Goal: Task Accomplishment & Management: Manage account settings

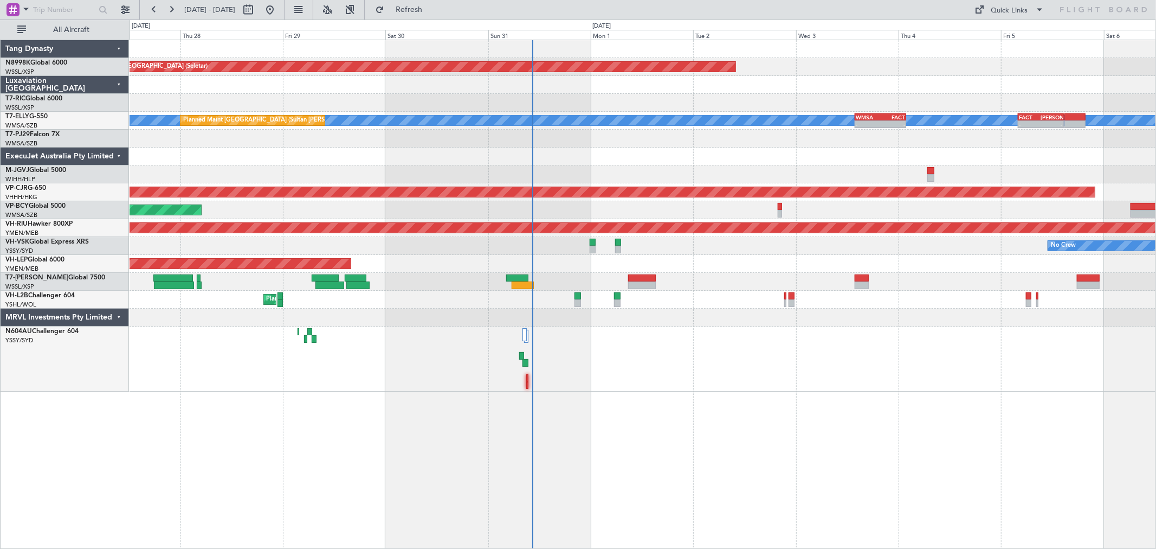
click at [645, 162] on div at bounding box center [643, 156] width 1026 height 18
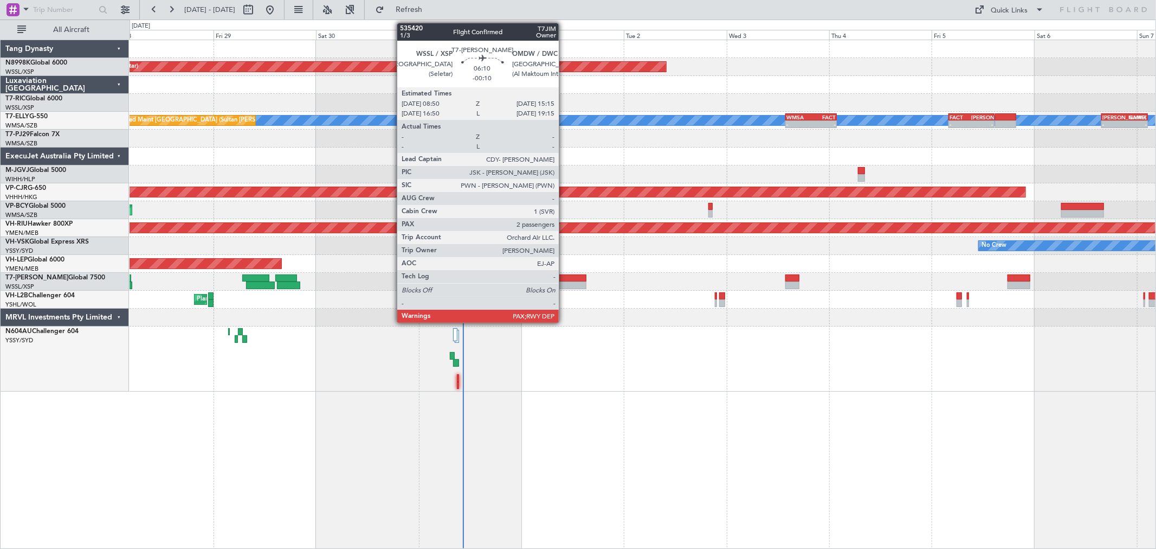
click at [564, 278] on div at bounding box center [573, 278] width 28 height 8
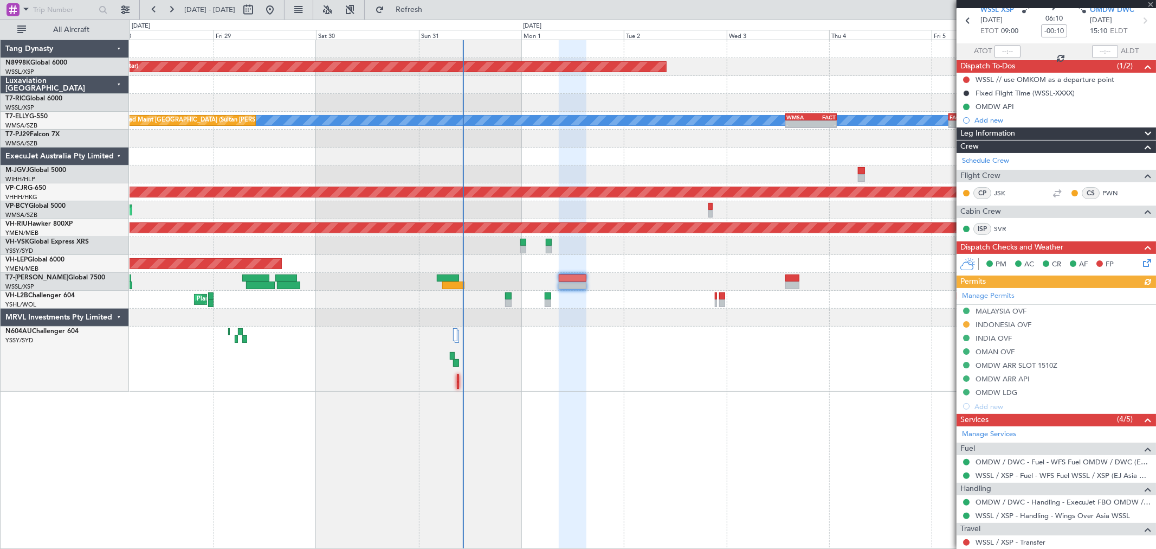
scroll to position [120, 0]
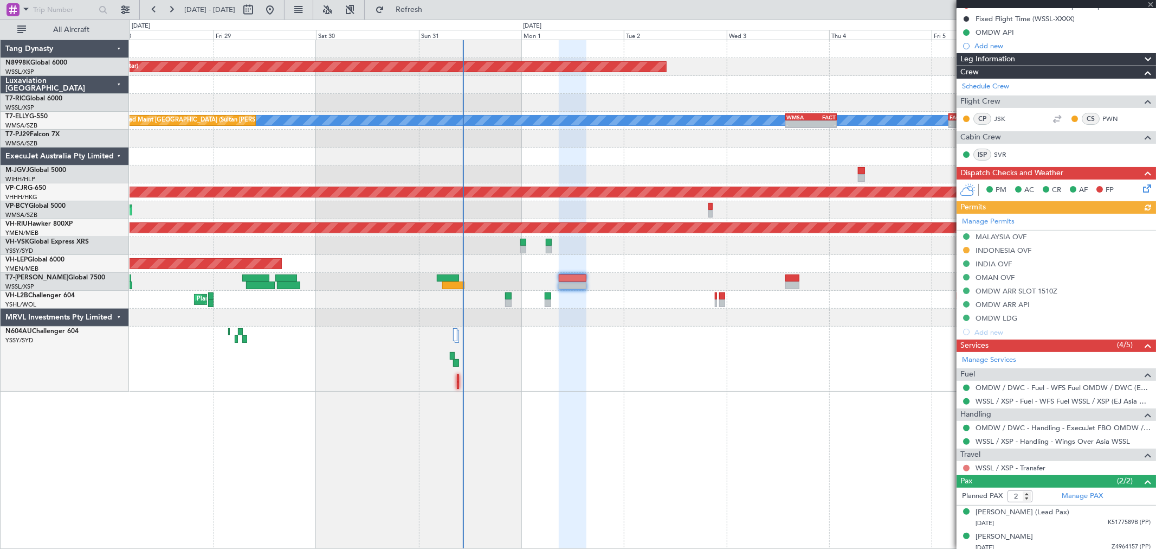
click at [965, 465] on button at bounding box center [966, 468] width 7 height 7
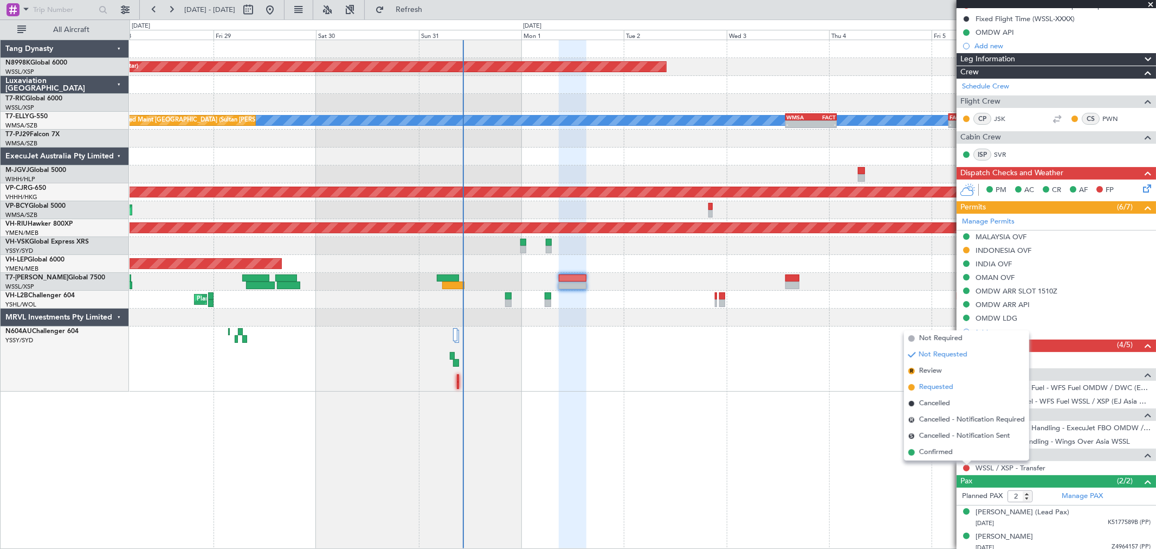
click at [947, 387] on span "Requested" at bounding box center [936, 387] width 34 height 11
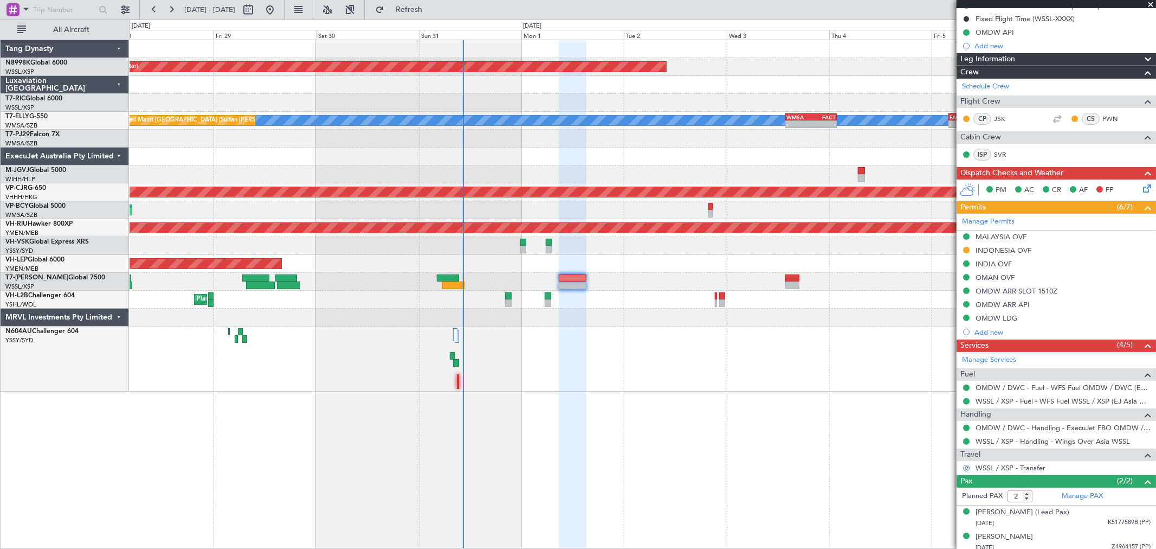
click at [790, 293] on div "Planned Maint [GEOGRAPHIC_DATA] (Seletar) [PERSON_NAME] Planned Maint [GEOGRAPH…" at bounding box center [643, 215] width 1026 height 351
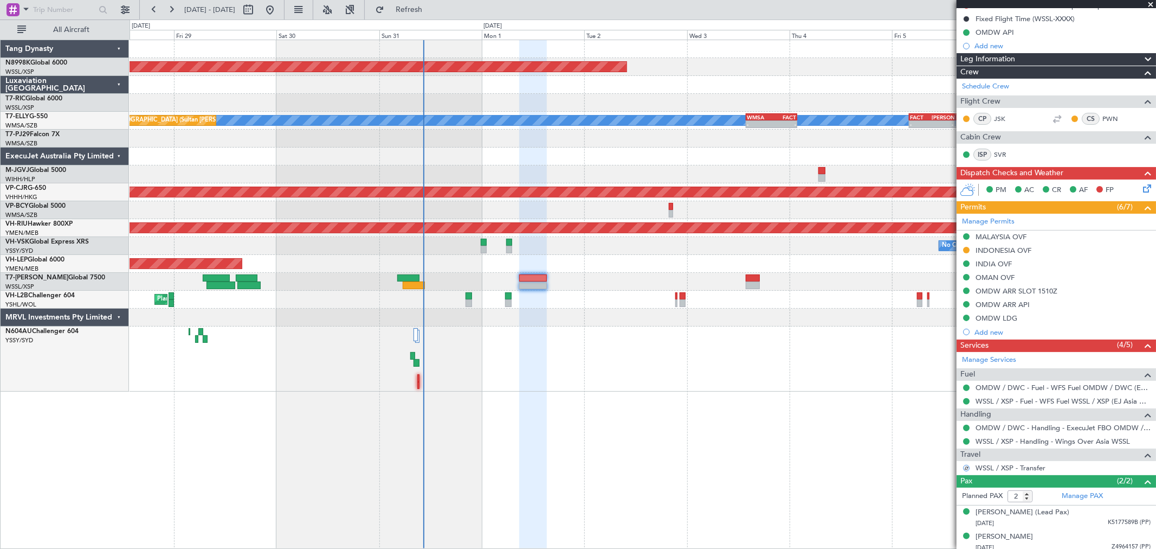
click at [768, 280] on div "- - WSSS 13:50 Z PANC 01:40 Z" at bounding box center [643, 282] width 1026 height 18
click at [760, 280] on div at bounding box center [753, 278] width 14 height 8
type input "+00:20"
type input "1"
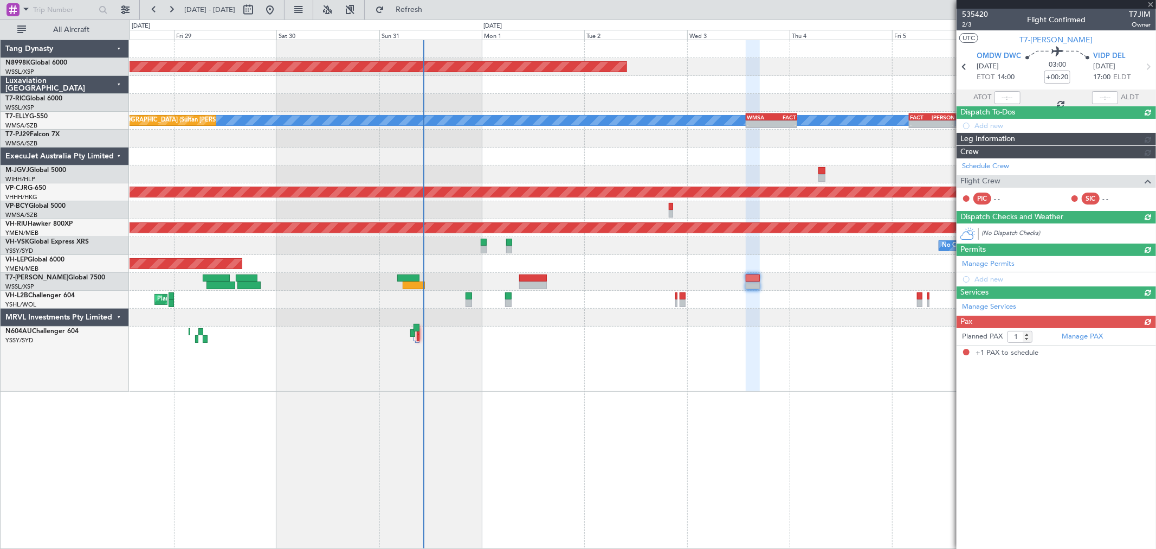
scroll to position [0, 0]
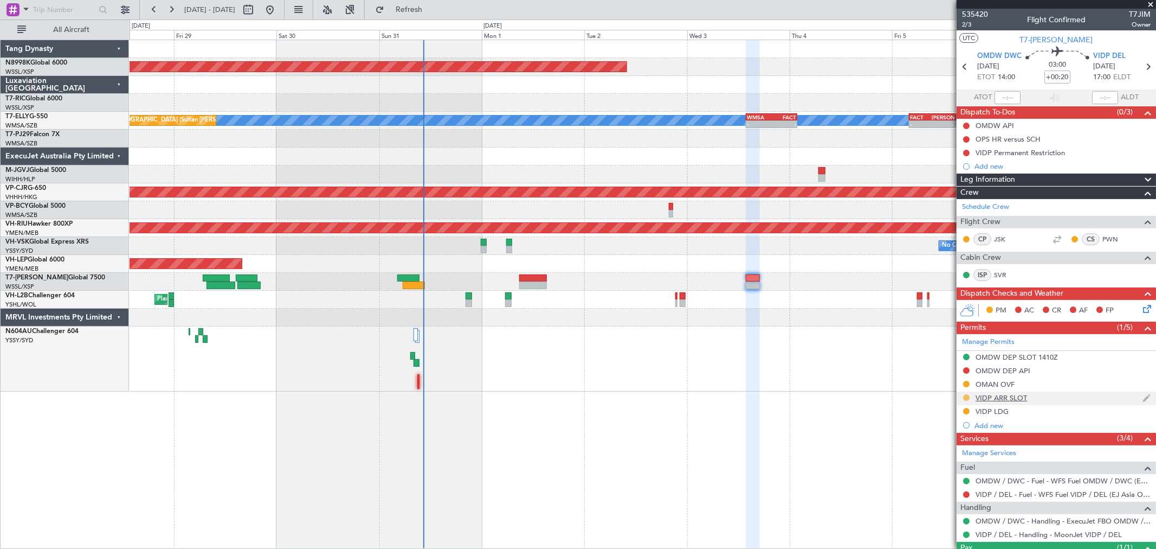
click at [965, 396] on button at bounding box center [966, 397] width 7 height 7
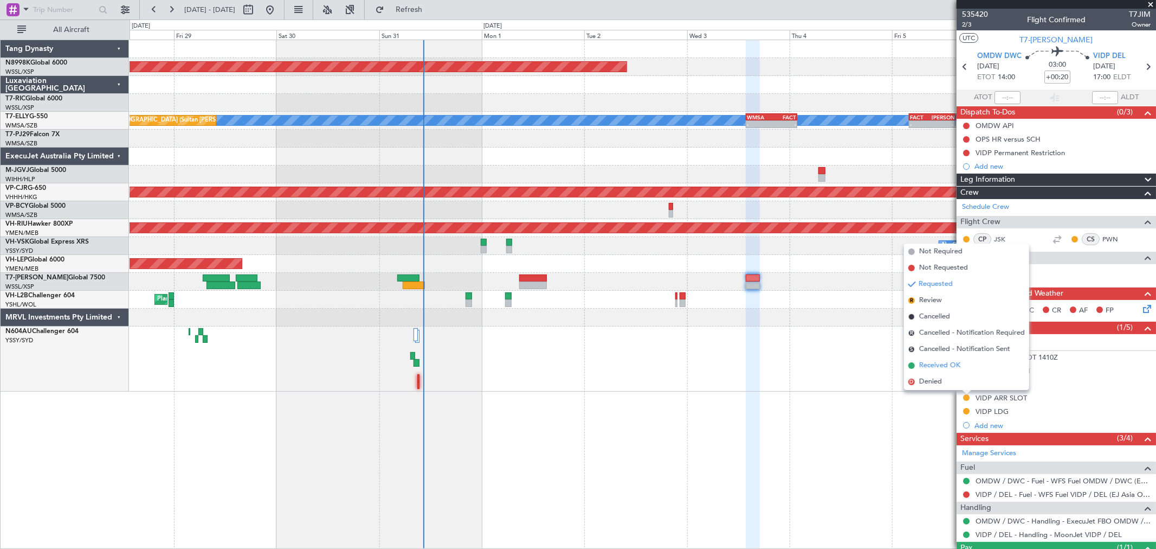
click at [948, 364] on span "Received OK" at bounding box center [939, 365] width 41 height 11
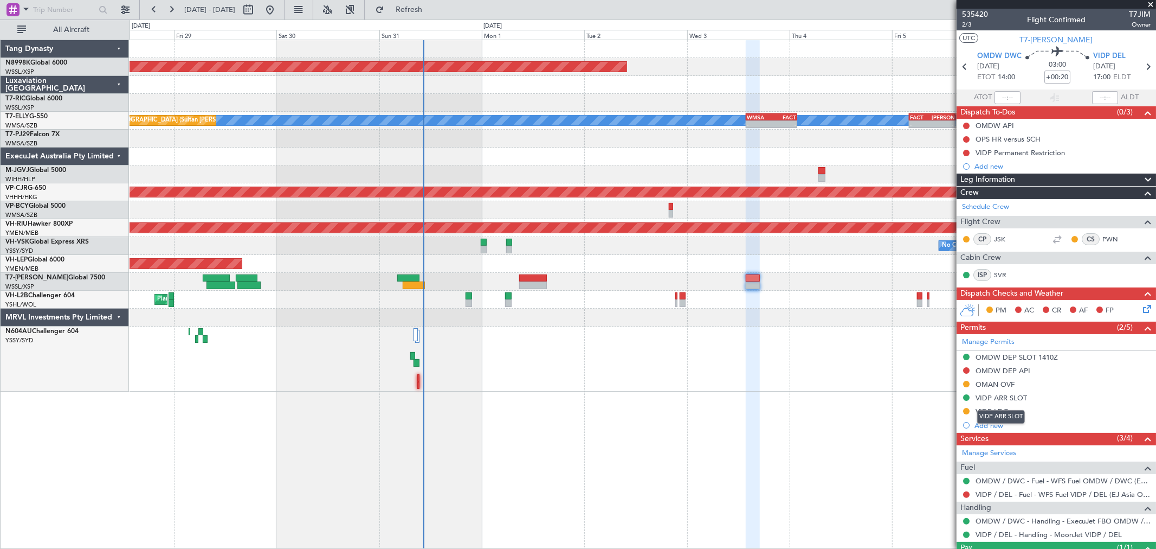
click at [1013, 398] on div "VIDP ARR SLOT" at bounding box center [1002, 397] width 52 height 9
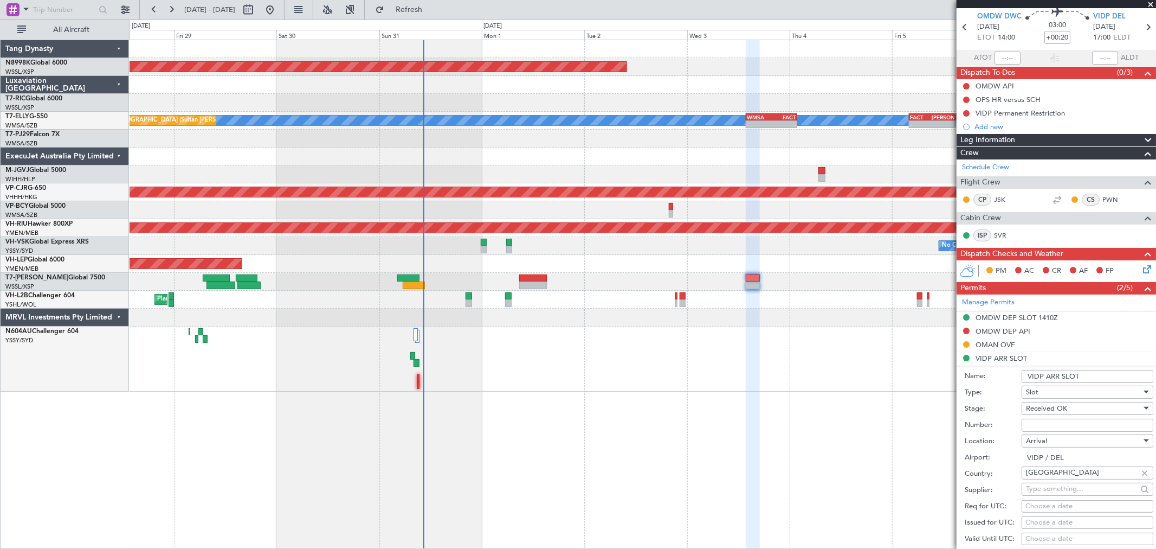
scroll to position [60, 0]
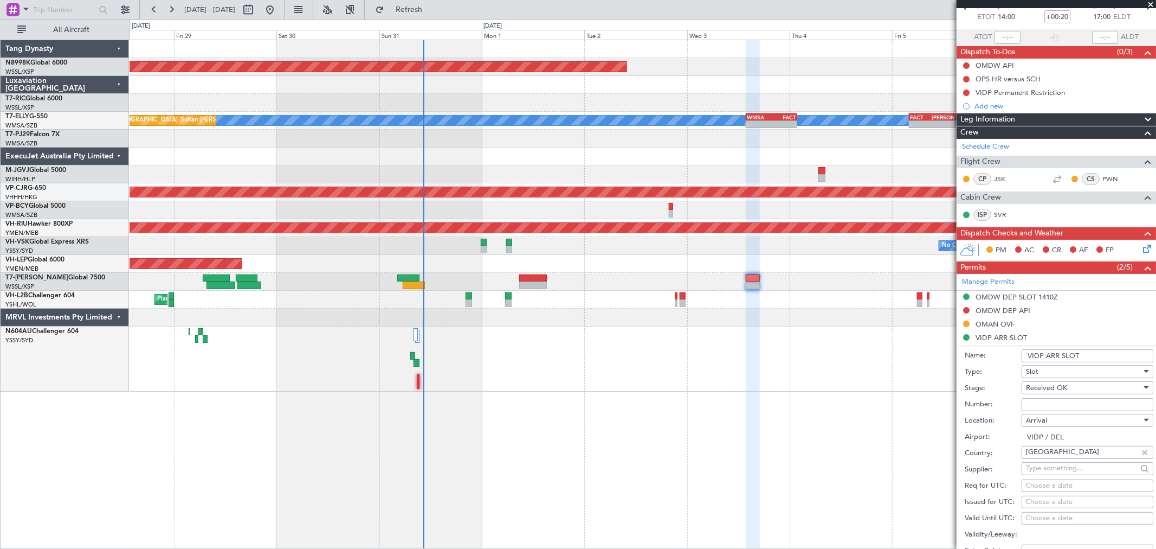
click at [1026, 500] on div "Choose a date" at bounding box center [1088, 502] width 124 height 11
select select "8"
select select "2025"
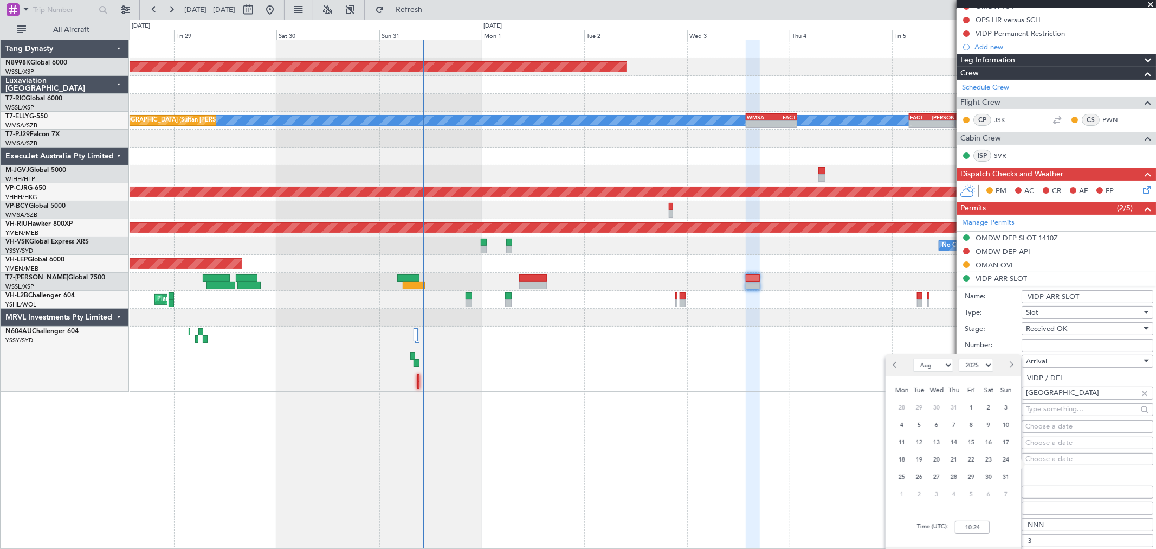
scroll to position [120, 0]
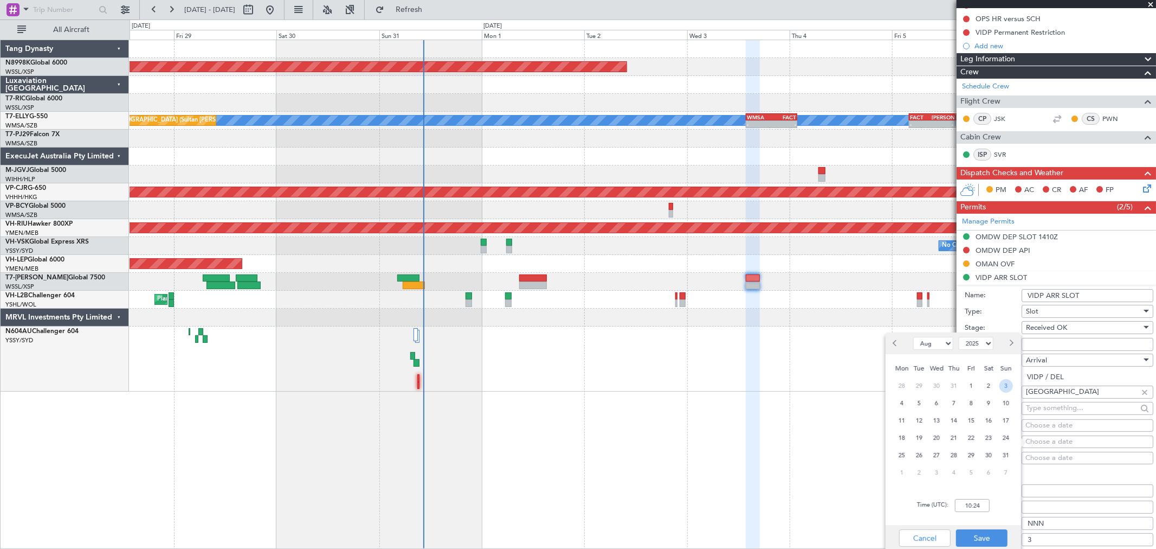
click at [1008, 385] on span "3" at bounding box center [1007, 386] width 14 height 14
type input "00:00"
click at [940, 472] on span "3" at bounding box center [937, 473] width 14 height 14
select select "9"
click at [981, 502] on input "00:00" at bounding box center [972, 505] width 35 height 13
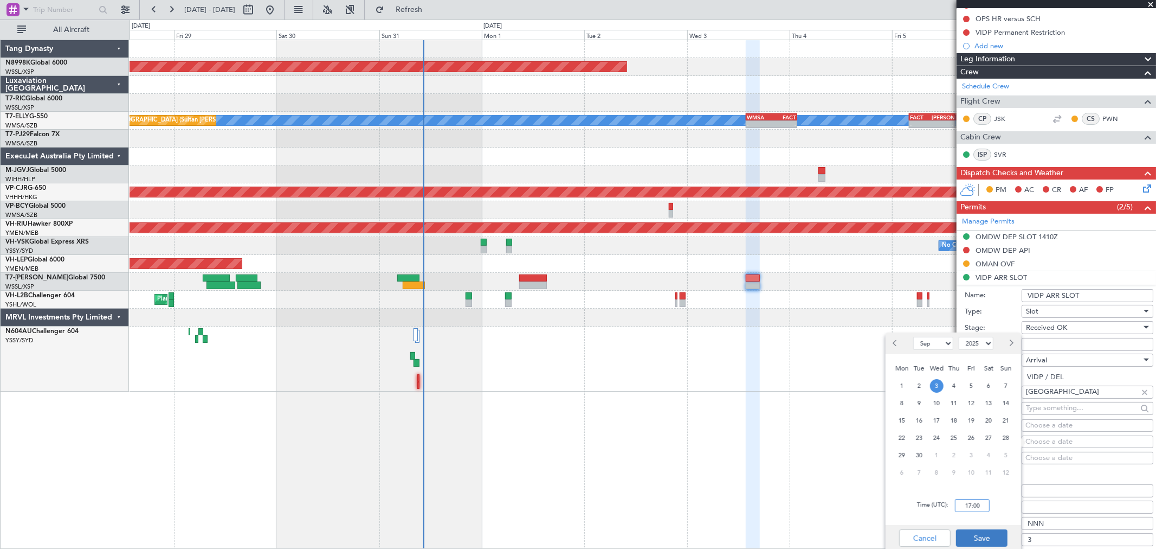
type input "17:00"
click at [987, 531] on button "Save" at bounding box center [982, 537] width 52 height 17
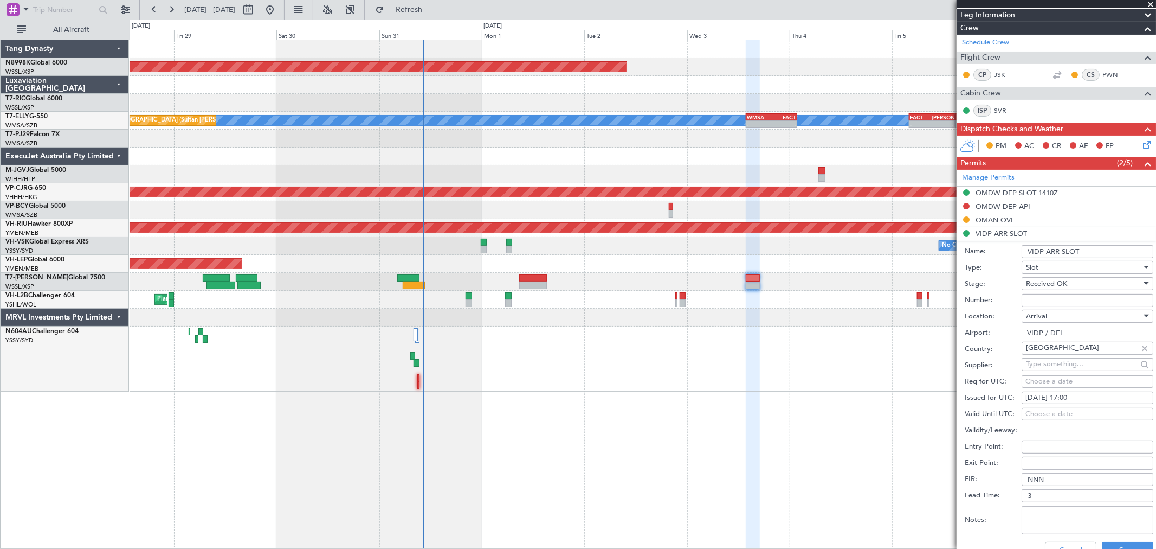
scroll to position [181, 0]
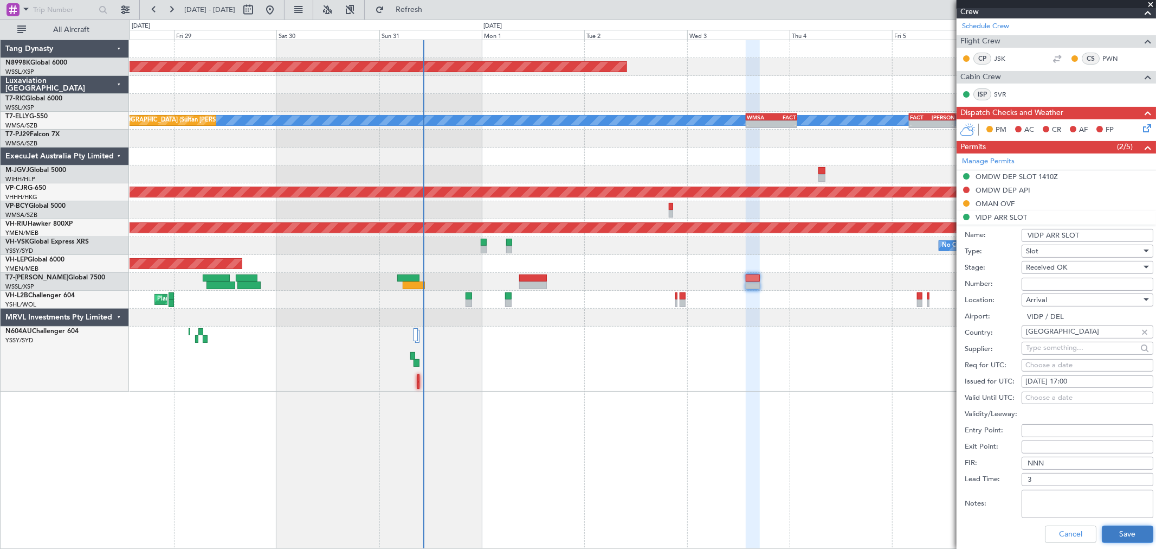
click at [1118, 538] on button "Save" at bounding box center [1128, 533] width 52 height 17
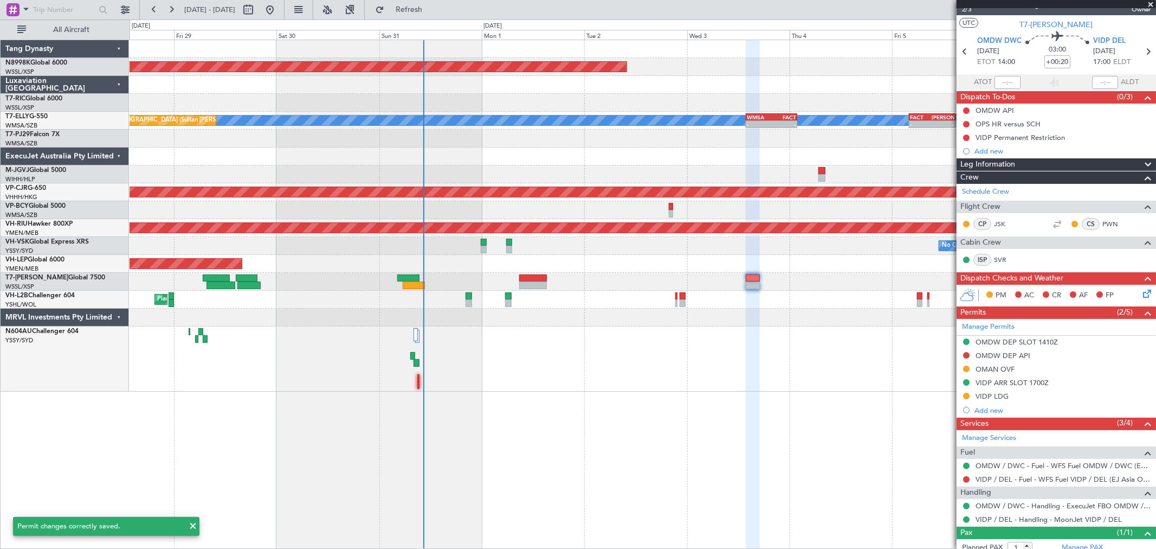
scroll to position [0, 0]
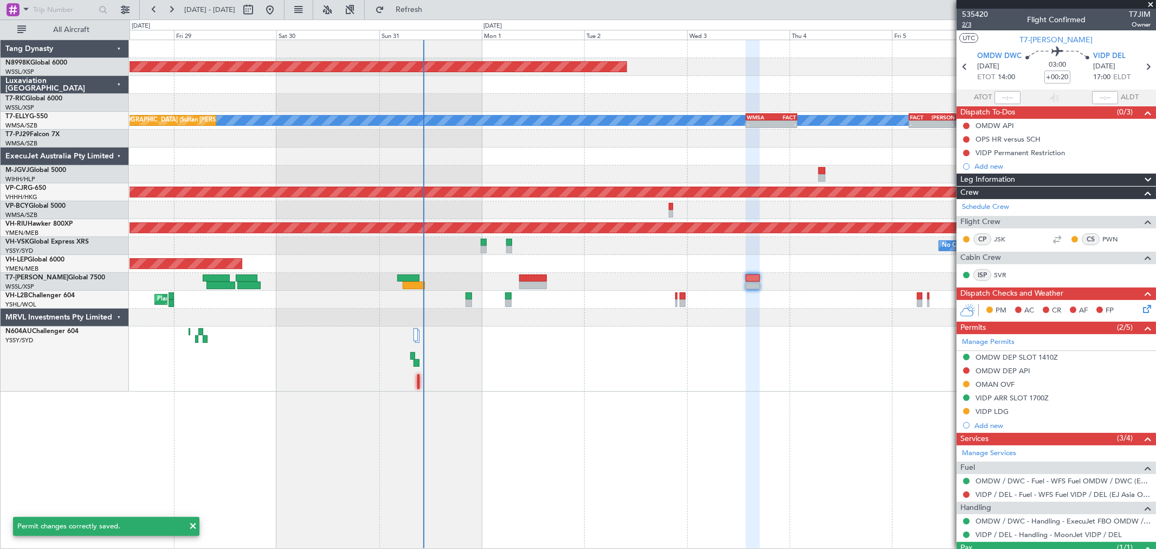
click at [967, 25] on span "2/3" at bounding box center [975, 24] width 26 height 9
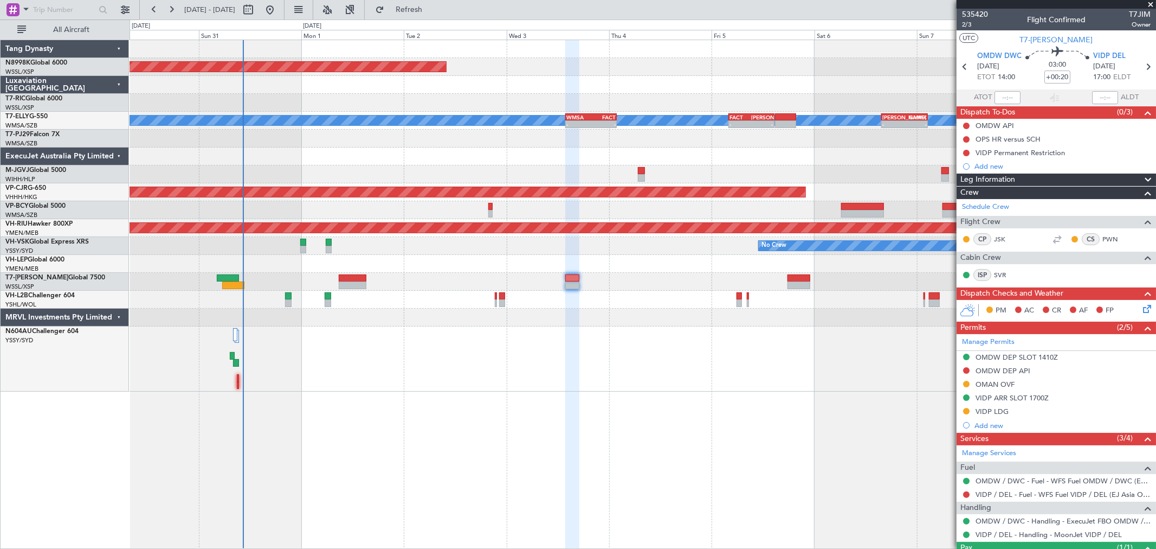
click at [479, 289] on div "- - WSSS 13:50 Z PANC 01:40 Z - - KEWR 14:20 Z OMDW 02:15 Z" at bounding box center [643, 282] width 1026 height 18
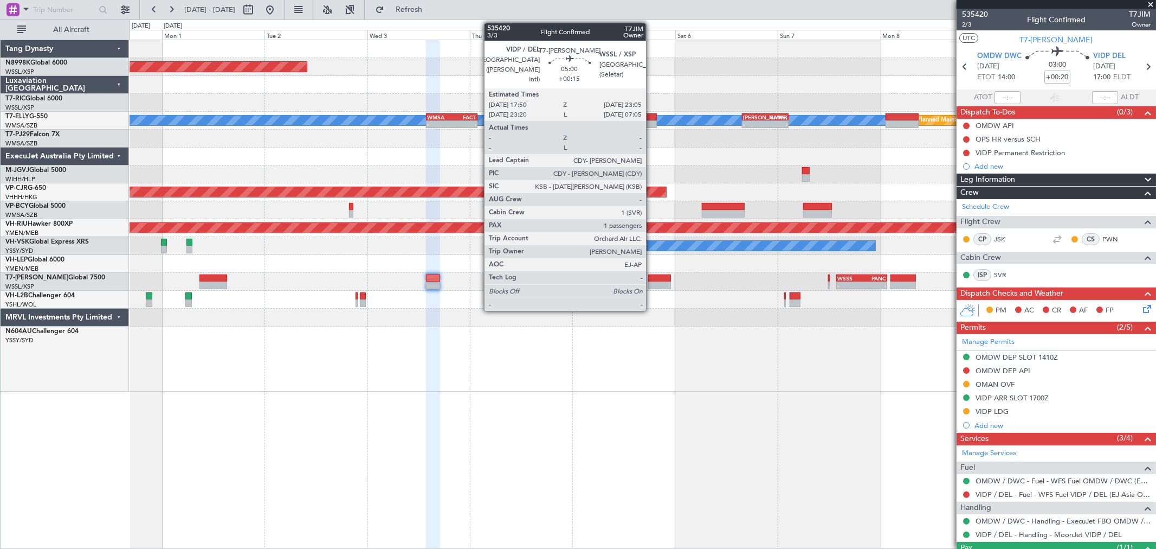
click at [652, 282] on div at bounding box center [659, 285] width 23 height 8
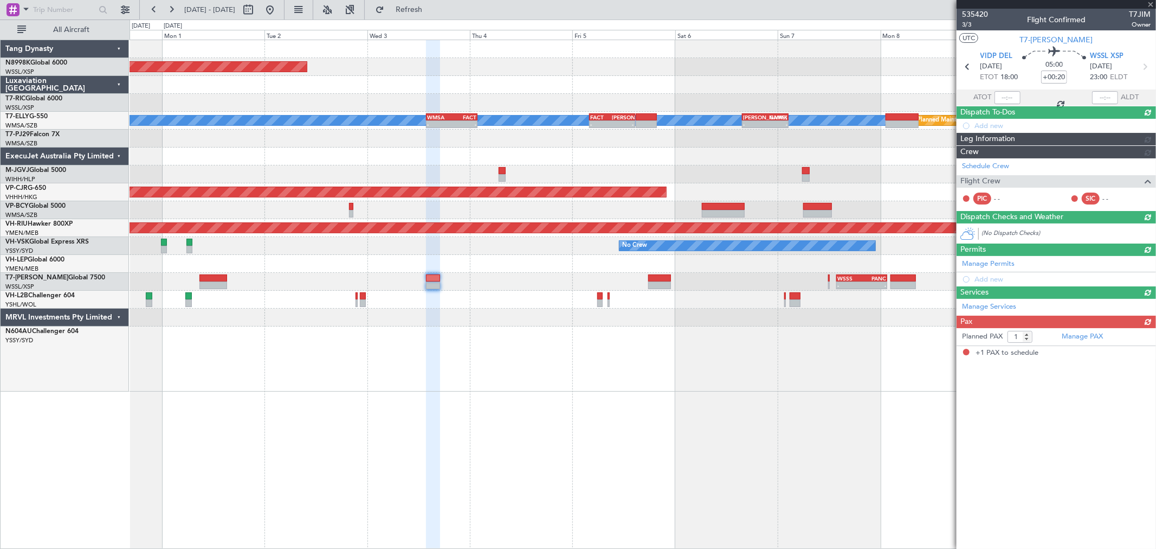
type input "+00:15"
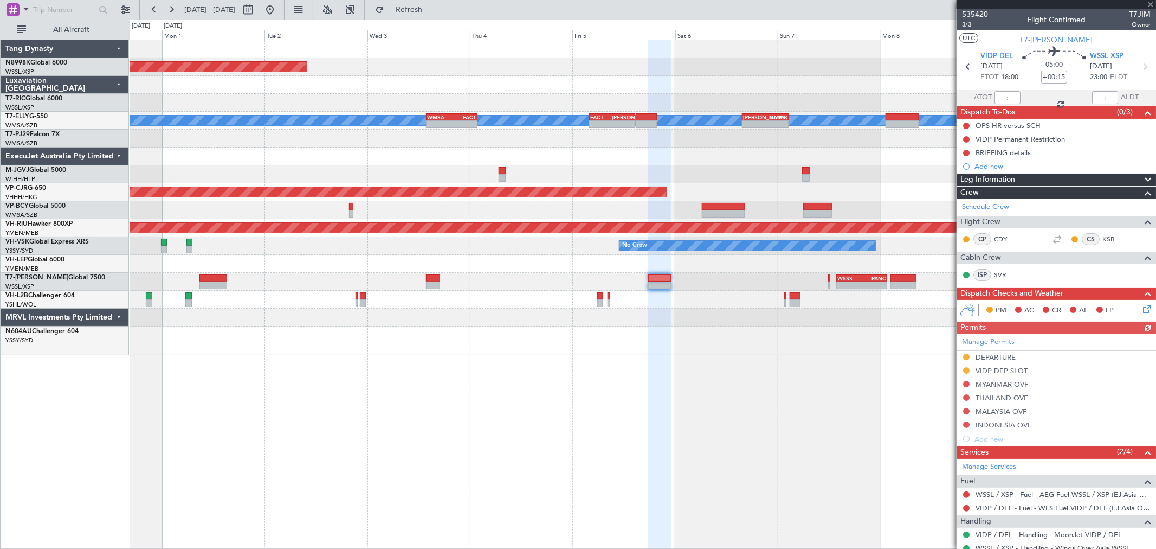
click at [966, 369] on div "Manage Permits DEPARTURE VIDP DEP SLOT [GEOGRAPHIC_DATA] OVF [GEOGRAPHIC_DATA] …" at bounding box center [1057, 390] width 200 height 112
click at [966, 369] on button at bounding box center [966, 370] width 7 height 7
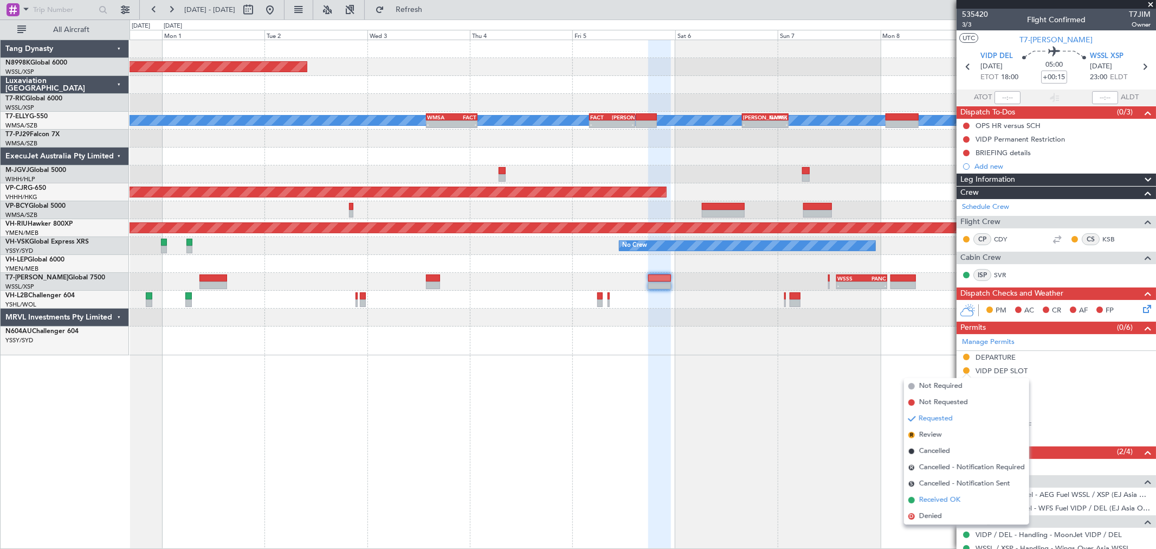
click at [950, 498] on span "Received OK" at bounding box center [939, 499] width 41 height 11
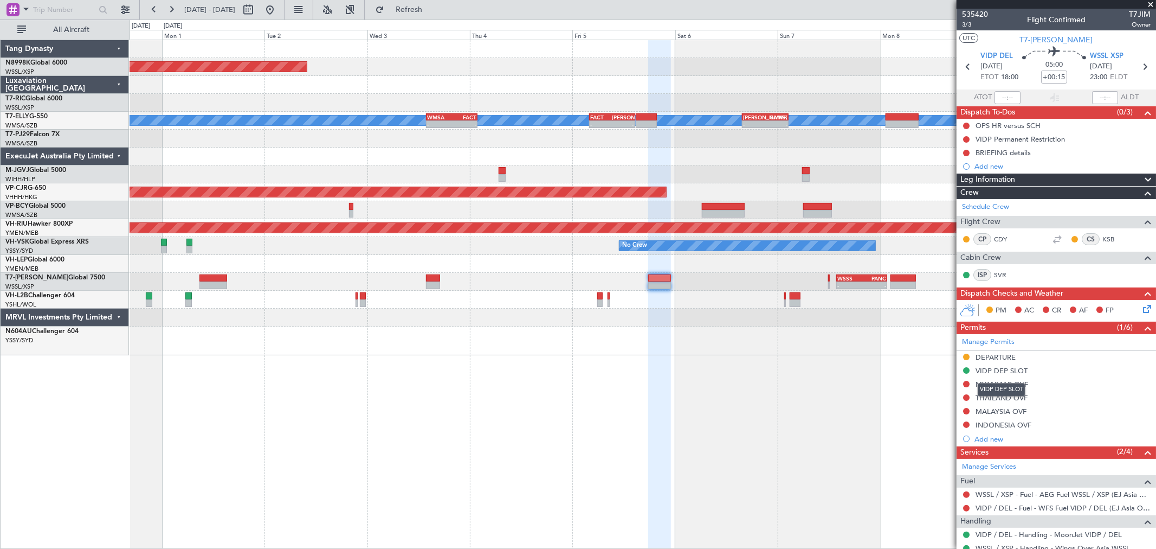
click at [1012, 371] on div "VIDP DEP SLOT" at bounding box center [1002, 370] width 52 height 9
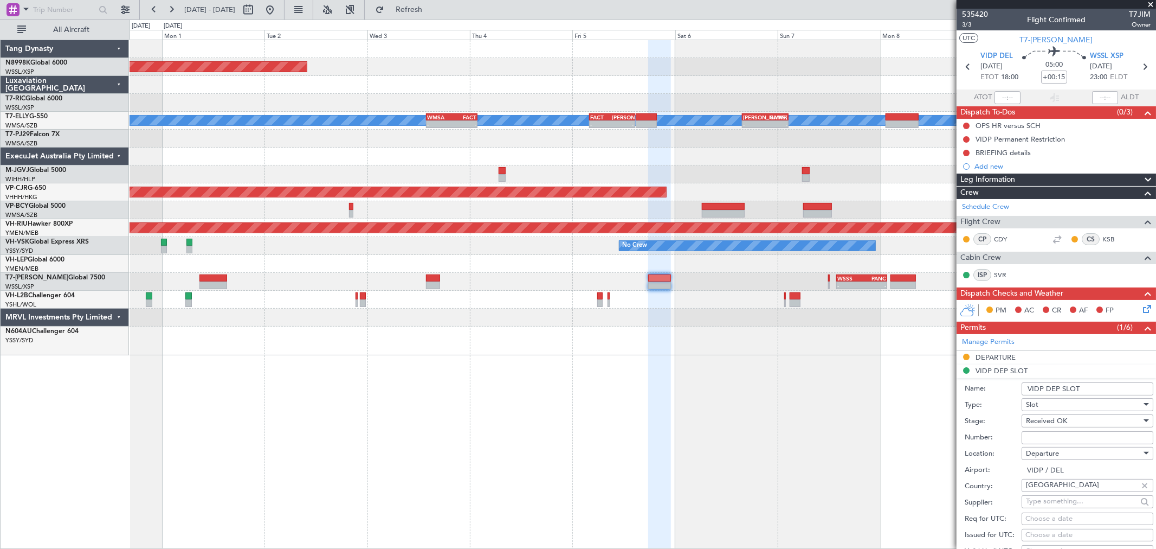
scroll to position [120, 0]
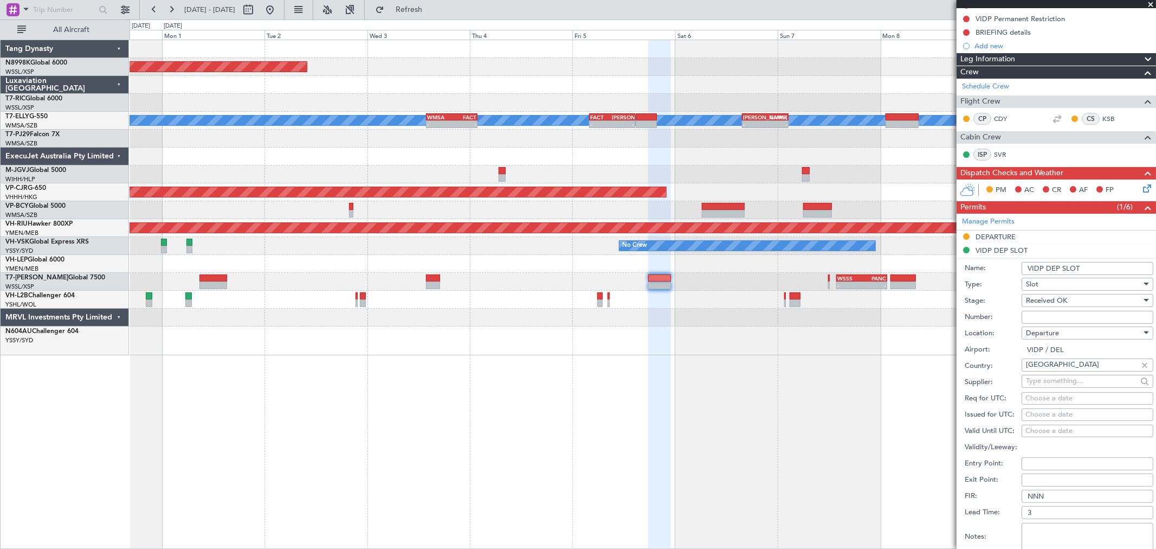
click at [1034, 414] on div "Choose a date" at bounding box center [1088, 414] width 124 height 11
select select "8"
select select "2025"
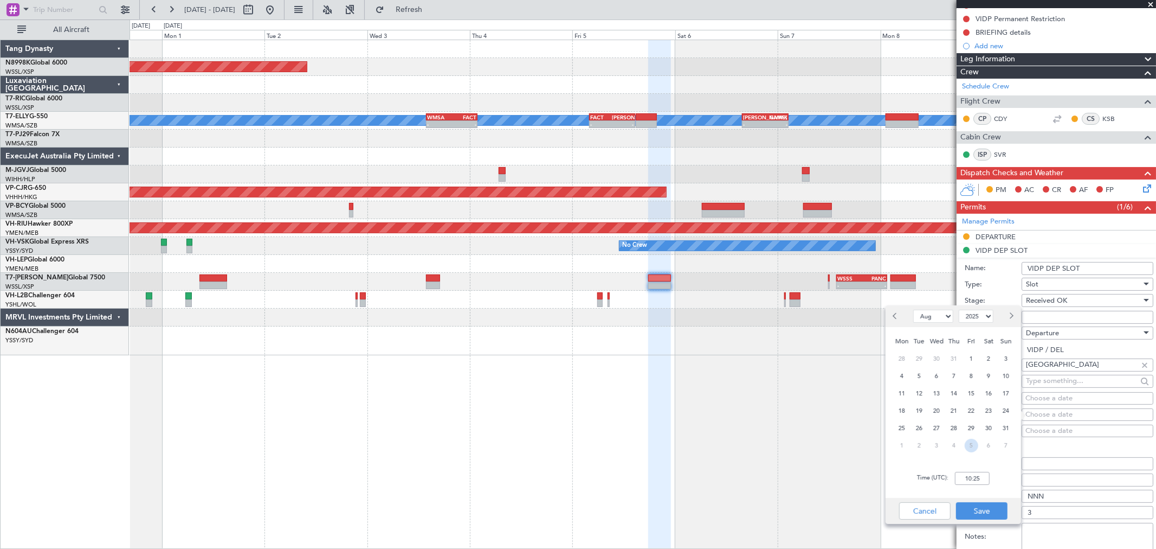
click at [968, 441] on span "5" at bounding box center [972, 446] width 14 height 14
select select "9"
click at [980, 475] on input "00:00" at bounding box center [972, 478] width 35 height 13
type input "18:00"
click at [981, 511] on button "Save" at bounding box center [982, 510] width 52 height 17
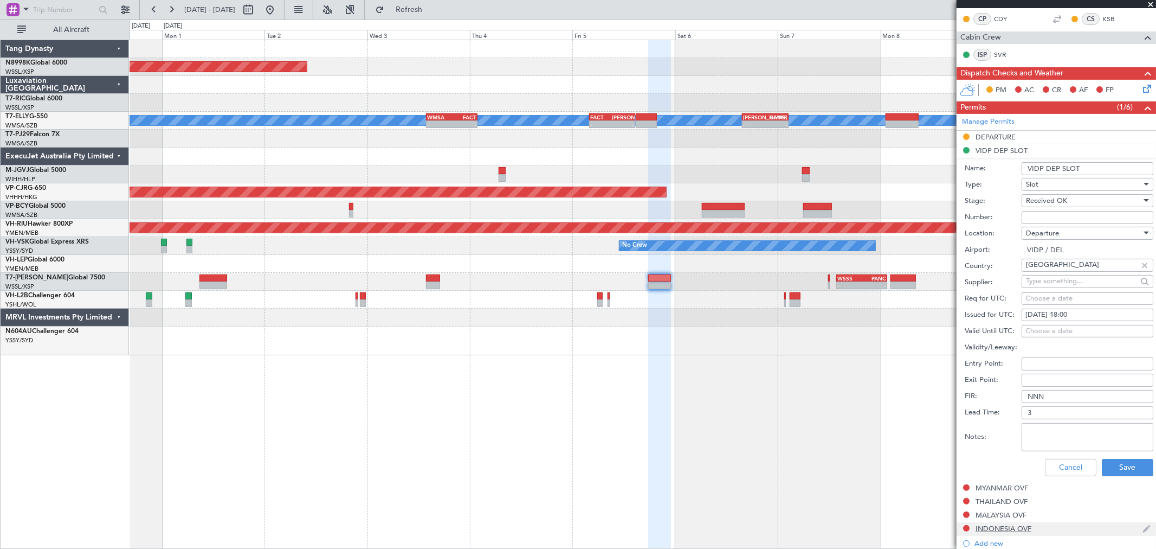
scroll to position [301, 0]
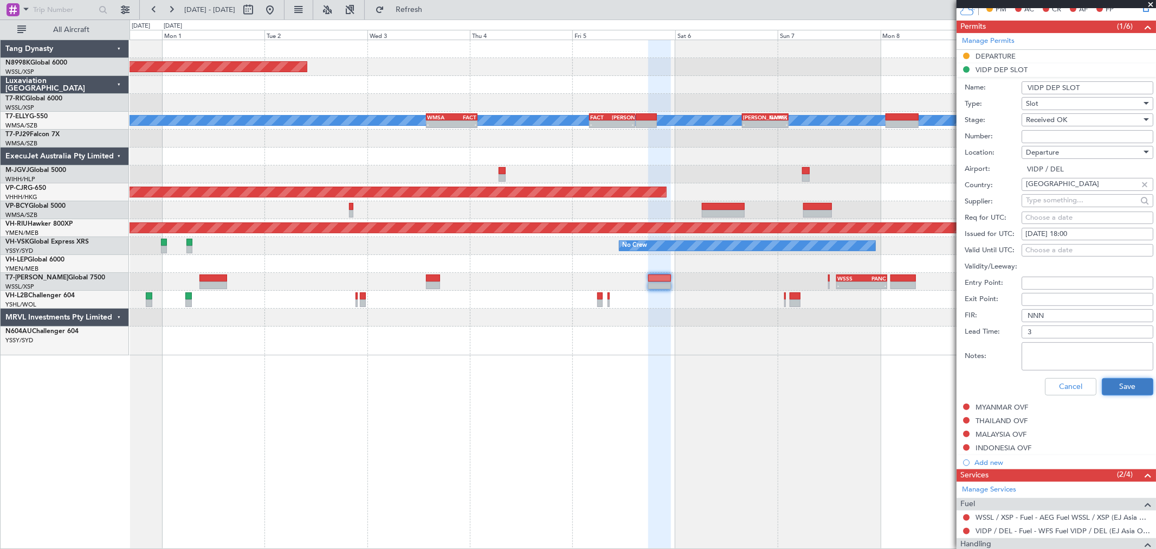
click at [1120, 389] on button "Save" at bounding box center [1128, 386] width 52 height 17
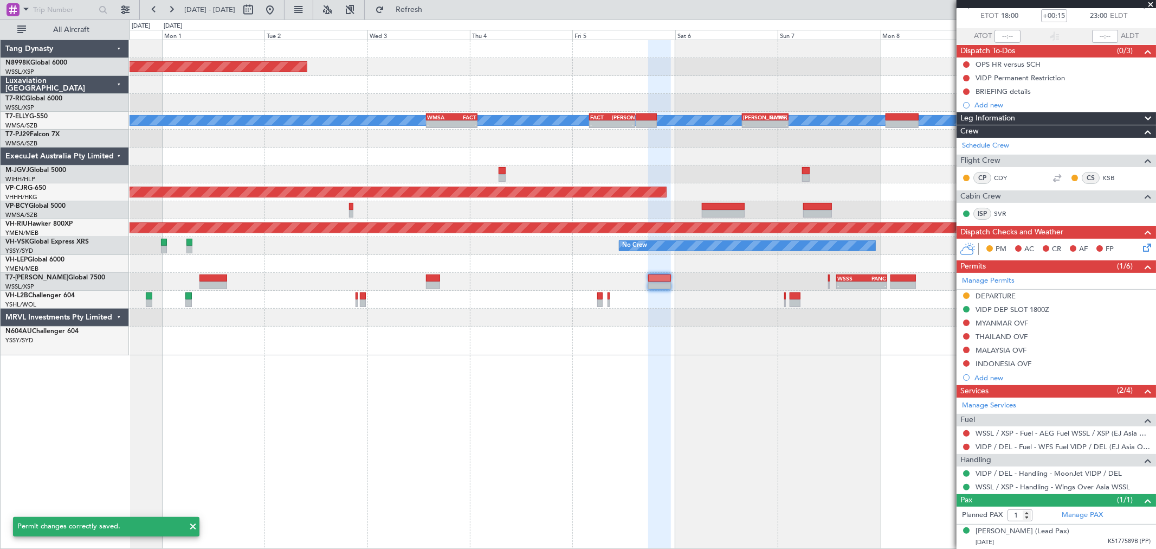
scroll to position [61, 0]
click at [707, 106] on div at bounding box center [643, 103] width 1026 height 18
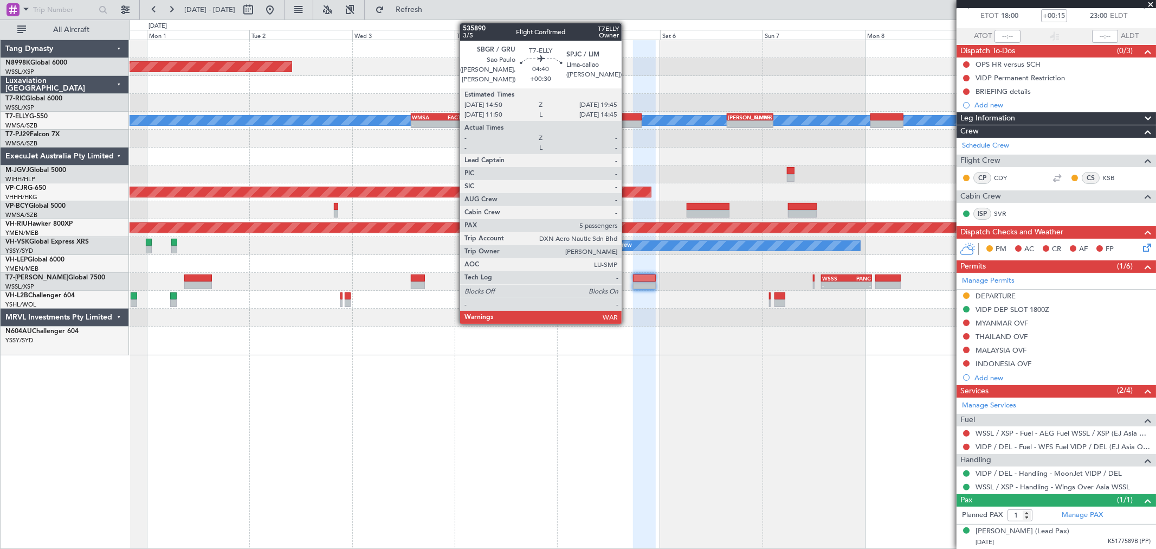
click at [627, 123] on div at bounding box center [631, 124] width 21 height 8
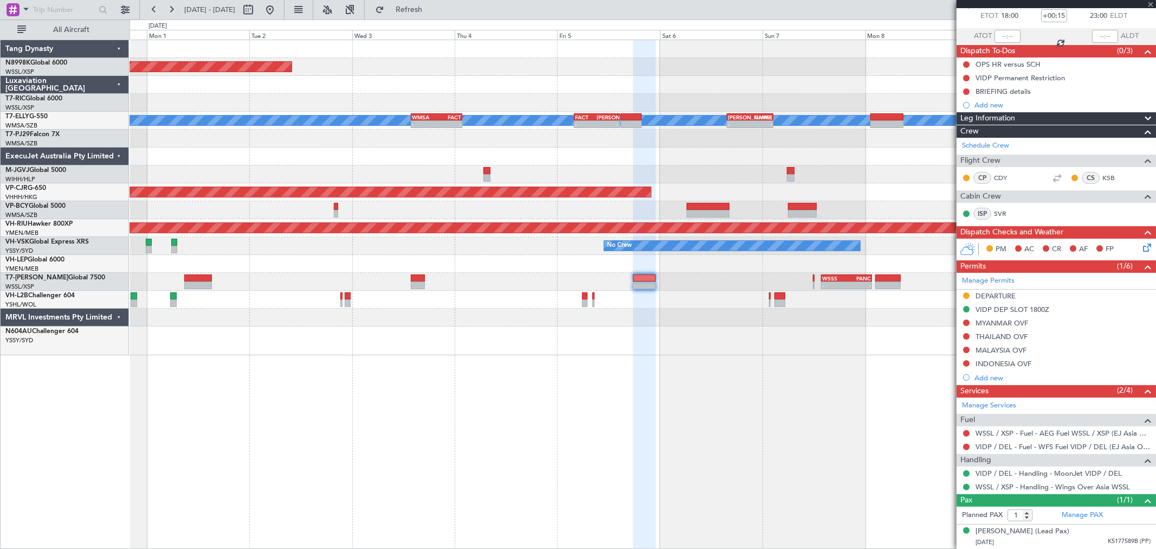
click at [591, 121] on div "-" at bounding box center [586, 124] width 22 height 7
type input "+02:35"
type input "5"
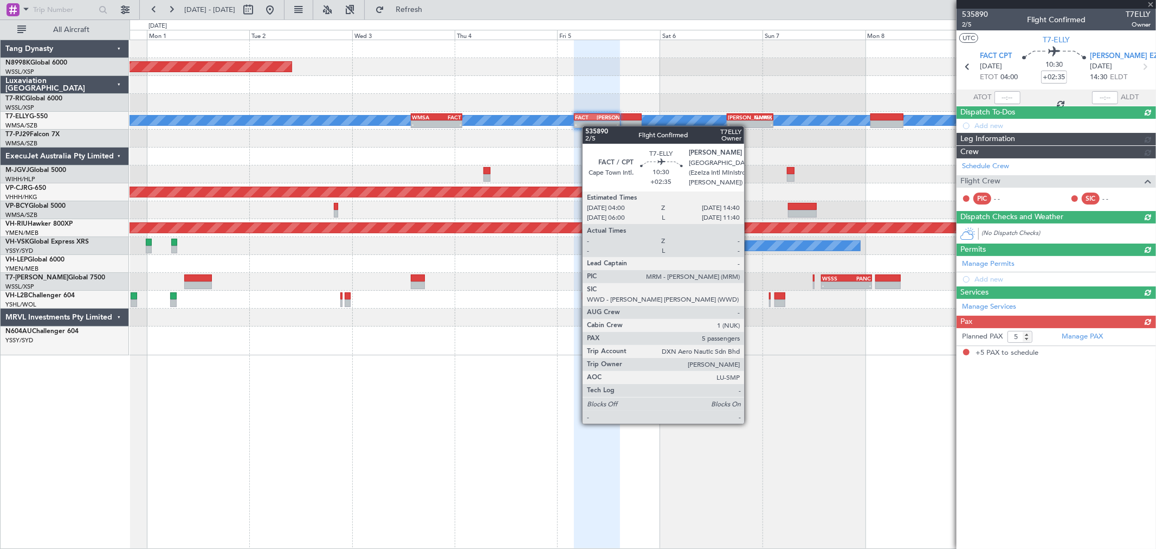
scroll to position [0, 0]
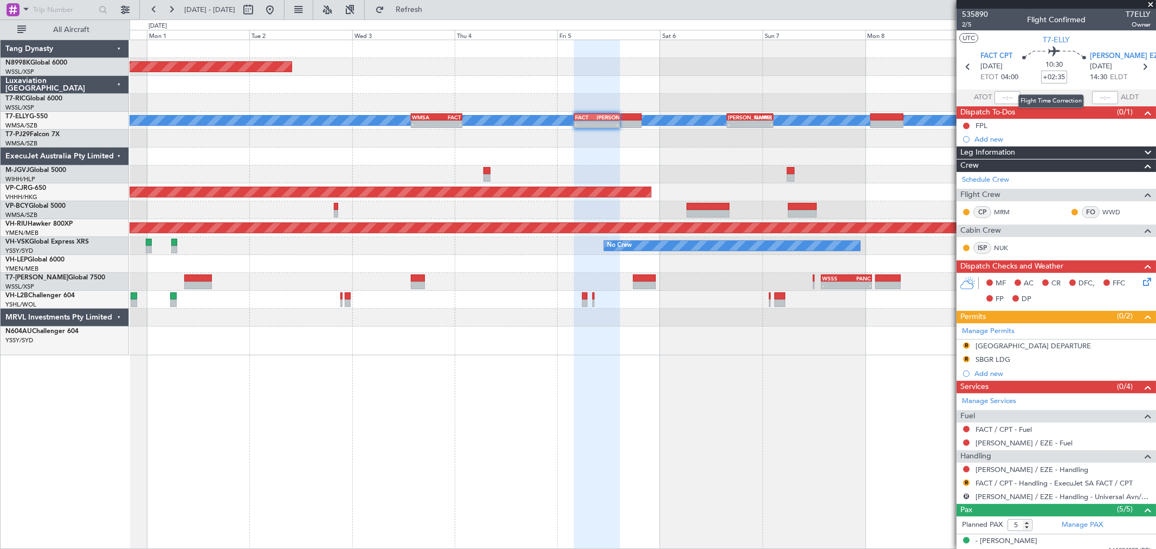
click at [1048, 77] on input "+02:35" at bounding box center [1054, 76] width 26 height 13
type input "+02:45"
click at [1061, 76] on input "+02:45" at bounding box center [1054, 76] width 26 height 13
type input "+02:50"
click at [999, 480] on link "FACT / CPT - Handling - ExecuJet SA FACT / CPT" at bounding box center [1054, 482] width 157 height 9
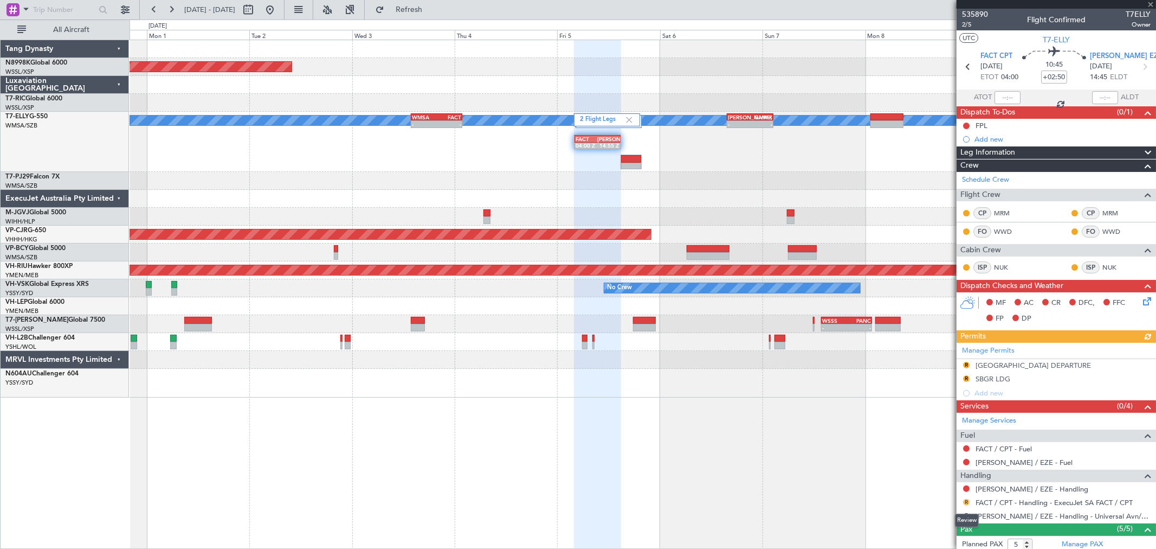
click at [968, 503] on button "R" at bounding box center [966, 502] width 7 height 7
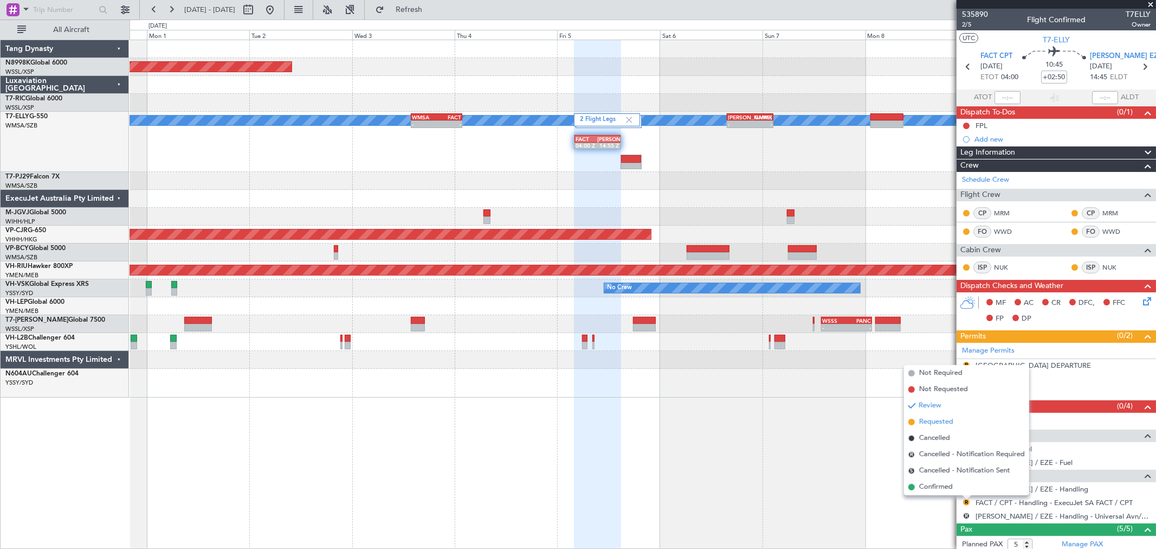
click at [939, 417] on span "Requested" at bounding box center [936, 421] width 34 height 11
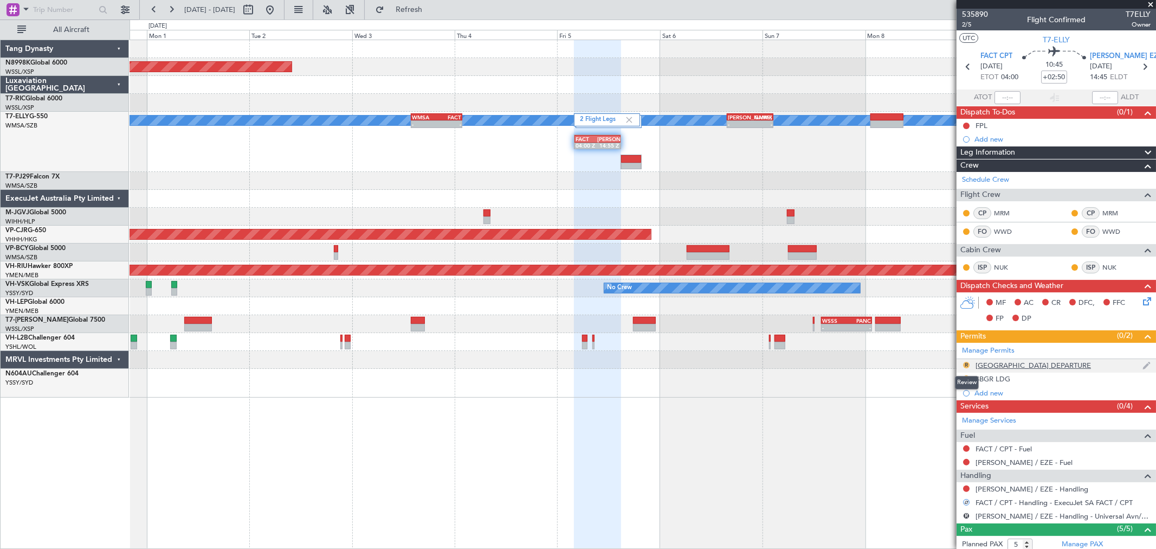
click at [965, 362] on button "R" at bounding box center [966, 365] width 7 height 7
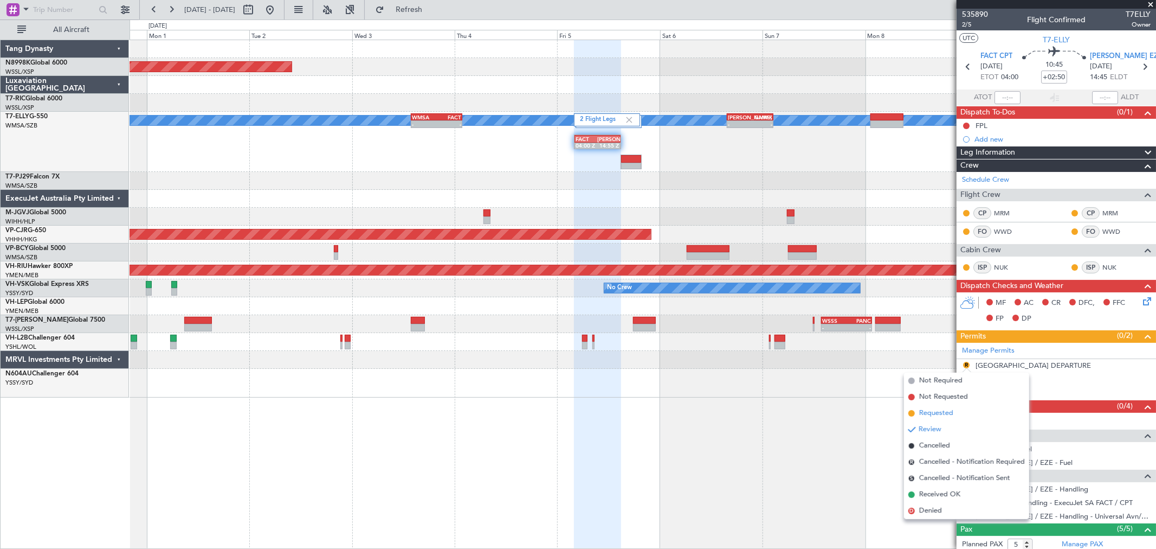
click at [938, 411] on span "Requested" at bounding box center [936, 413] width 34 height 11
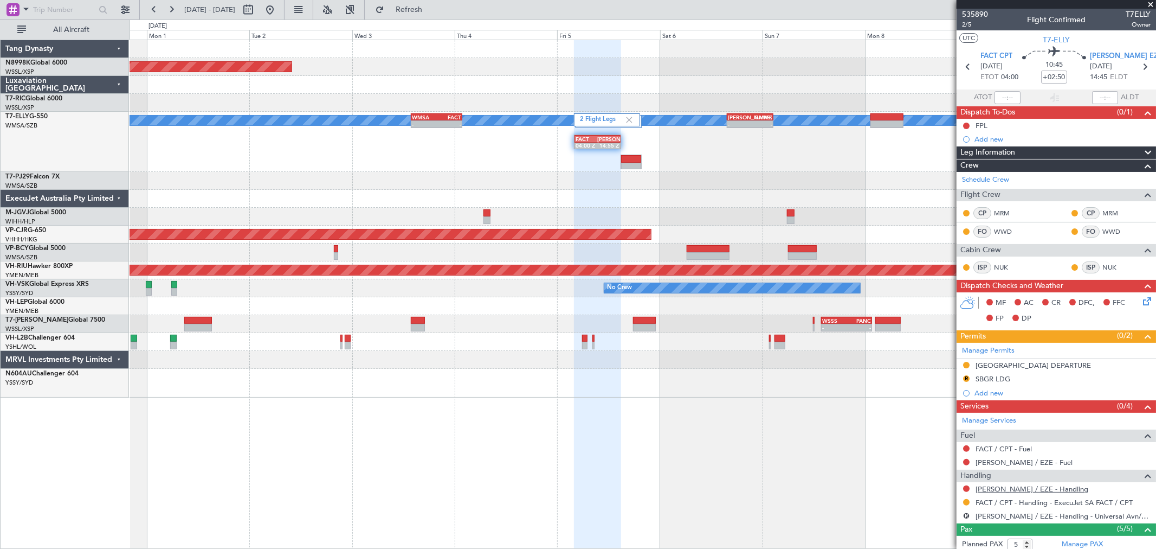
click at [1019, 490] on link "[PERSON_NAME] / EZE - Handling" at bounding box center [1032, 488] width 113 height 9
click at [691, 169] on div "Planned Maint [GEOGRAPHIC_DATA] (Seletar) 2 Flight Legs Planned Maint [GEOGRAPH…" at bounding box center [643, 218] width 1026 height 357
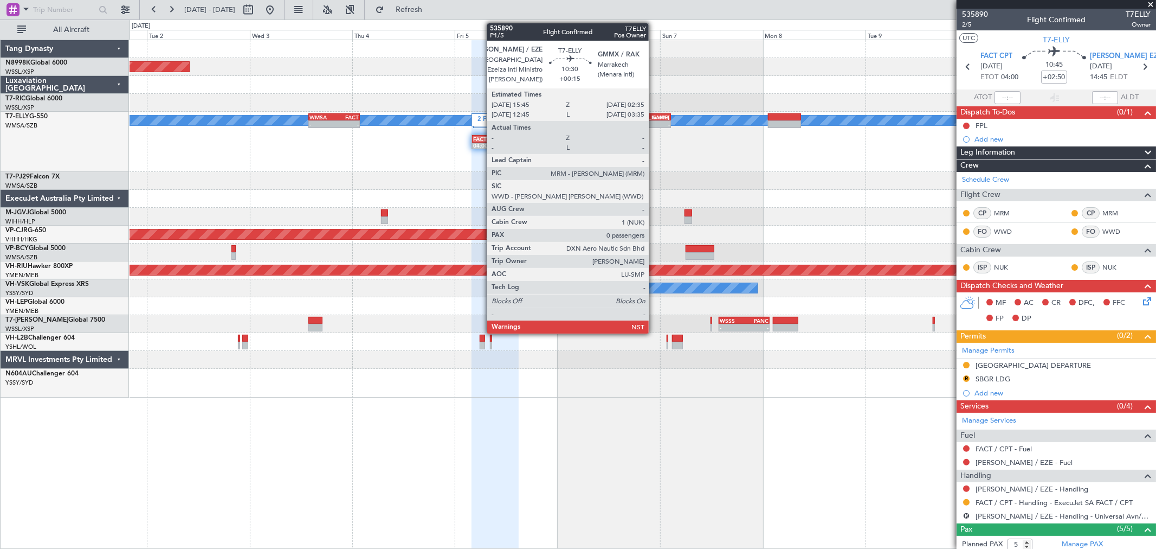
click at [653, 122] on div "-" at bounding box center [659, 124] width 22 height 7
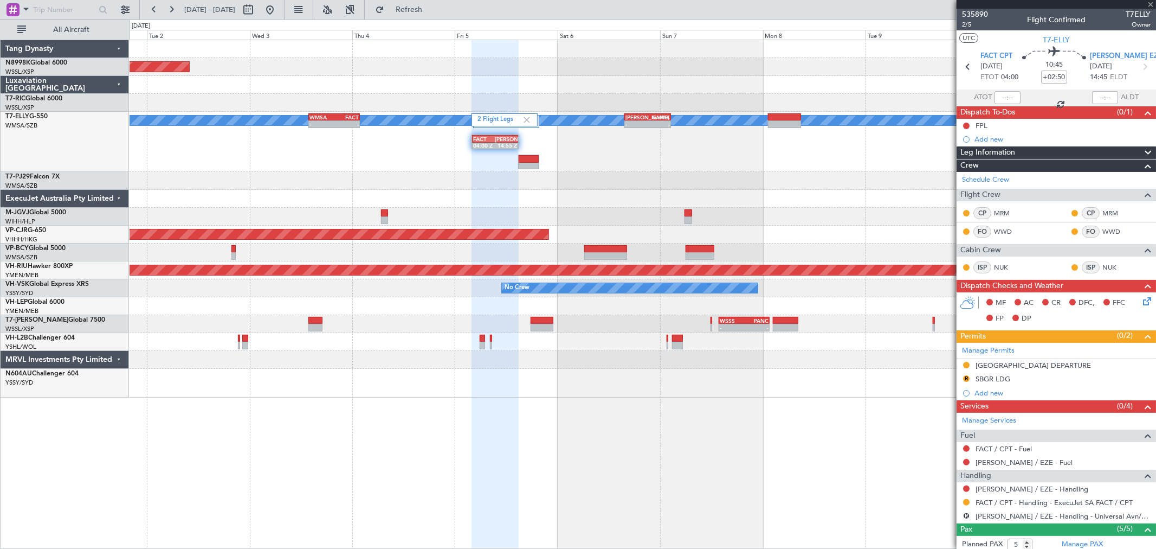
type input "+00:15"
type input "0"
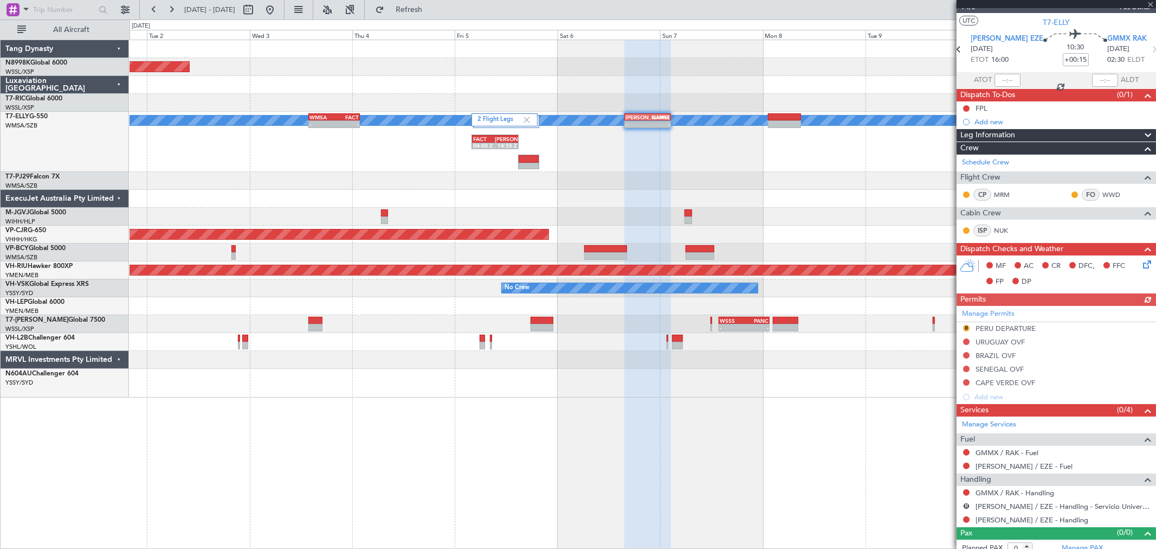
scroll to position [25, 0]
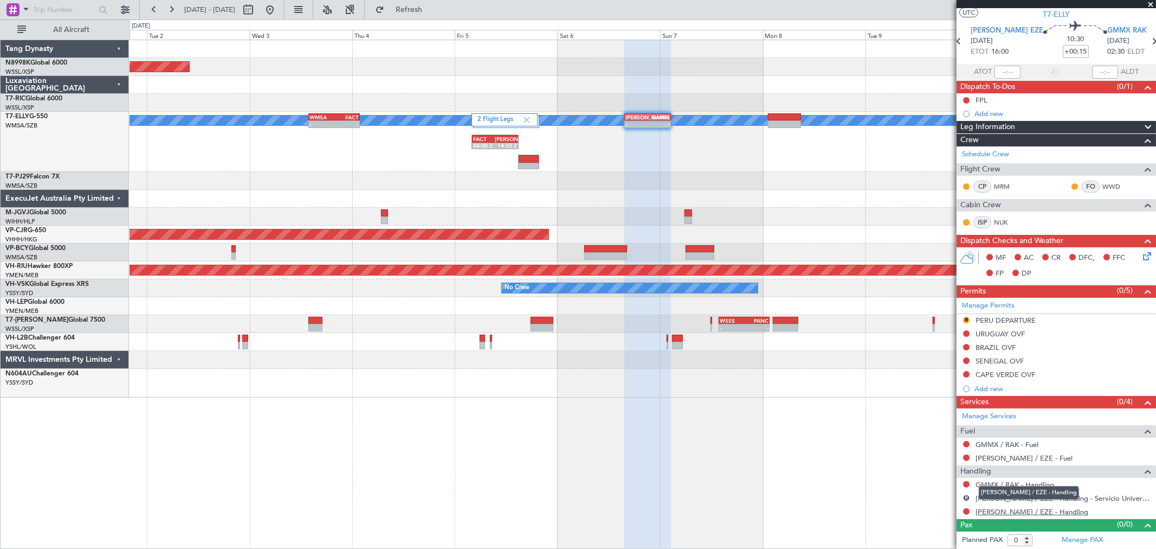
click at [1000, 507] on link "[PERSON_NAME] / EZE - Handling" at bounding box center [1032, 511] width 113 height 9
click at [1064, 497] on link "[PERSON_NAME] / EZE - Handling - Servicio Universal de Aviacion SPJC / LIM" at bounding box center [1063, 497] width 175 height 9
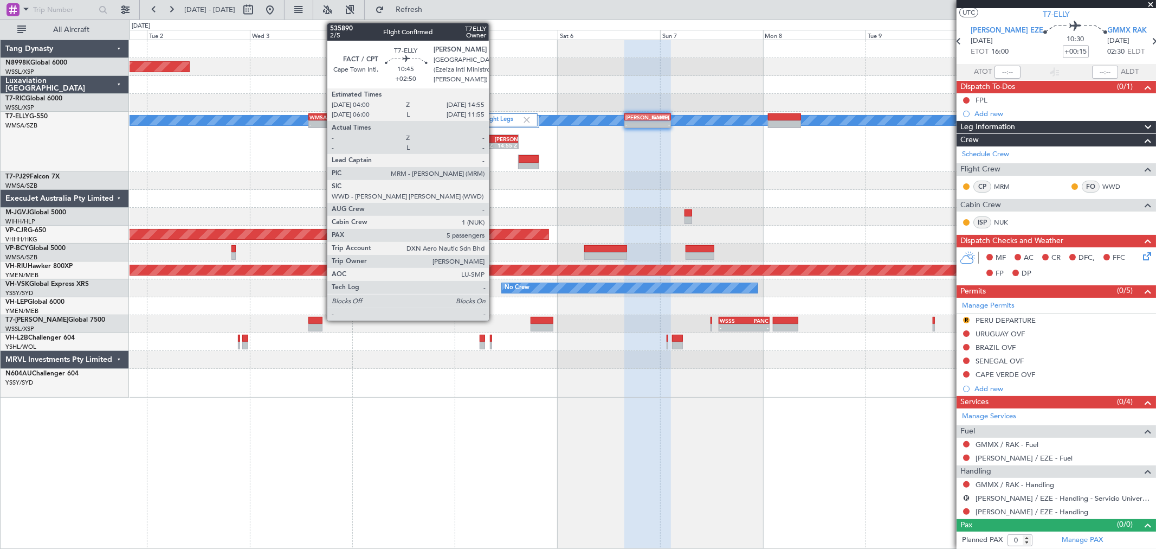
click at [494, 138] on div "FACT" at bounding box center [484, 139] width 22 height 7
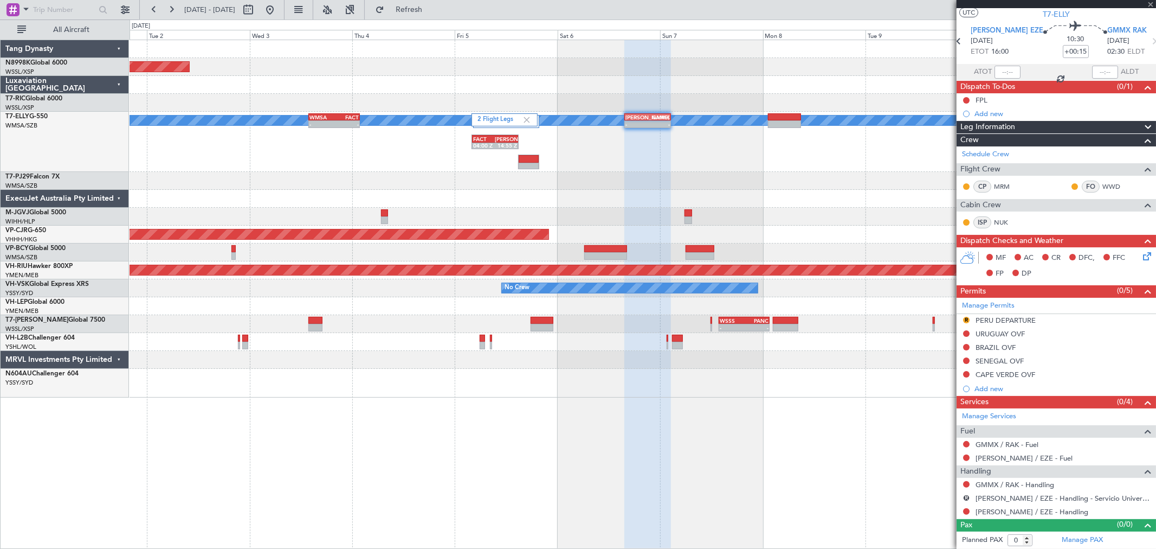
type input "+02:50"
type input "5"
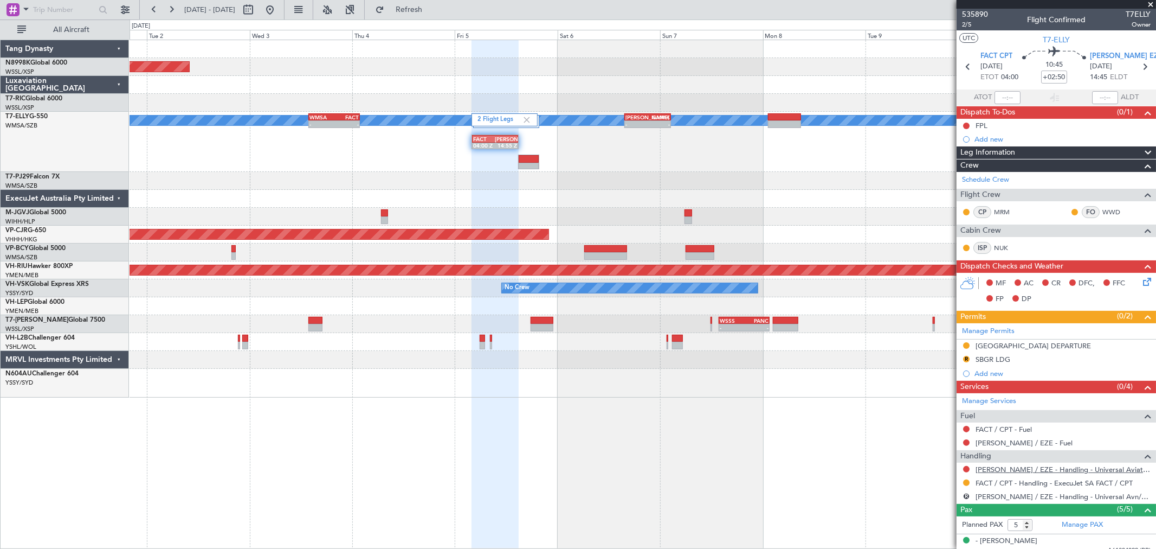
click at [1012, 469] on link "[PERSON_NAME] / EZE - Handling - Universal Aviation [PERSON_NAME] / EZE" at bounding box center [1063, 469] width 175 height 9
click at [1025, 469] on link "[PERSON_NAME] / EZE - Handling - Universal Aviation [PERSON_NAME] / EZE" at bounding box center [1063, 469] width 175 height 9
click at [1020, 470] on link "[PERSON_NAME] / EZE - Handling - Universal Aviation [PERSON_NAME] / EZE" at bounding box center [1063, 469] width 175 height 9
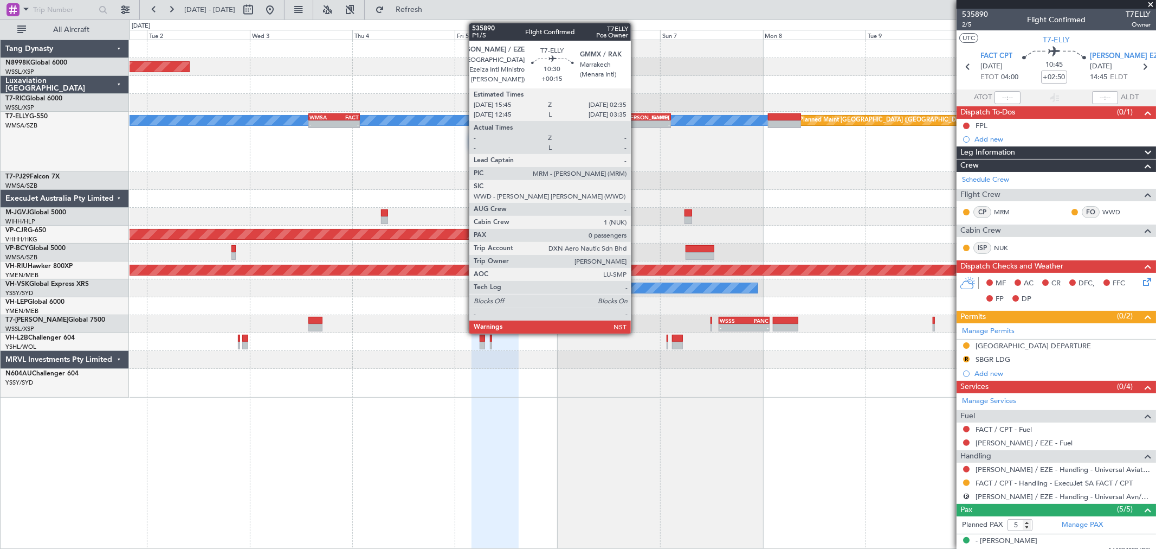
click at [636, 117] on div "[PERSON_NAME]" at bounding box center [637, 117] width 22 height 7
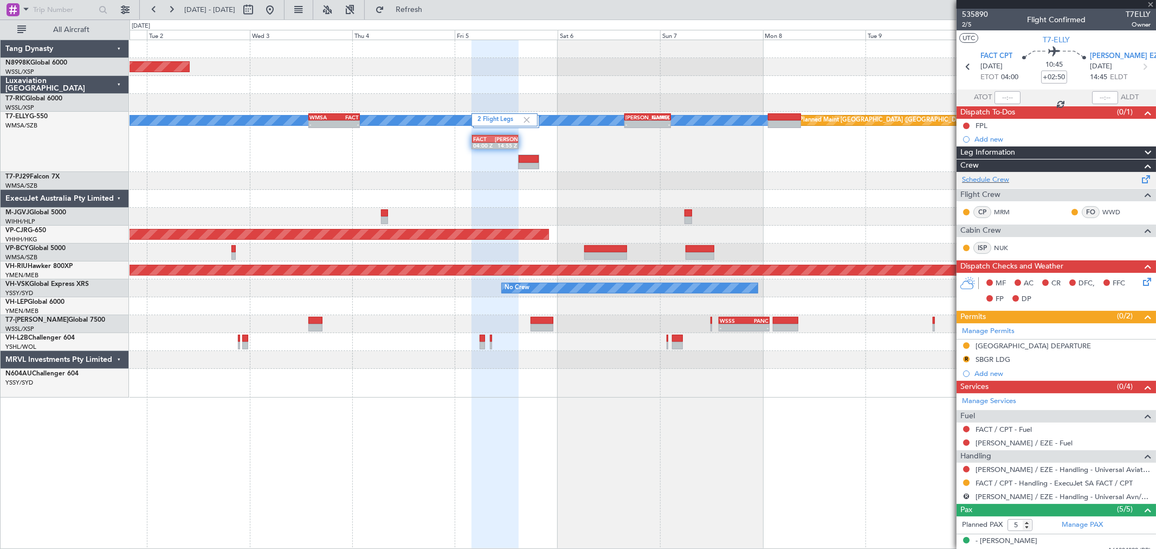
type input "+00:15"
type input "0"
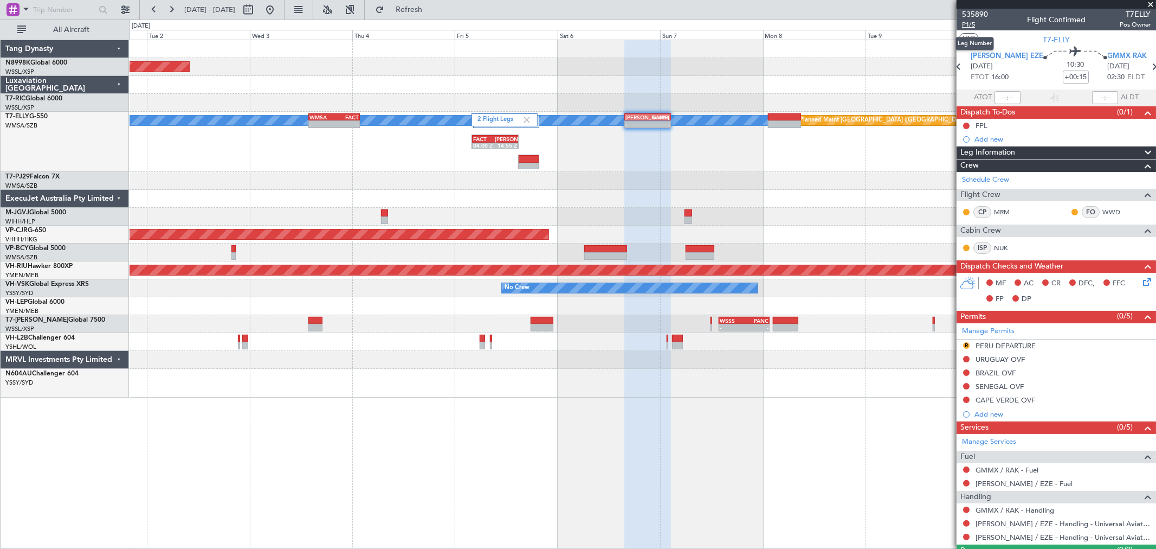
click at [972, 24] on span "P1/5" at bounding box center [975, 24] width 26 height 9
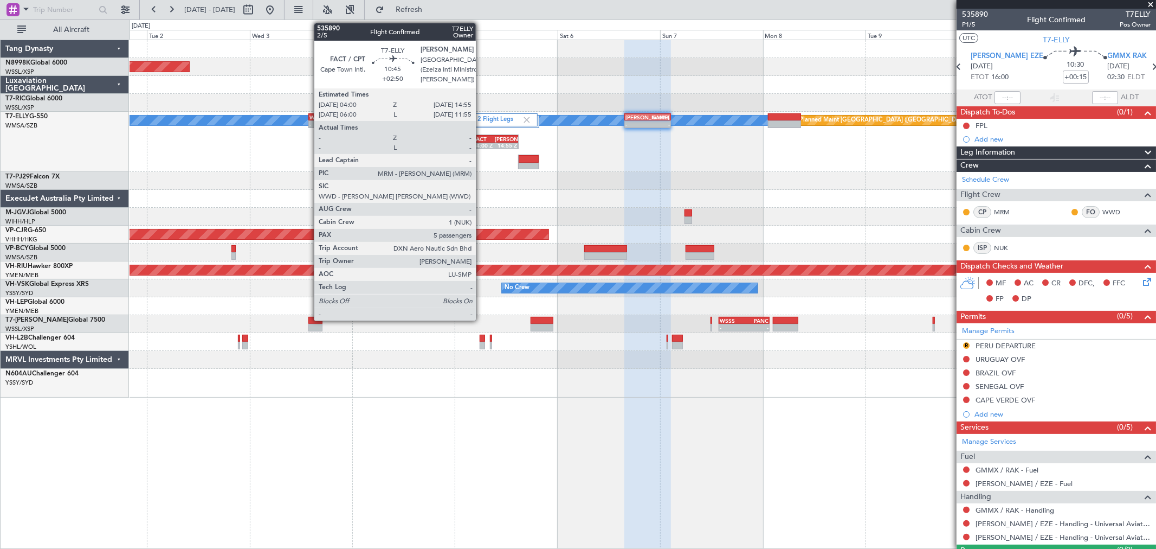
click at [481, 141] on div "FACT" at bounding box center [484, 139] width 22 height 7
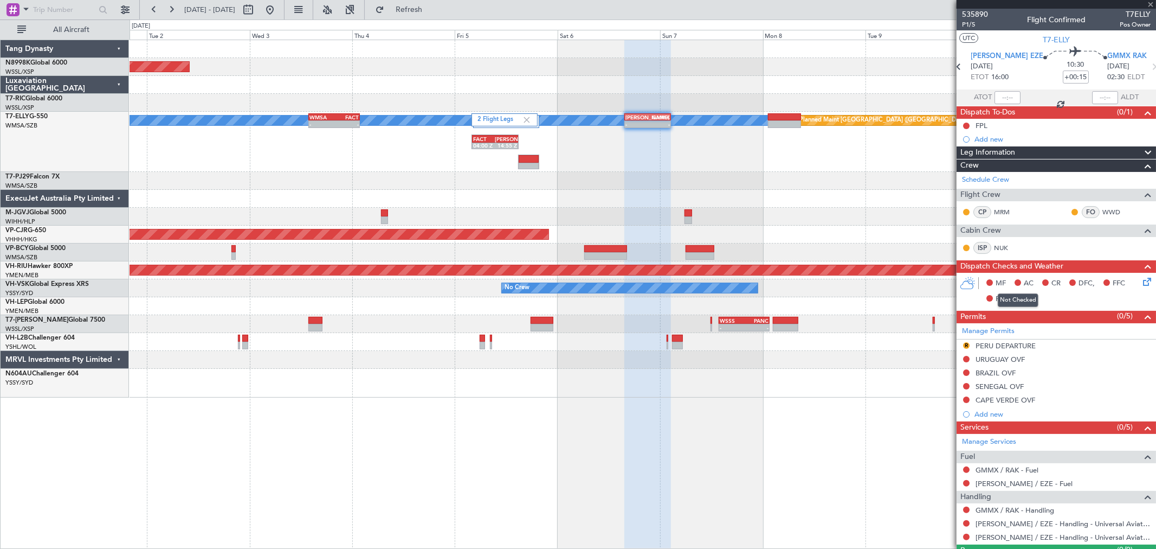
type input "+02:50"
type input "5"
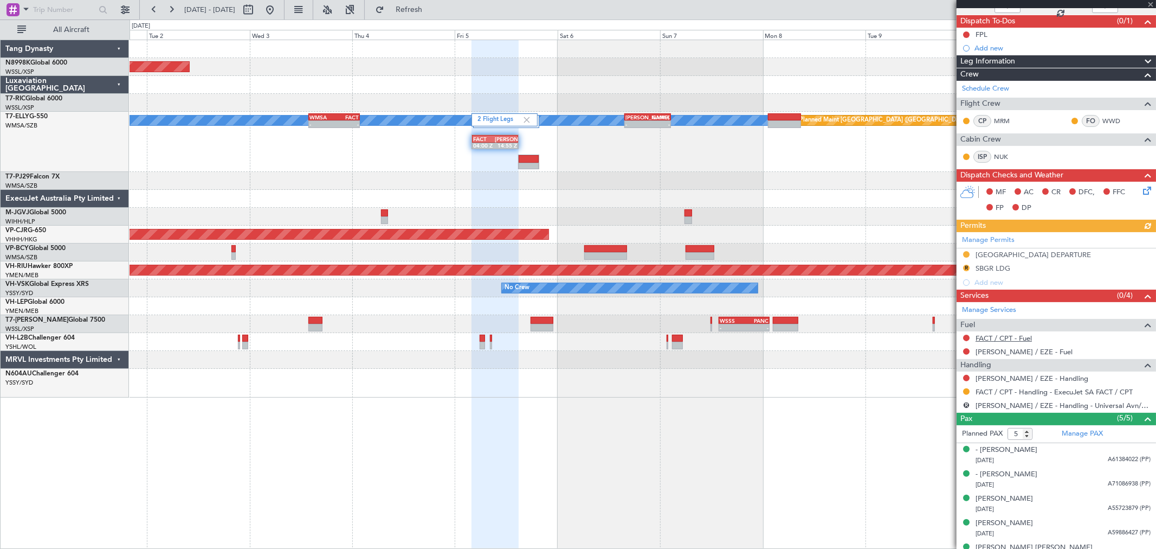
scroll to position [107, 0]
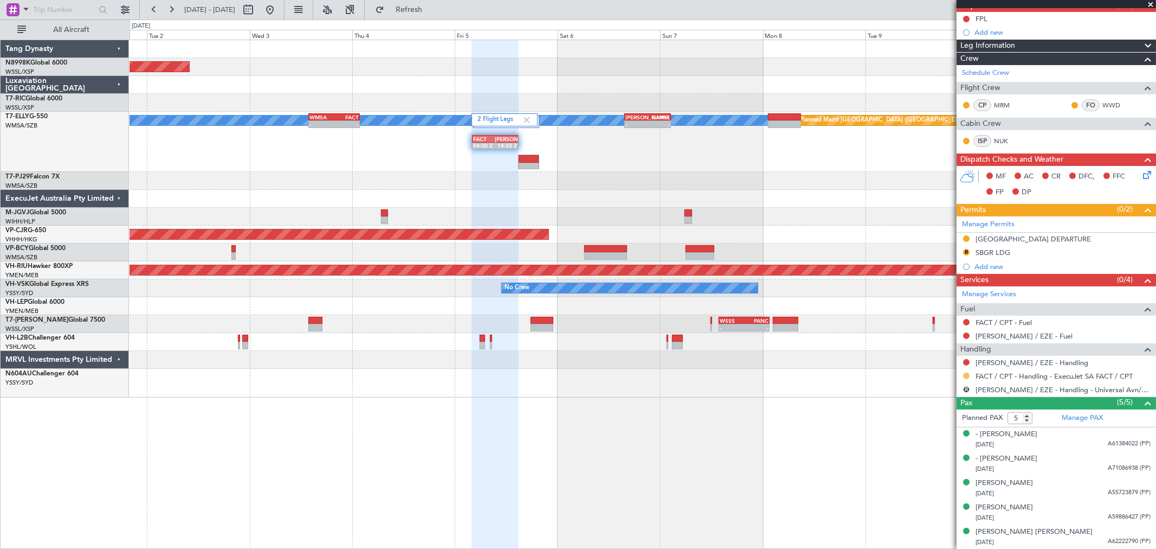
click at [966, 374] on button at bounding box center [966, 375] width 7 height 7
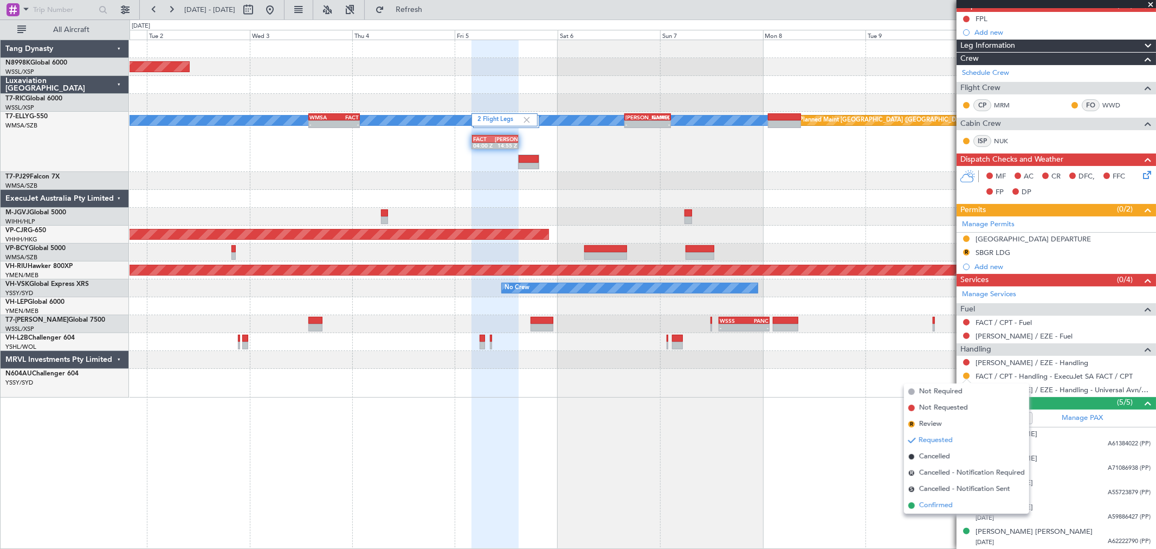
click at [923, 501] on span "Confirmed" at bounding box center [936, 505] width 34 height 11
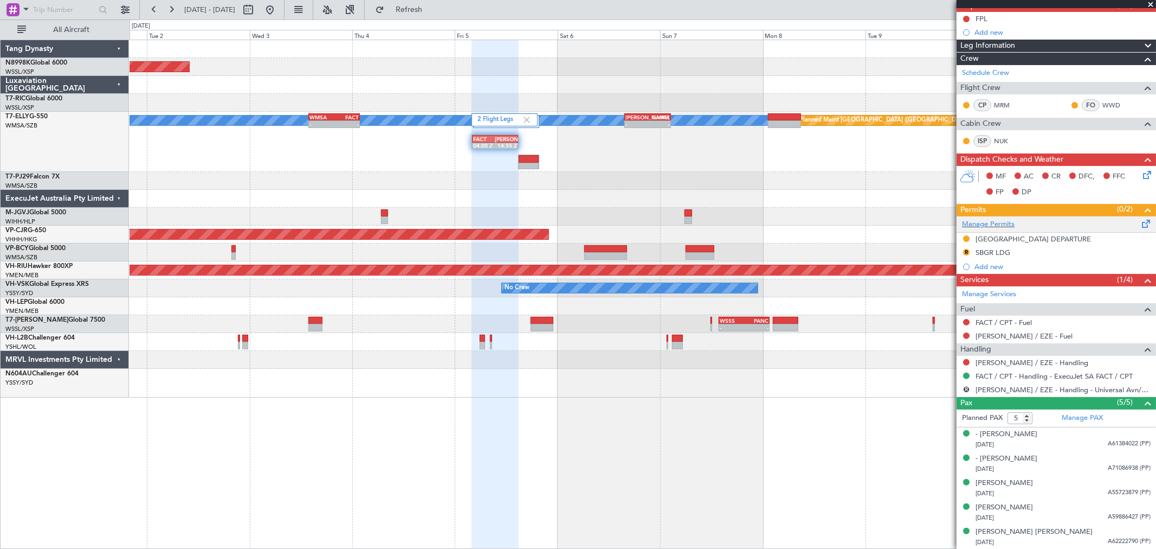
click at [994, 216] on div "Manage Permits" at bounding box center [1057, 224] width 200 height 16
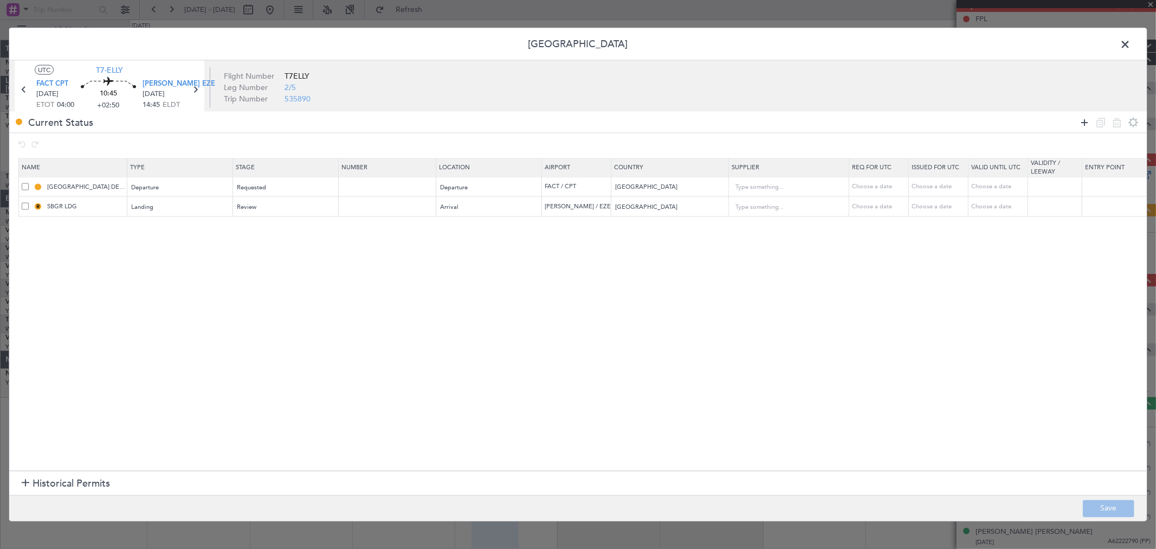
click at [1083, 117] on icon at bounding box center [1084, 121] width 13 height 13
click at [181, 230] on div "Type" at bounding box center [177, 227] width 90 height 16
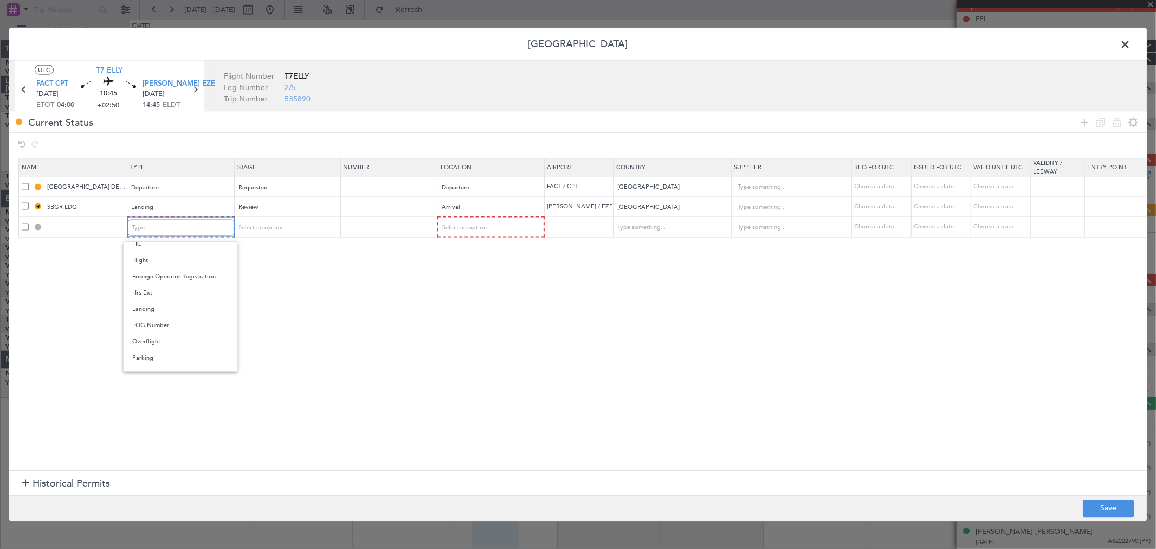
scroll to position [197, 0]
click at [146, 349] on span "Overflight" at bounding box center [180, 346] width 97 height 16
click at [280, 228] on span "Select an option" at bounding box center [259, 227] width 44 height 8
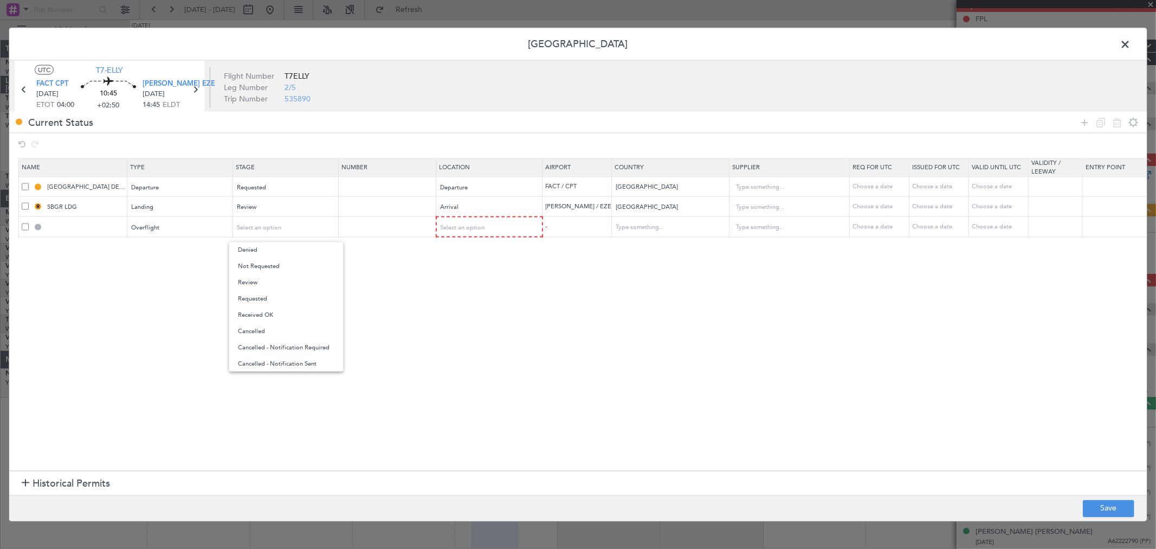
click at [481, 224] on div at bounding box center [578, 274] width 1156 height 549
click at [483, 224] on span "Select an option" at bounding box center [463, 227] width 44 height 8
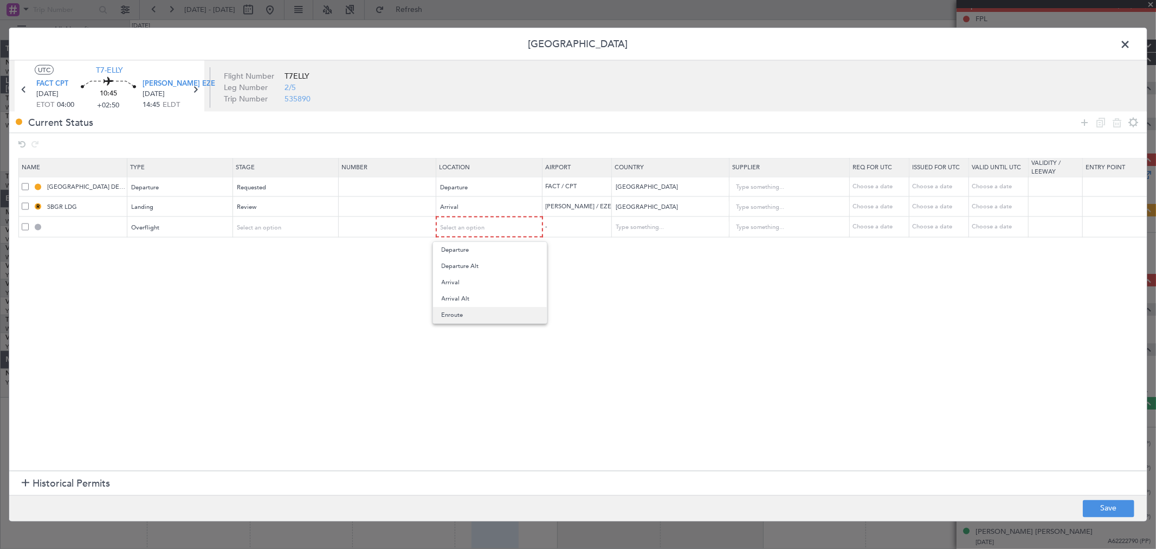
click at [448, 314] on span "Enroute" at bounding box center [490, 315] width 97 height 16
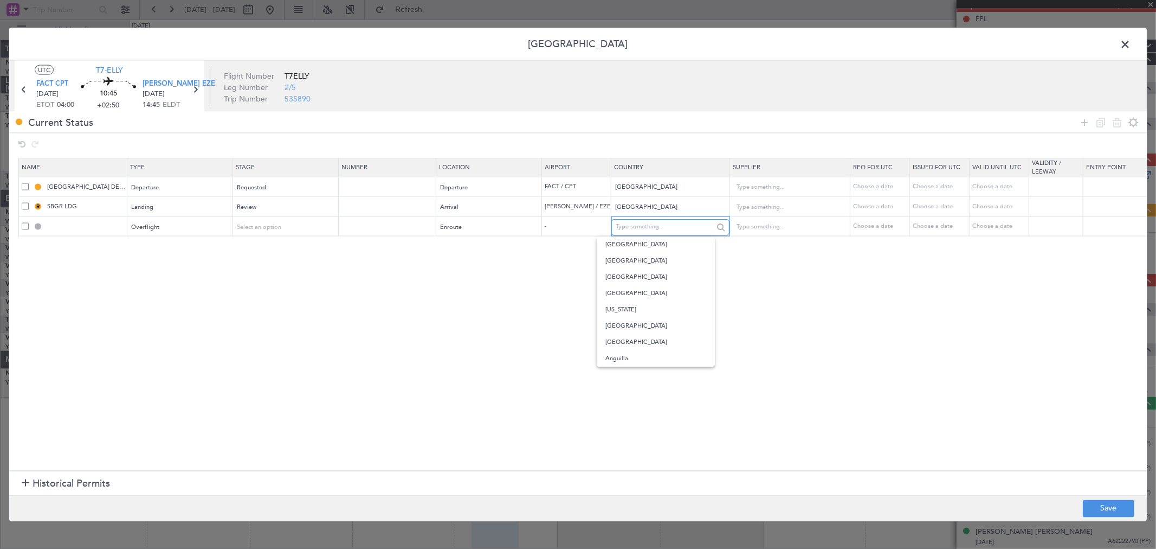
click at [622, 229] on input "text" at bounding box center [665, 226] width 98 height 16
click at [613, 243] on span "[GEOGRAPHIC_DATA]" at bounding box center [656, 244] width 101 height 16
type input "[GEOGRAPHIC_DATA]"
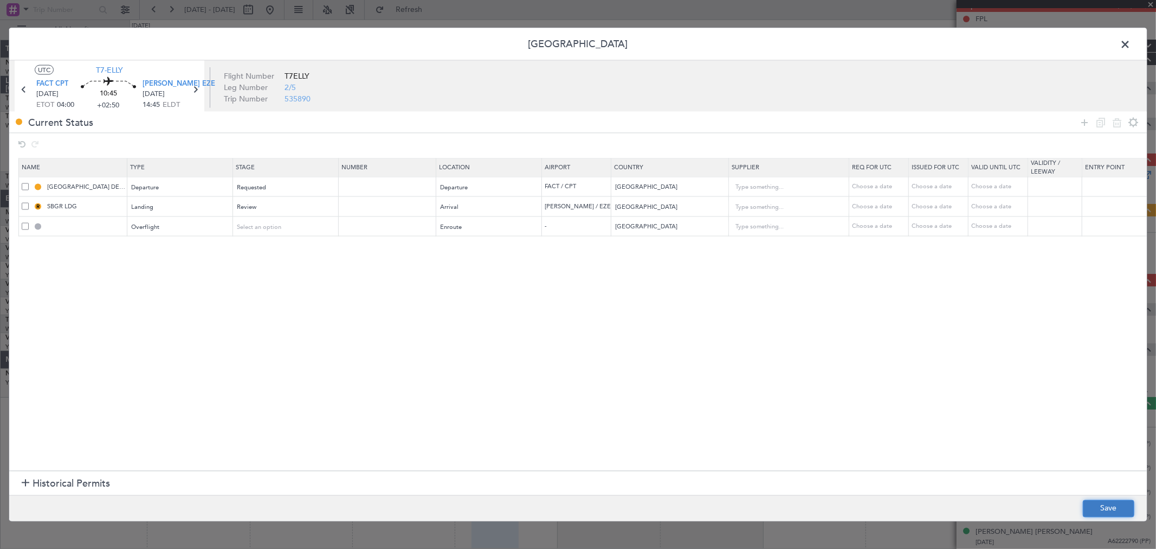
click at [1101, 500] on button "Save" at bounding box center [1109, 507] width 52 height 17
type input "URUGUAY OVF"
type input "NNN"
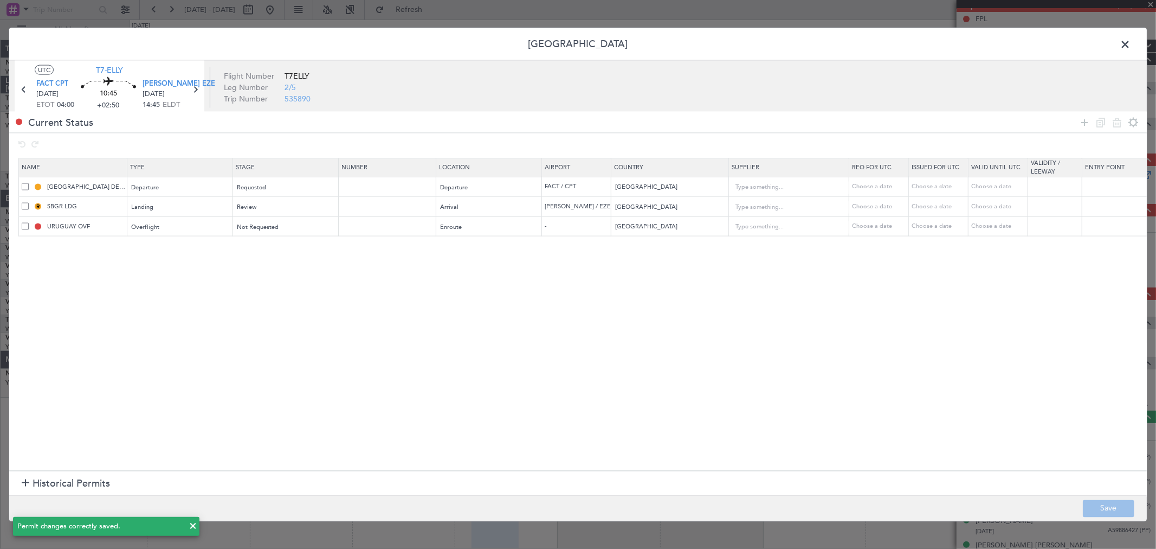
click at [1131, 41] on span at bounding box center [1131, 47] width 0 height 22
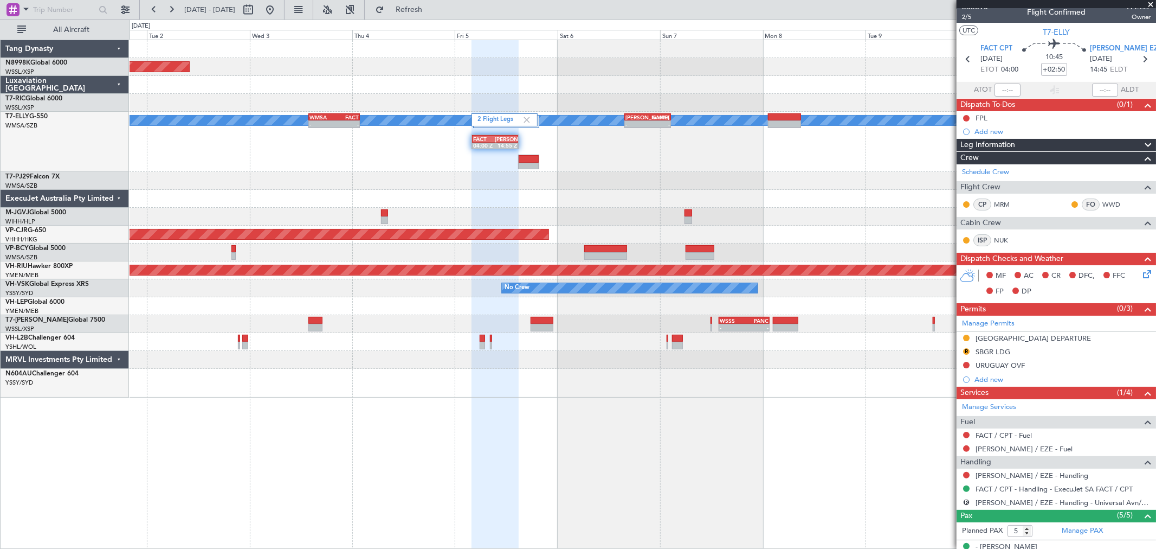
scroll to position [0, 0]
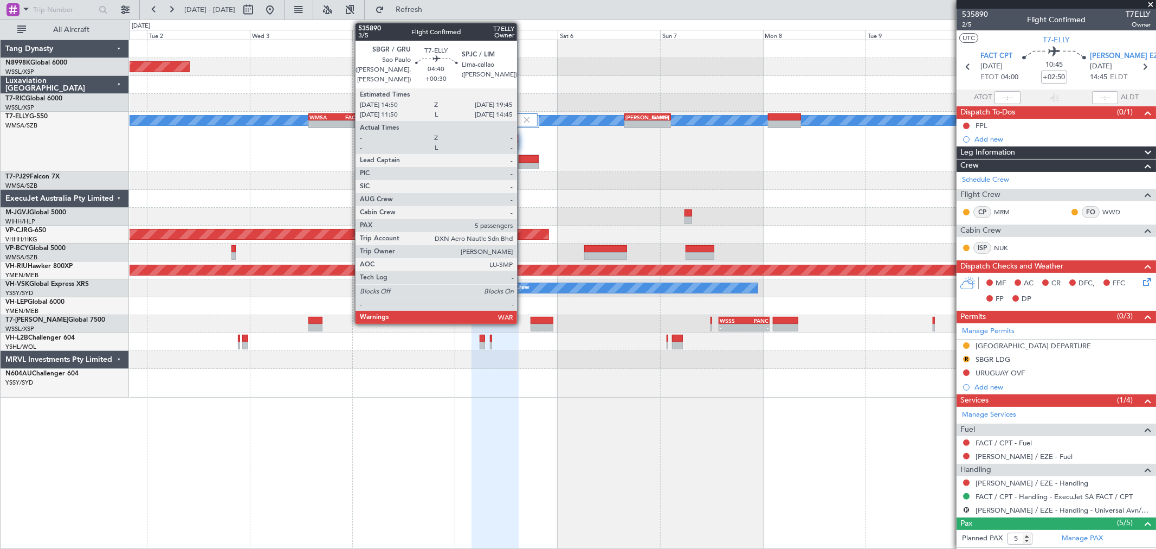
click at [523, 159] on div at bounding box center [529, 159] width 20 height 8
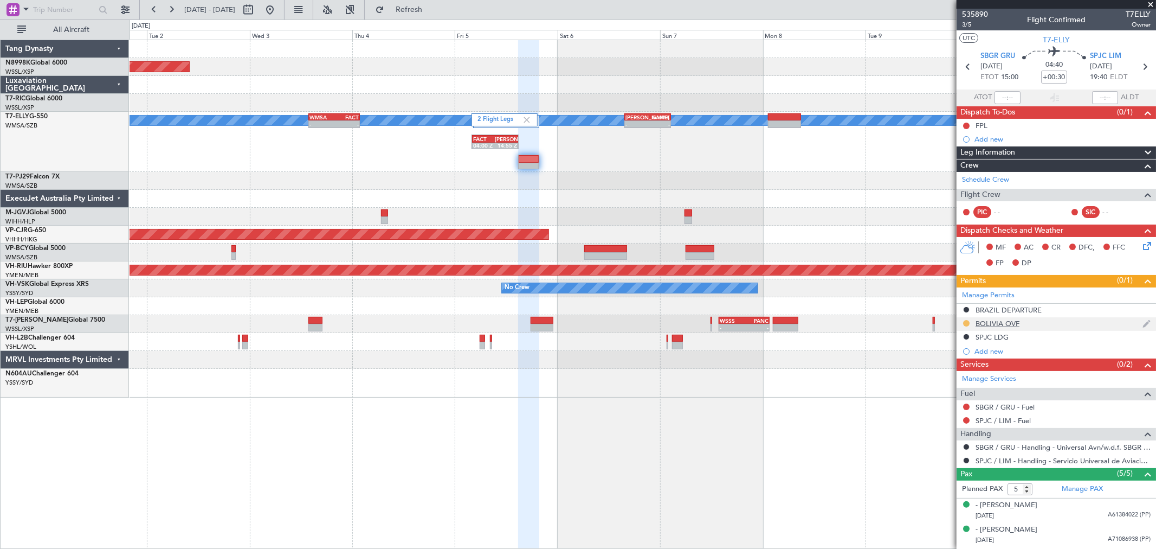
click at [965, 320] on button at bounding box center [966, 323] width 7 height 7
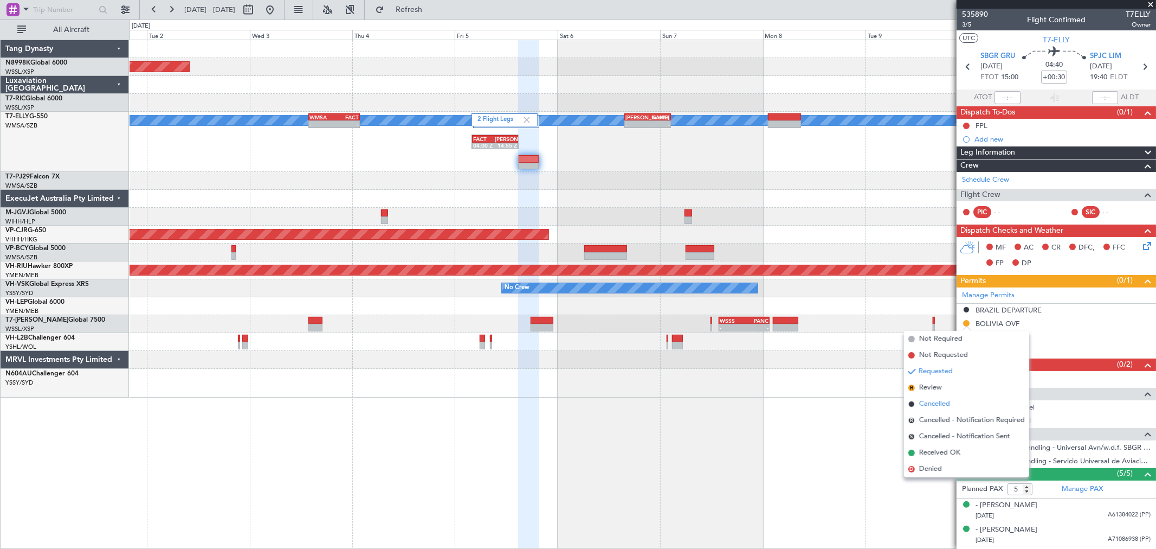
click at [932, 403] on span "Cancelled" at bounding box center [934, 403] width 31 height 11
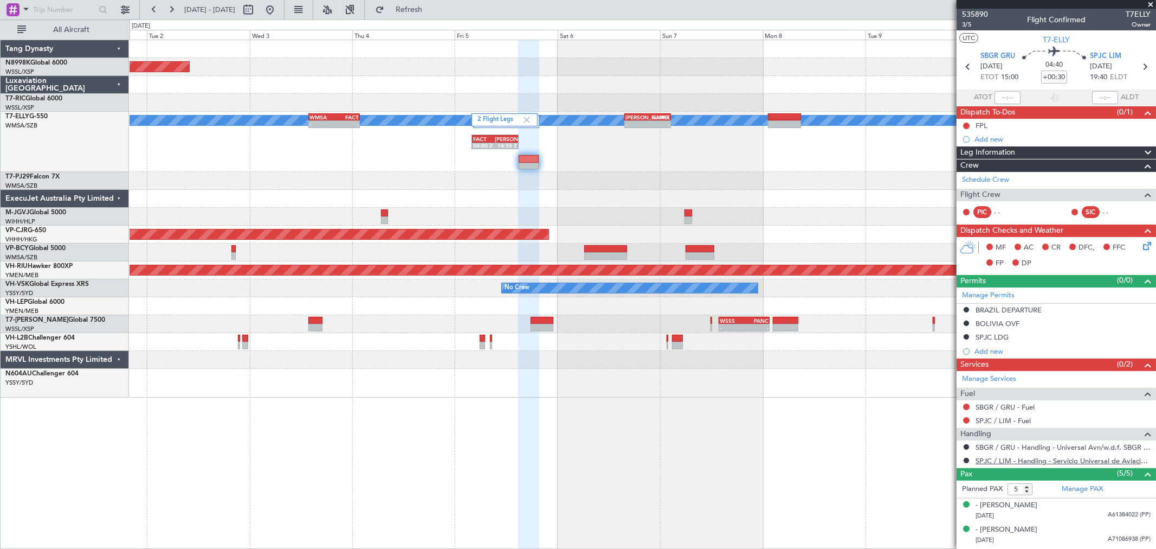
click at [1002, 458] on link "SPJC / LIM - Handling - Servicio Universal de Aviacion SPJC / LIM" at bounding box center [1063, 460] width 175 height 9
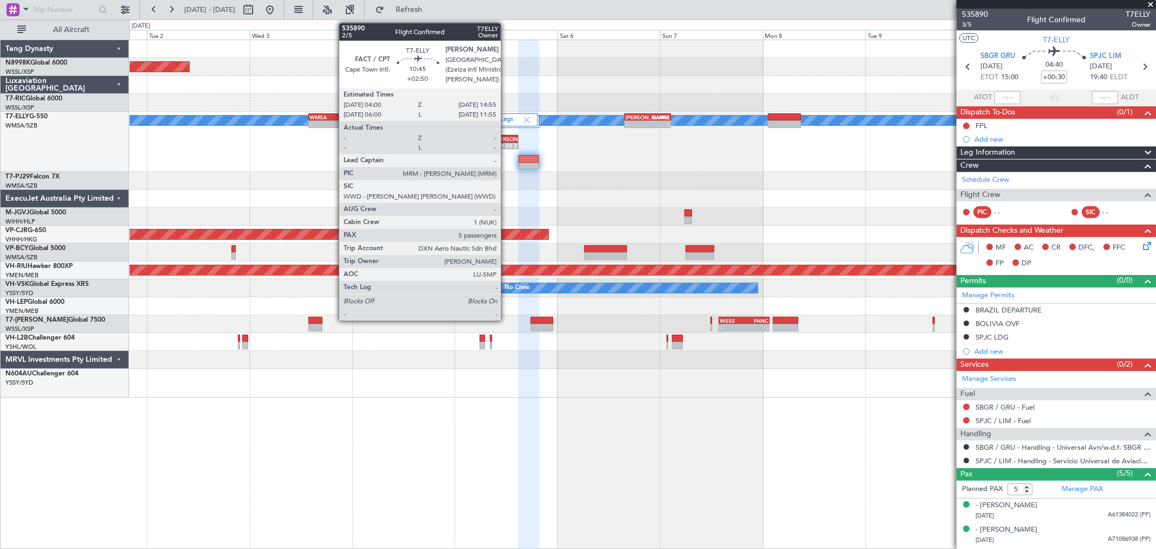
click at [505, 143] on div "14:55 Z" at bounding box center [506, 145] width 22 height 7
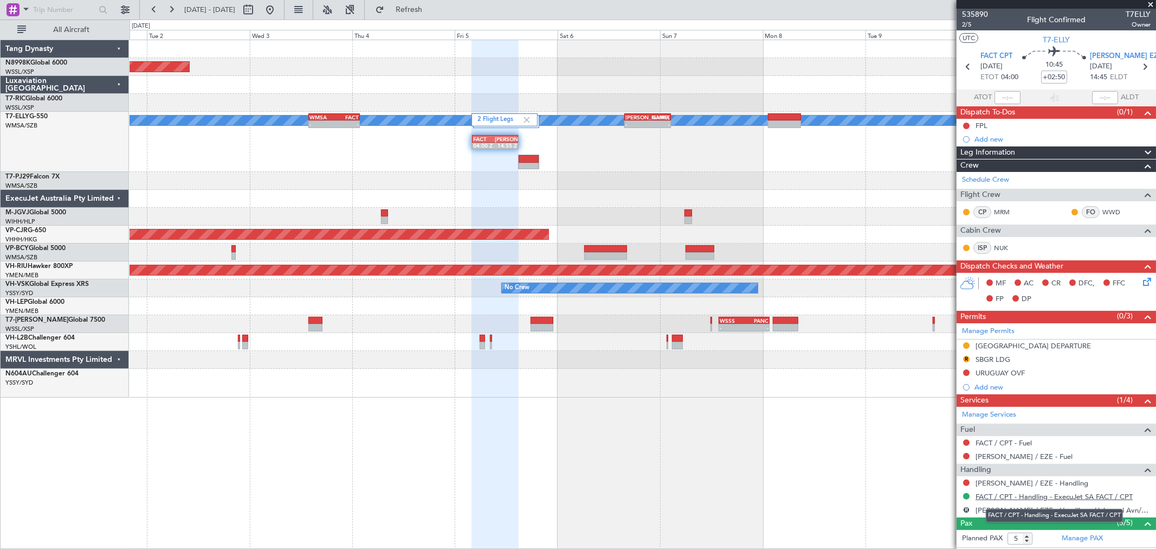
click at [1006, 496] on link "FACT / CPT - Handling - ExecuJet SA FACT / CPT" at bounding box center [1054, 496] width 157 height 9
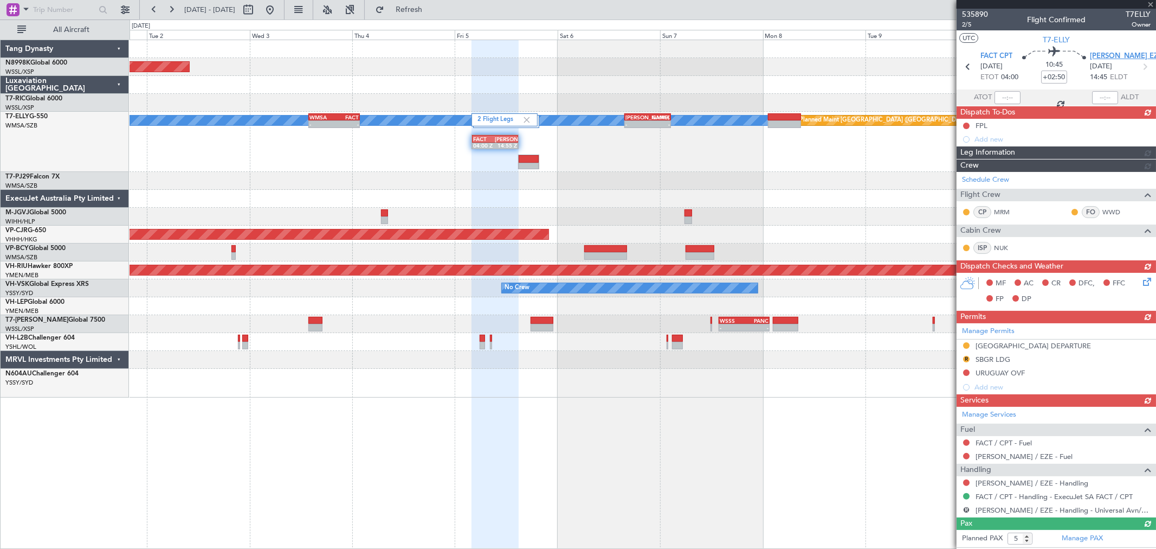
click at [1092, 55] on span "[PERSON_NAME] EZE" at bounding box center [1126, 56] width 73 height 11
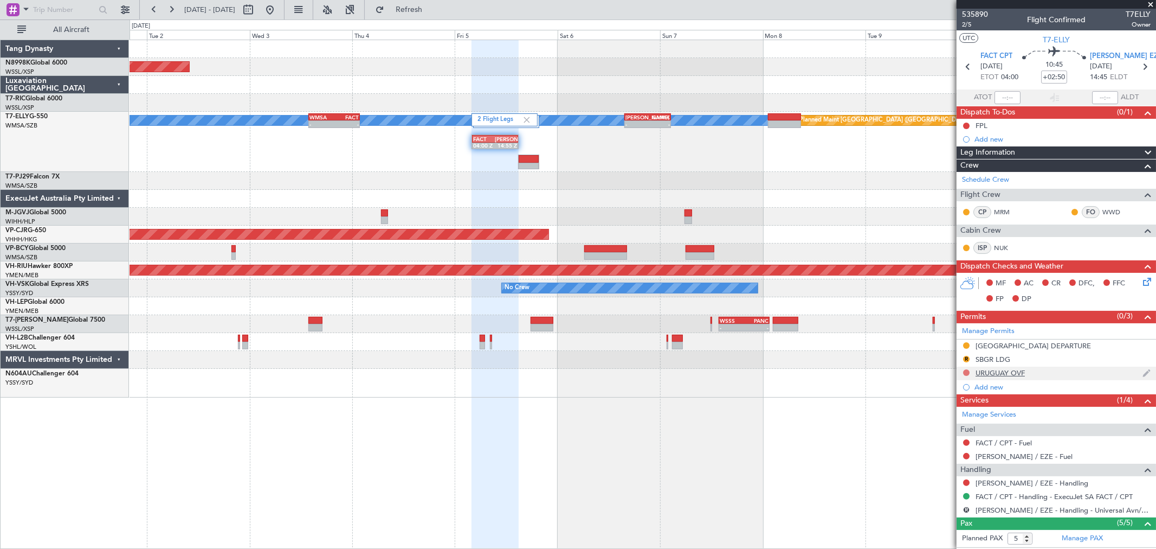
click at [963, 373] on button at bounding box center [966, 372] width 7 height 7
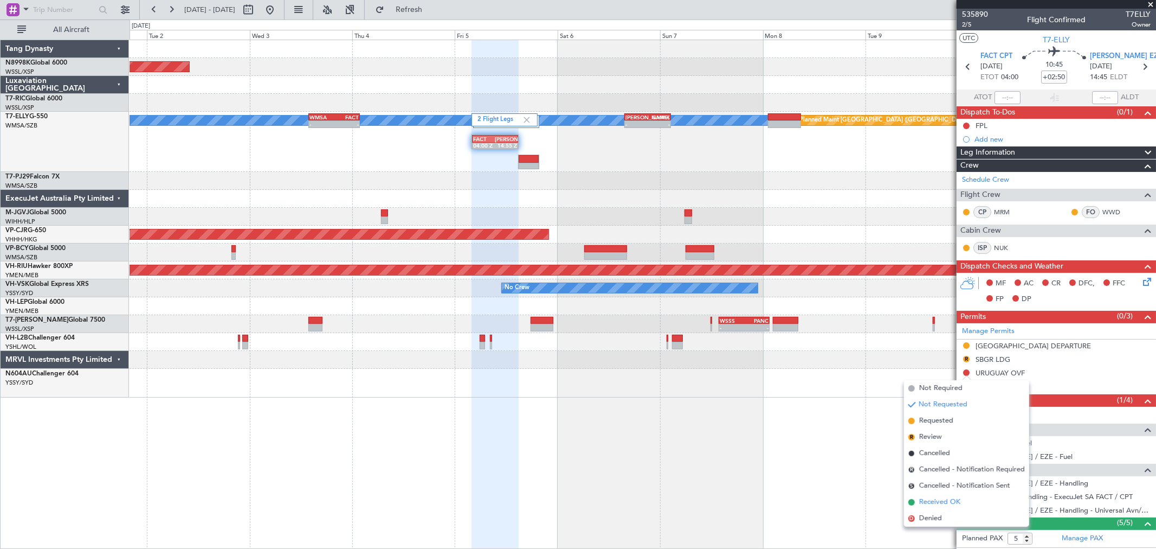
click at [915, 499] on li "Received OK" at bounding box center [966, 502] width 125 height 16
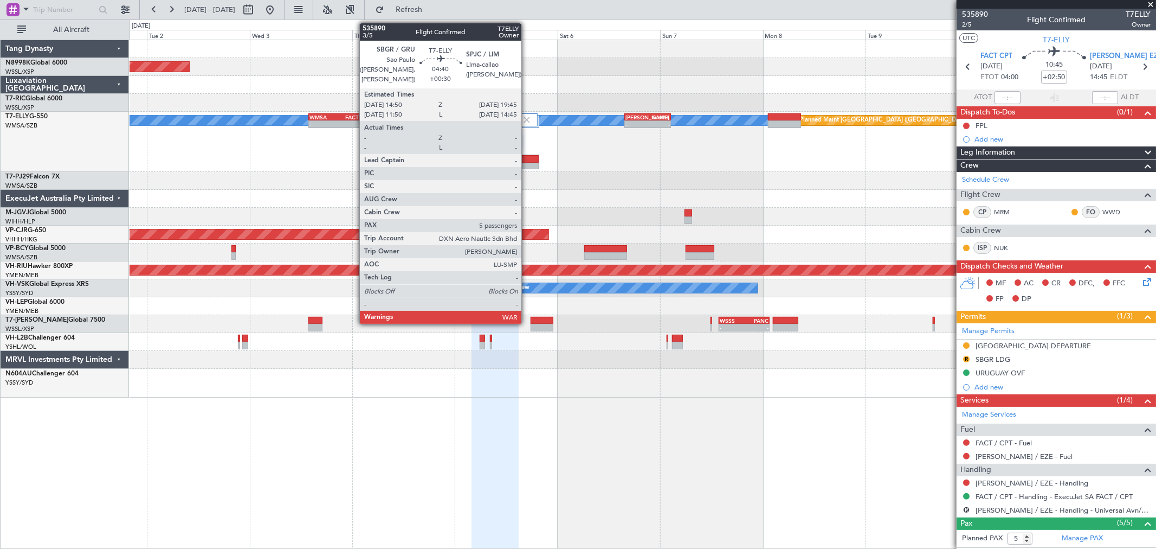
click at [527, 163] on div at bounding box center [529, 167] width 20 height 8
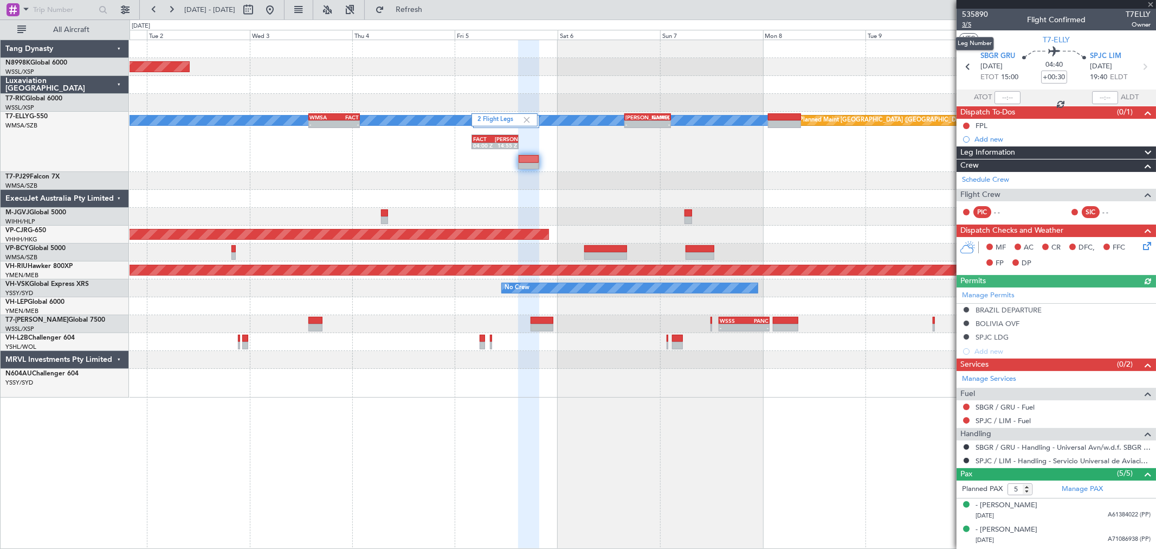
click at [962, 24] on span "3/5" at bounding box center [975, 24] width 26 height 9
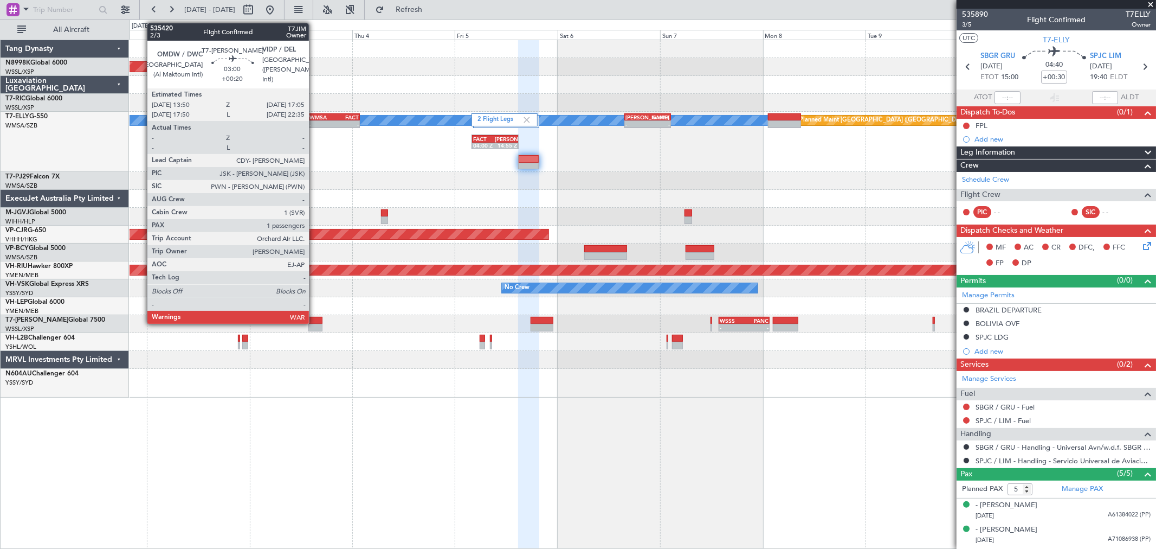
click at [316, 321] on div at bounding box center [315, 321] width 14 height 8
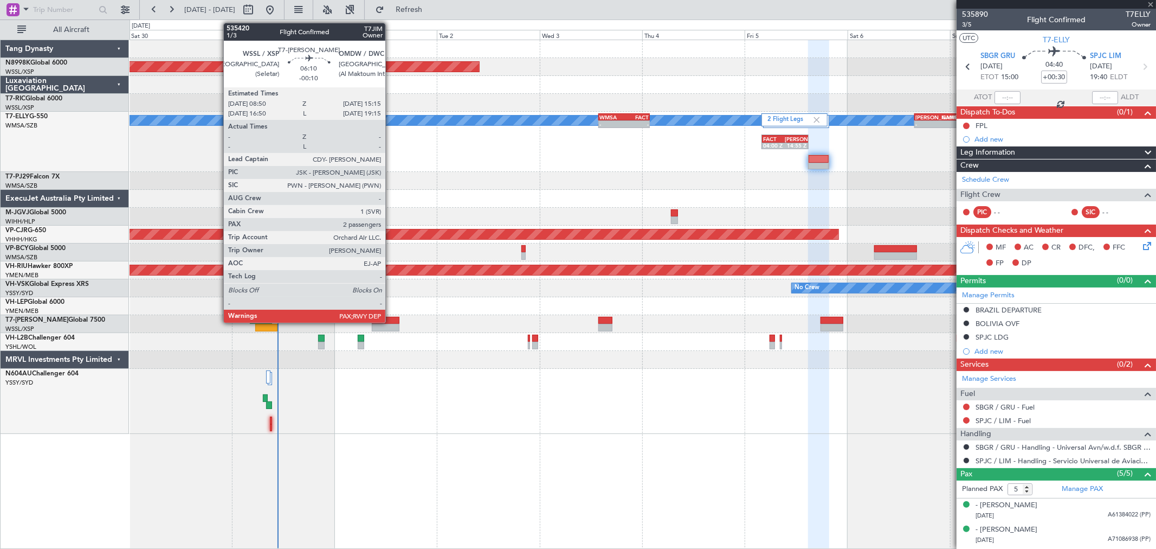
click at [390, 325] on div at bounding box center [386, 328] width 28 height 8
type input "+00:20"
type input "1"
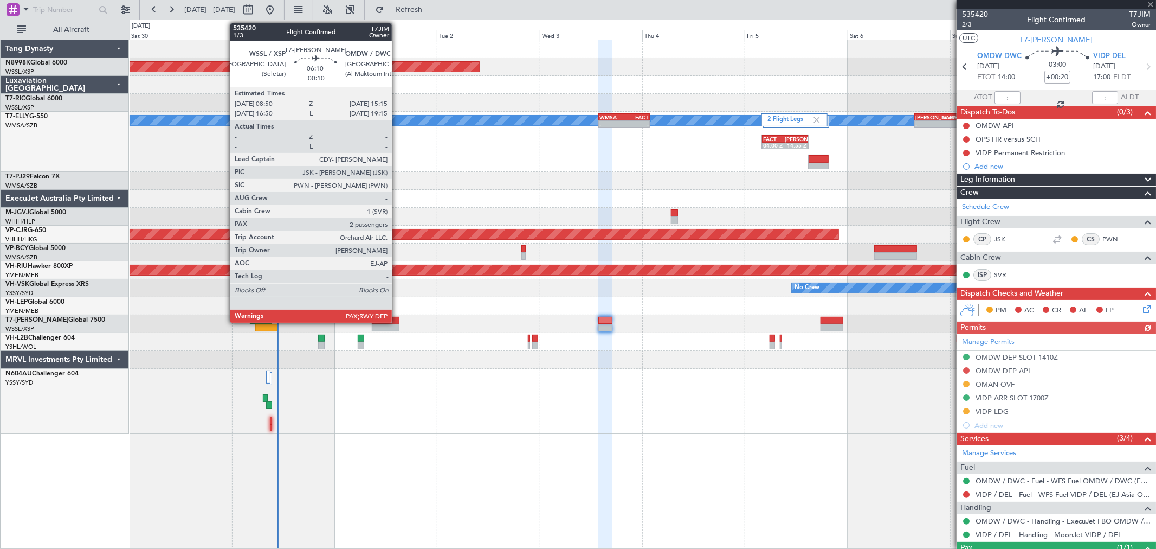
type input "-00:10"
type input "2"
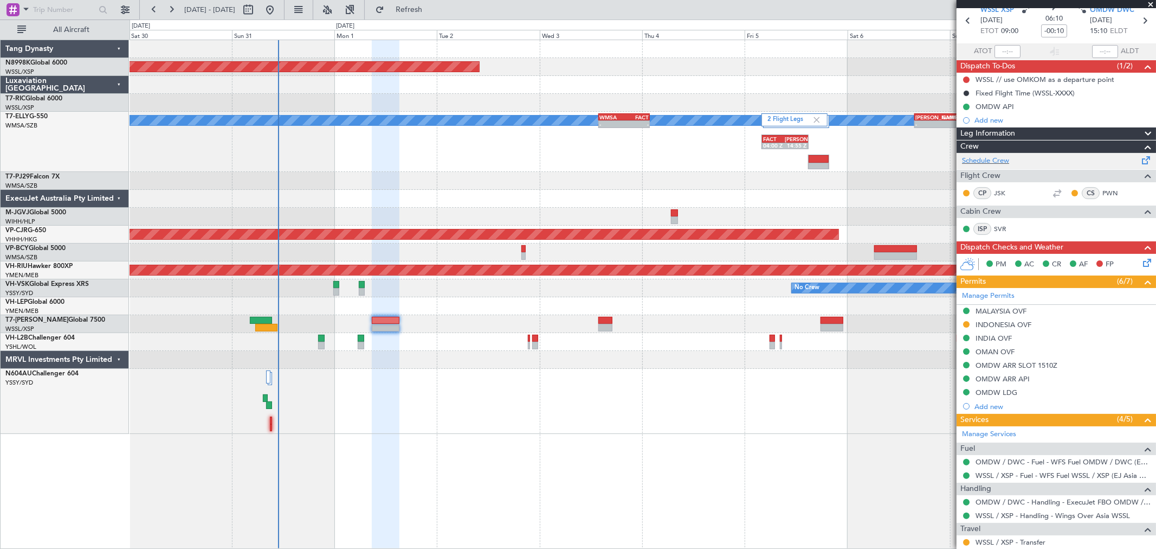
scroll to position [5, 0]
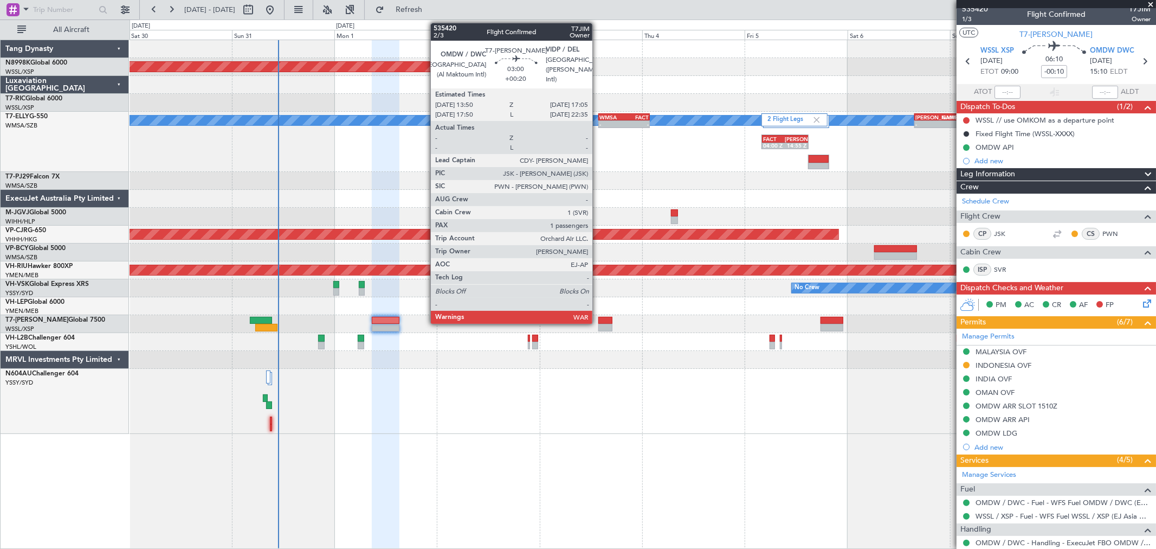
click at [604, 320] on div at bounding box center [606, 321] width 14 height 8
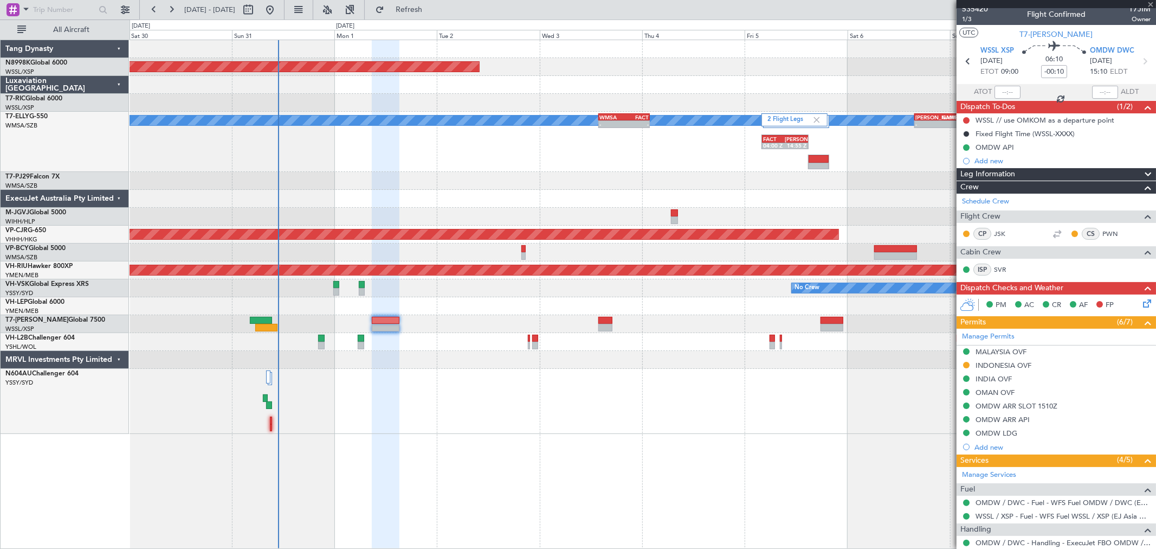
type input "+00:20"
type input "1"
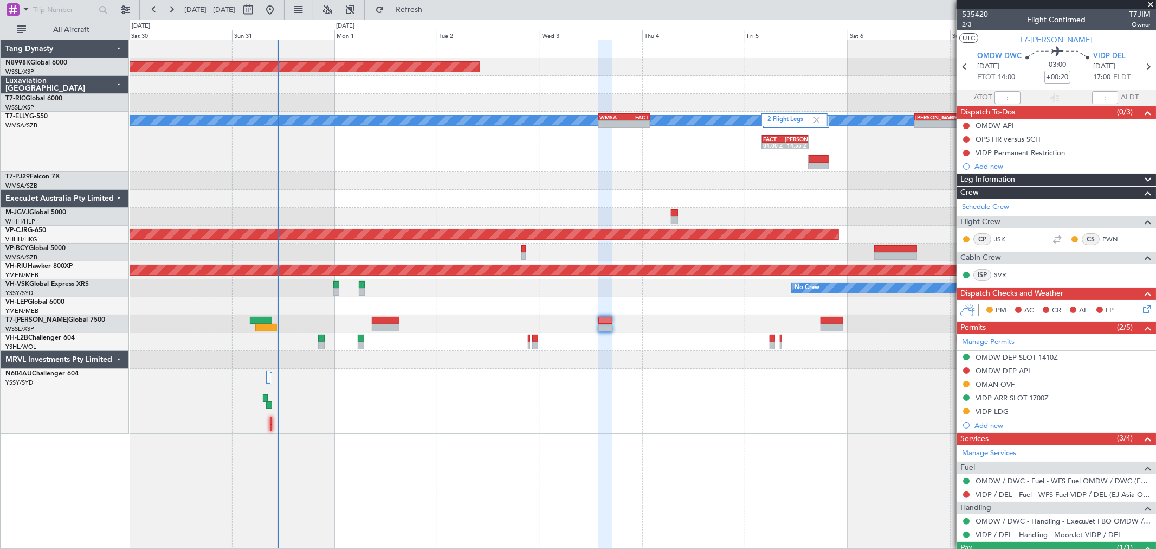
click at [826, 310] on div "Unplanned Maint Wichita (Wichita Mid-continent)" at bounding box center [643, 306] width 1026 height 18
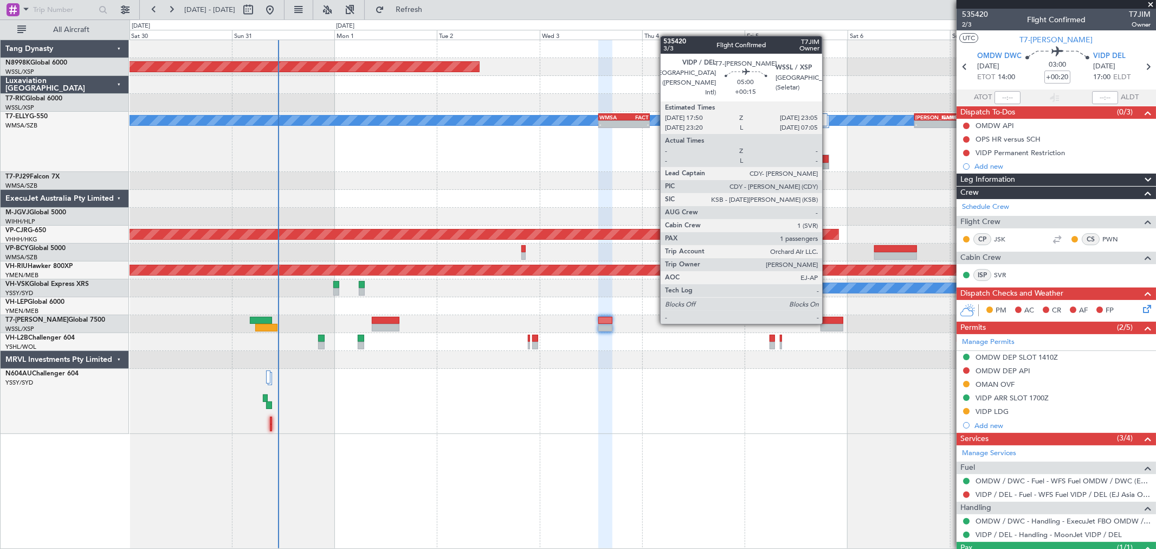
click at [828, 321] on div at bounding box center [832, 321] width 23 height 8
type input "+00:15"
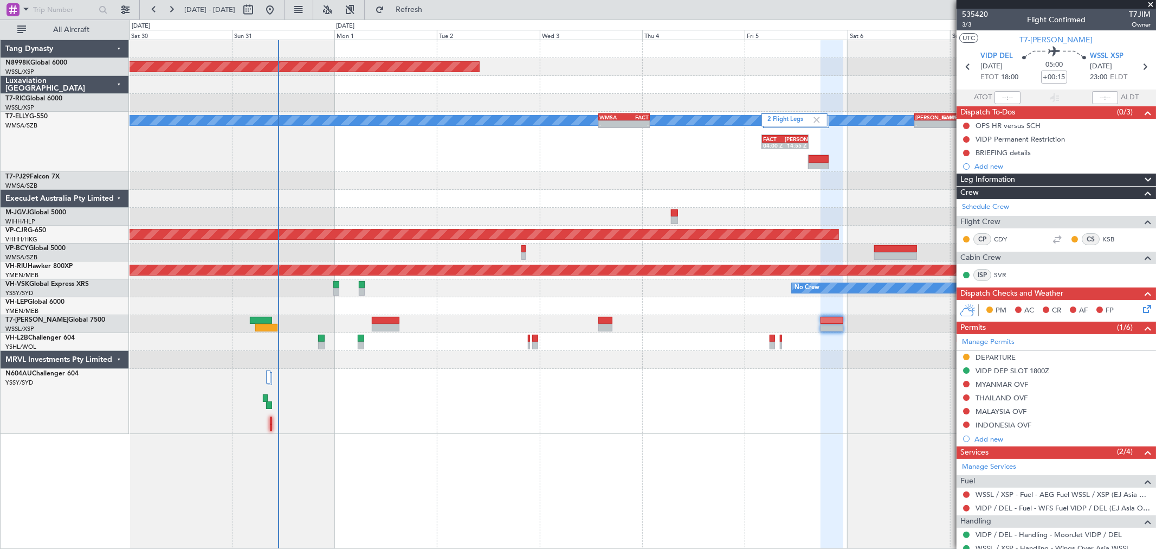
click at [730, 190] on div "Planned Maint [GEOGRAPHIC_DATA] (Seletar) 2 Flight Legs [PERSON_NAME] Planned M…" at bounding box center [643, 237] width 1026 height 394
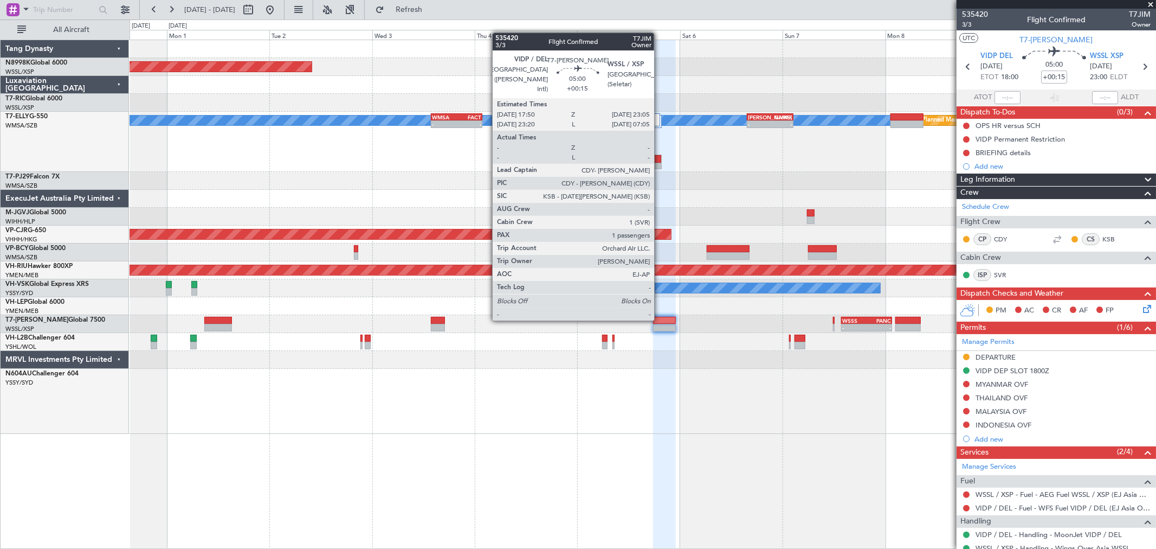
click at [660, 318] on div at bounding box center [664, 321] width 23 height 8
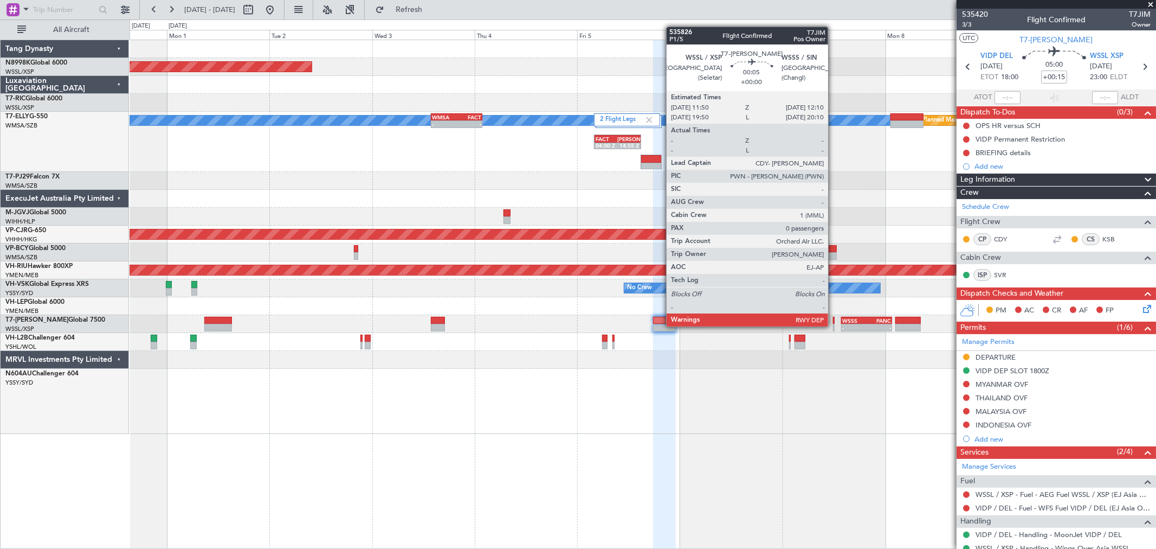
click at [834, 325] on div at bounding box center [834, 328] width 2 height 8
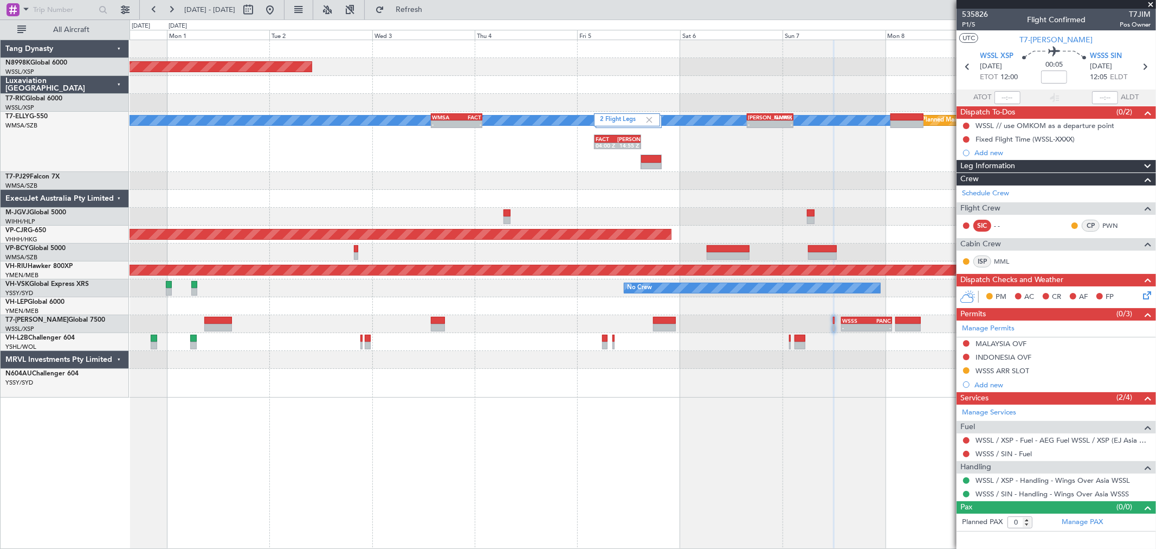
click at [851, 315] on div "- - WSSS 13:50 Z PANC 01:40 Z - - KEWR 14:20 Z OMDW 02:15 Z" at bounding box center [643, 324] width 1026 height 18
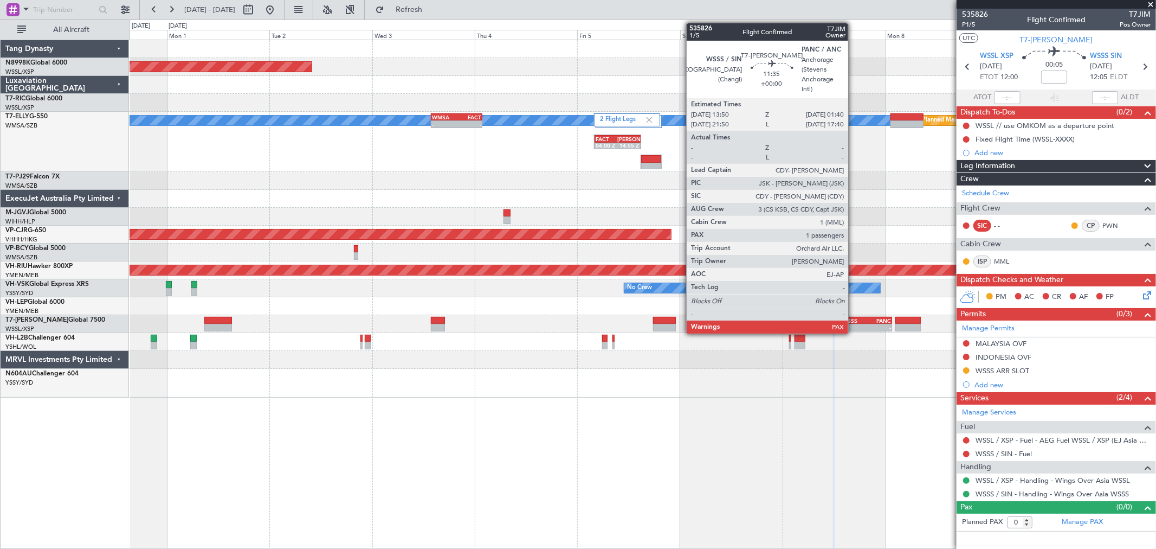
click at [854, 324] on div "-" at bounding box center [854, 327] width 24 height 7
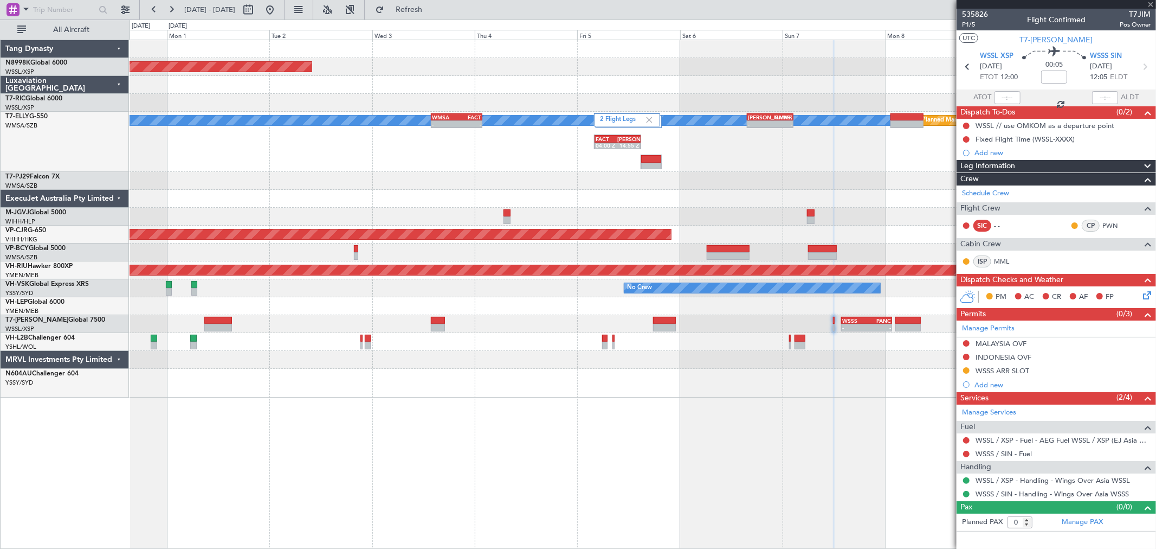
type input "2"
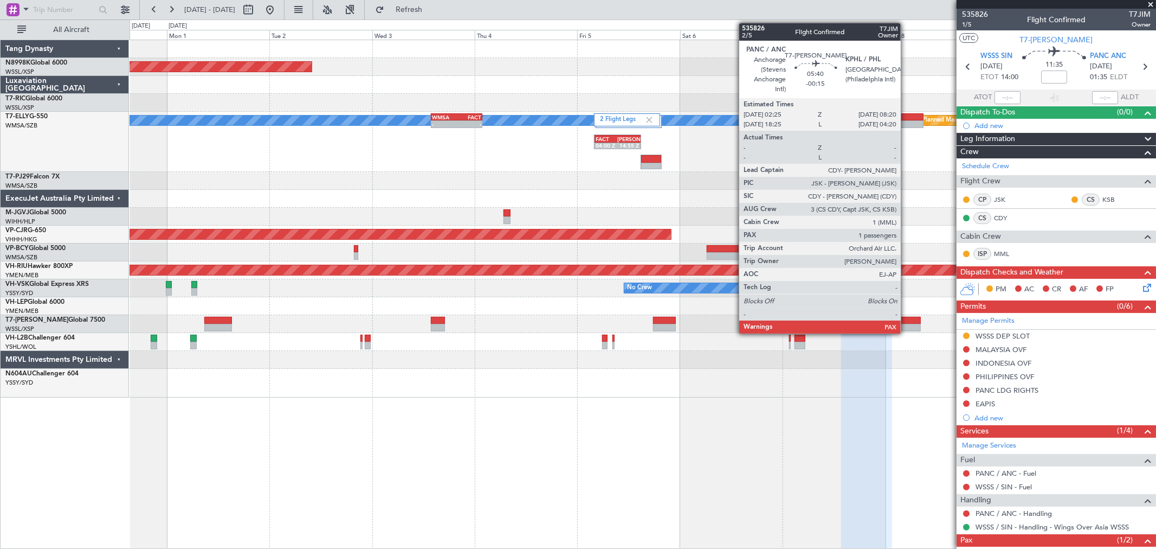
click at [906, 318] on div at bounding box center [908, 321] width 25 height 8
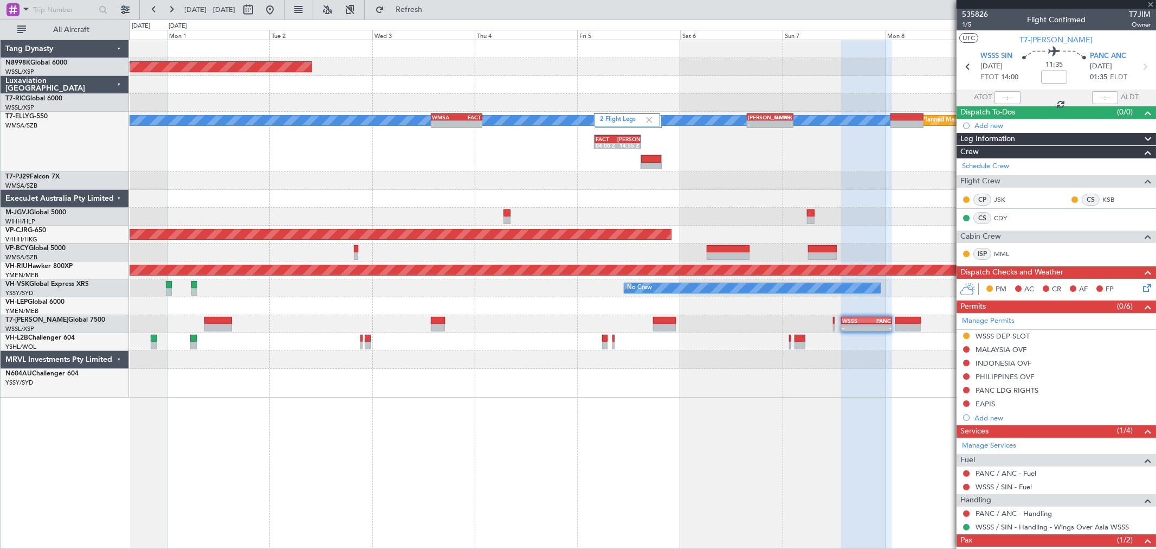
type input "-00:15"
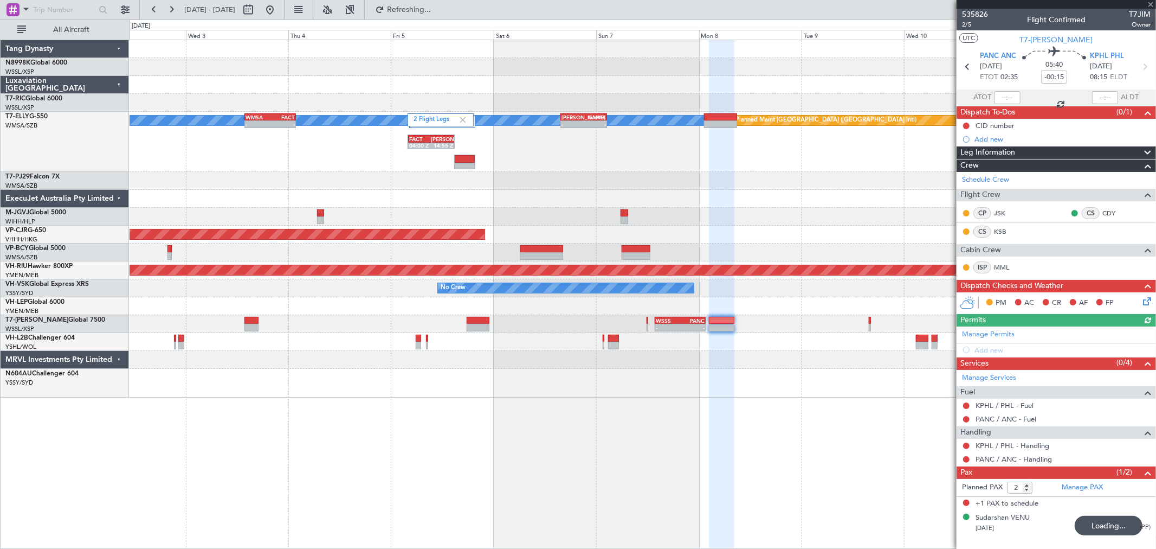
click at [872, 326] on div "- - WSSS 13:50 Z PANC 01:40 Z - - KEWR 14:20 Z OMDW 02:15 Z" at bounding box center [643, 324] width 1026 height 18
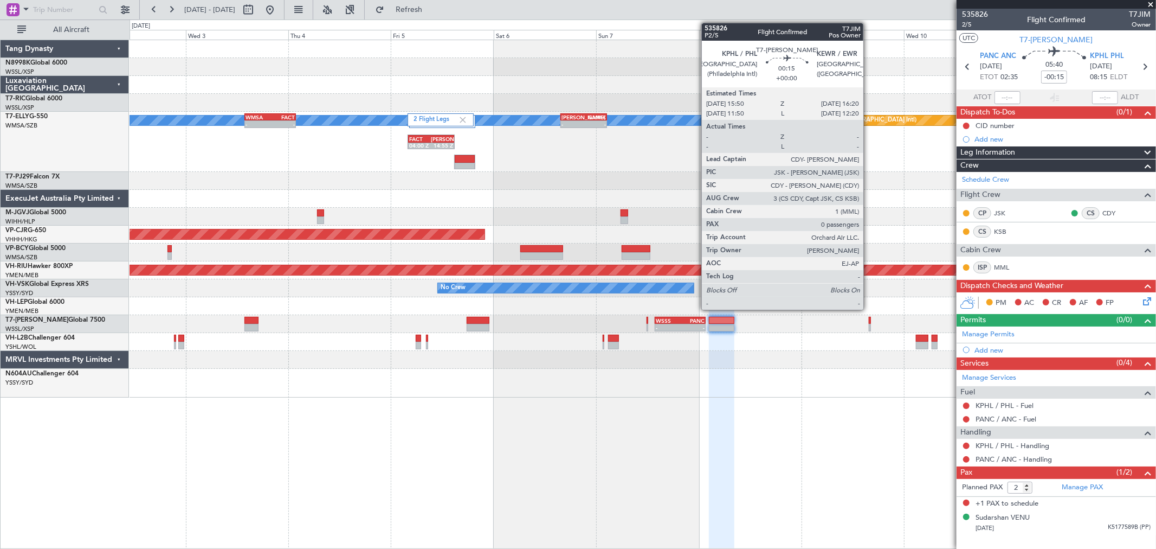
click at [869, 327] on div at bounding box center [870, 328] width 2 height 8
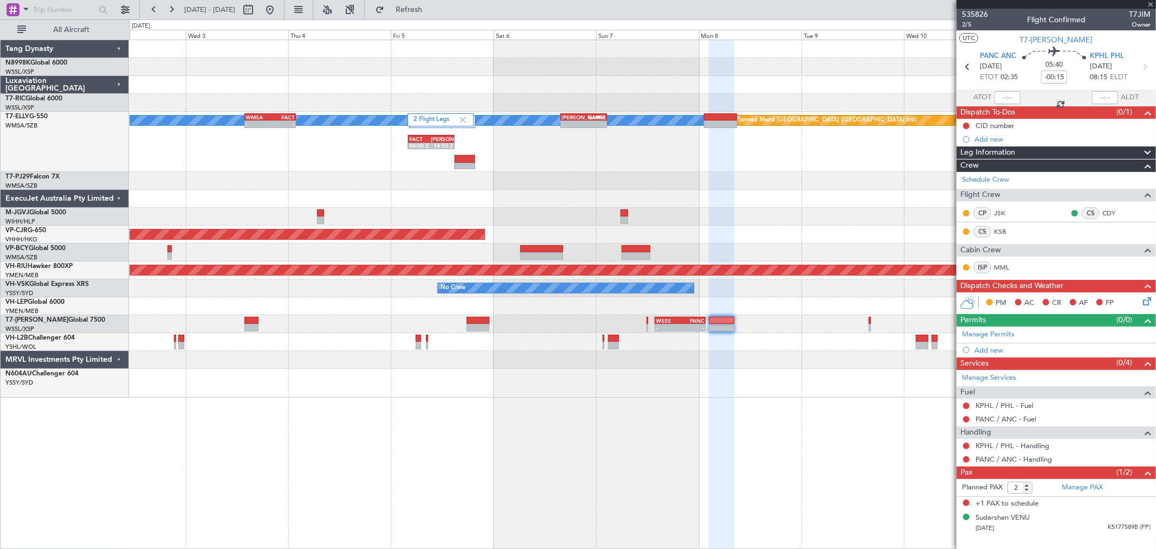
type input "0"
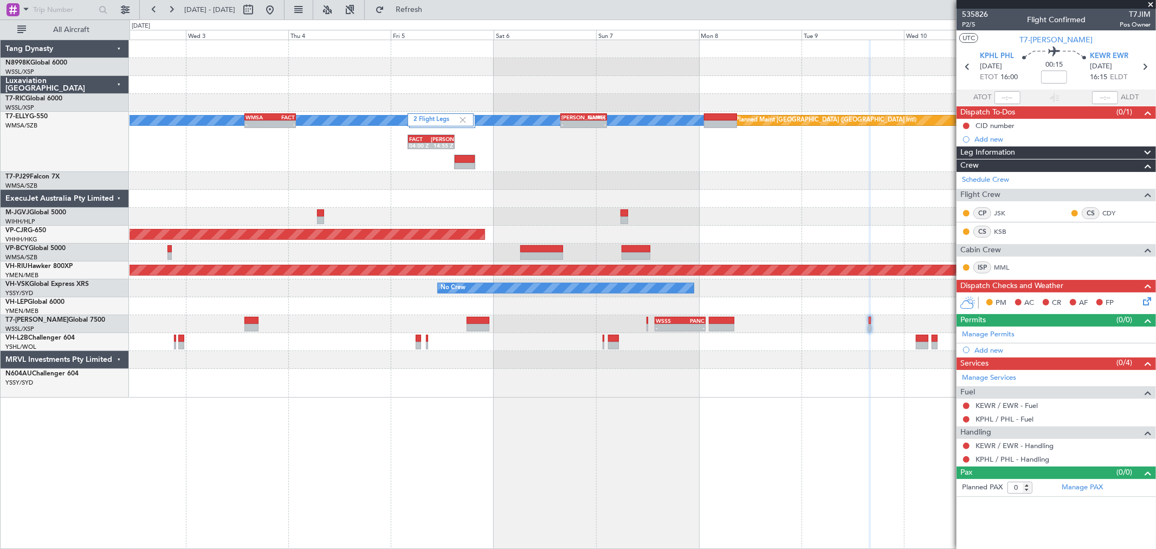
click at [677, 261] on div "Planned Maint [GEOGRAPHIC_DATA] (Seletar) 2 Flight Legs [PERSON_NAME] Planned M…" at bounding box center [643, 218] width 1026 height 357
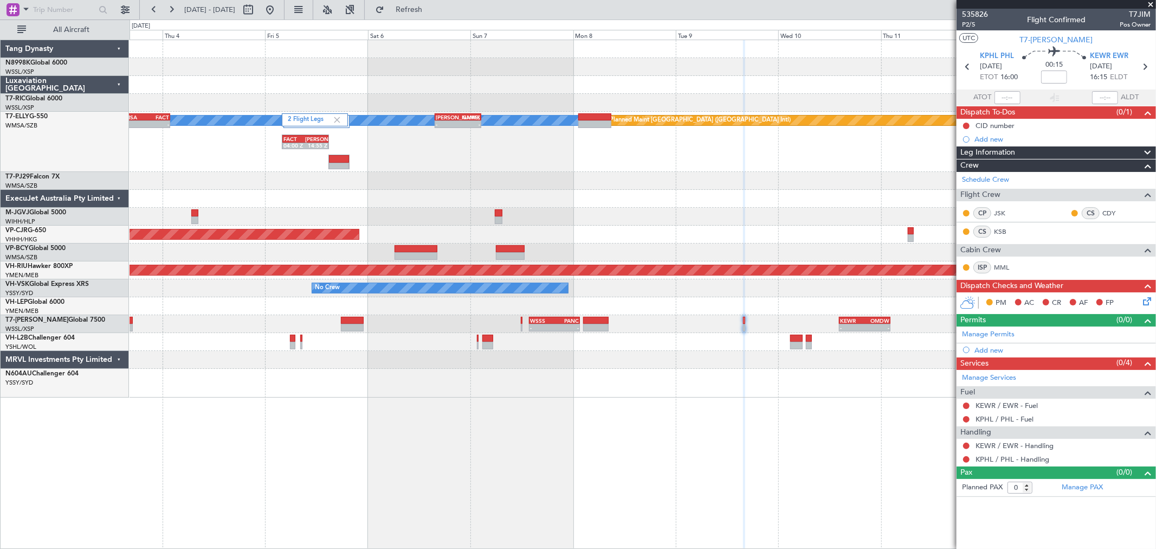
click at [849, 321] on div "KEWR" at bounding box center [852, 320] width 24 height 7
type input "-01:05"
type input "2"
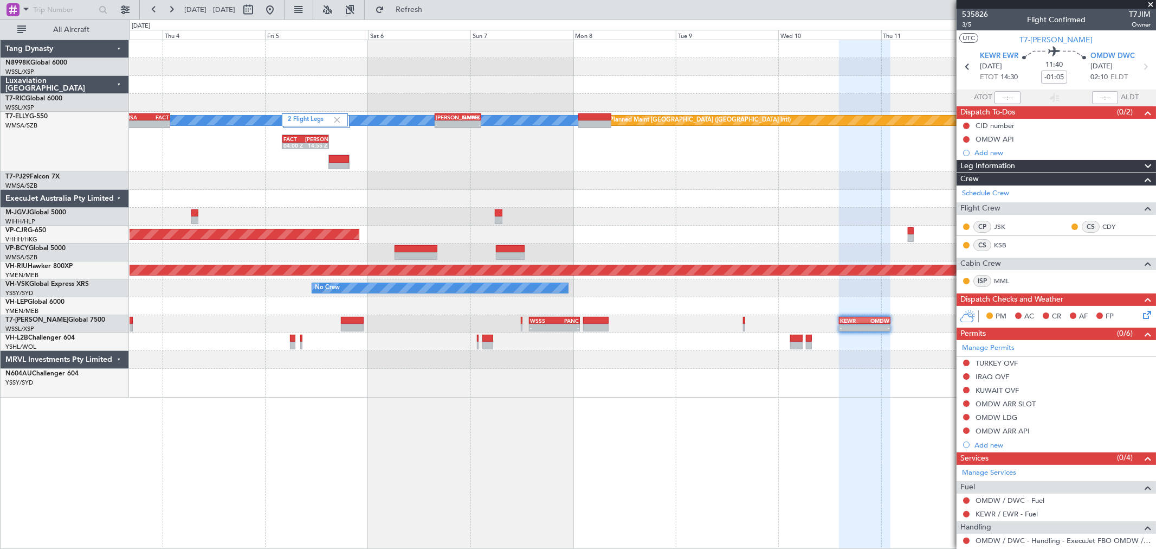
click at [406, 163] on div "2 Flight Legs [PERSON_NAME] Planned Maint [GEOGRAPHIC_DATA] ([GEOGRAPHIC_DATA])…" at bounding box center [643, 142] width 1026 height 60
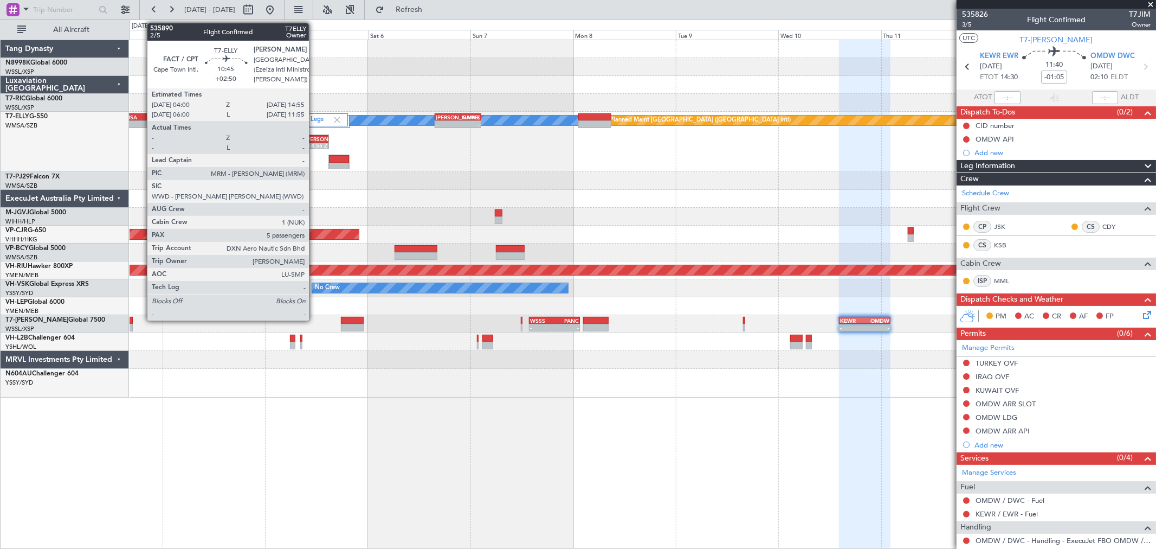
click at [314, 136] on div "[PERSON_NAME]" at bounding box center [316, 139] width 22 height 7
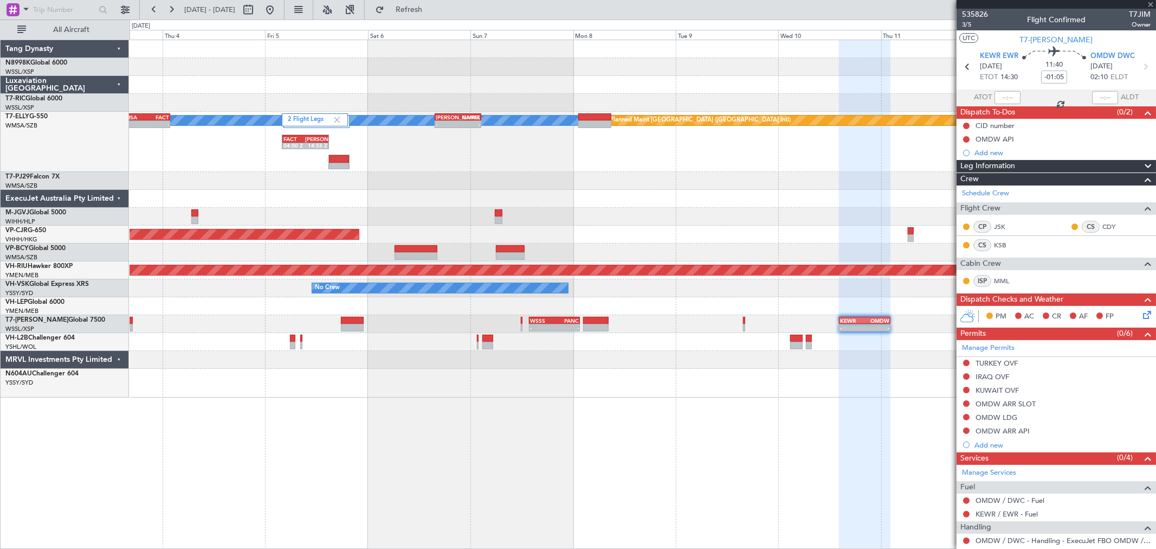
type input "+02:50"
type input "5"
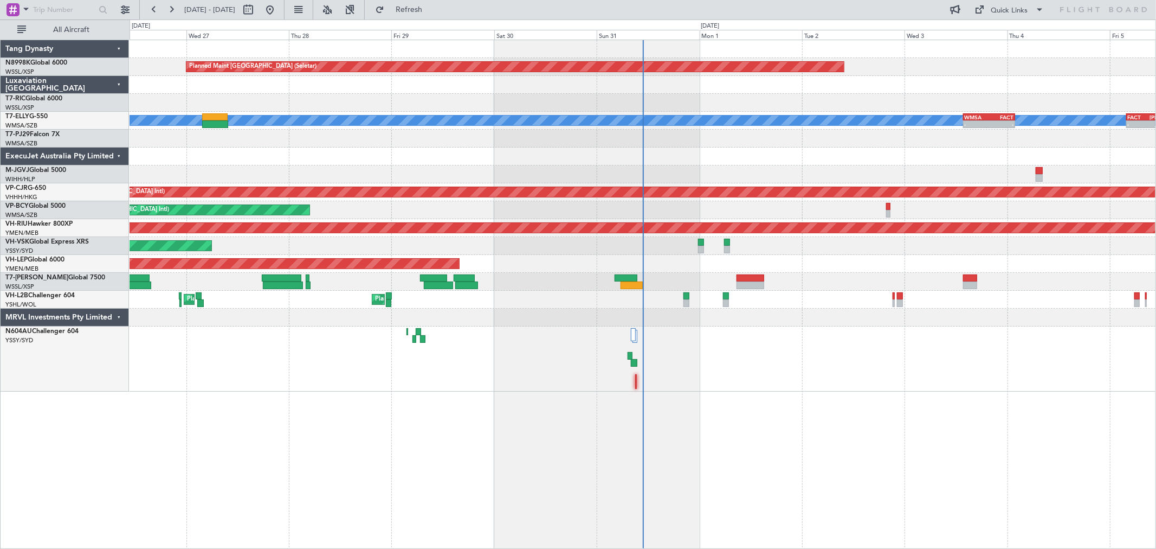
click at [517, 184] on div "Planned Maint [GEOGRAPHIC_DATA] (Seletar) Planned Maint [GEOGRAPHIC_DATA] (Sult…" at bounding box center [643, 215] width 1026 height 351
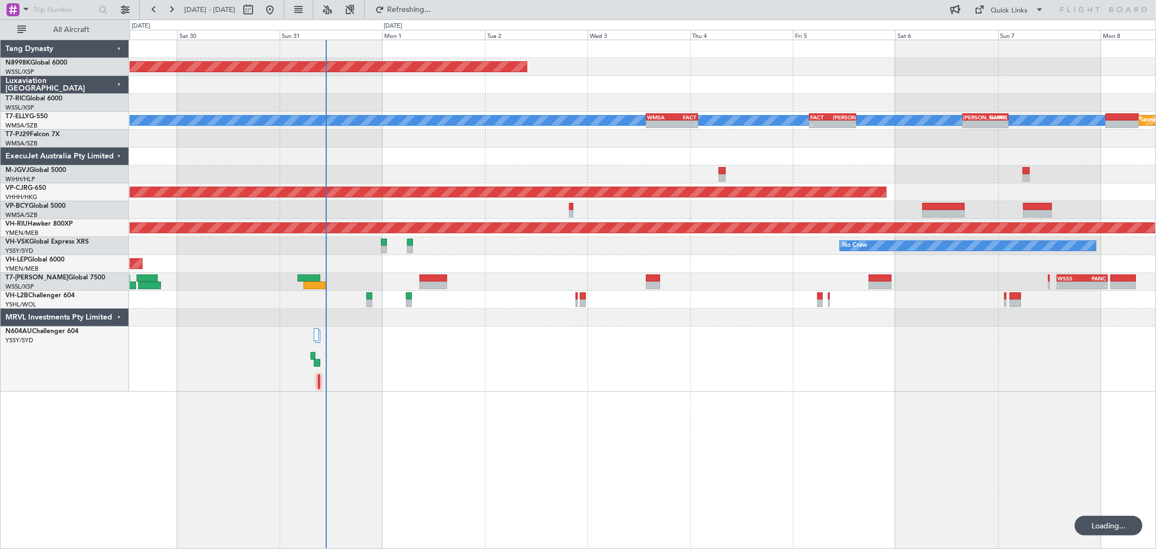
click at [743, 178] on div at bounding box center [643, 174] width 1026 height 18
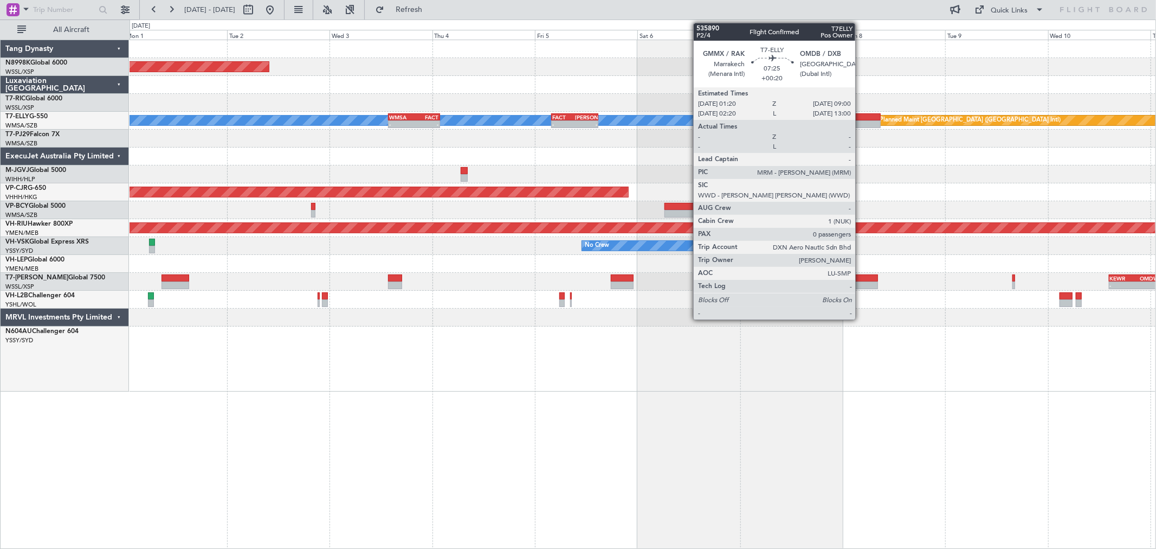
click at [861, 121] on div at bounding box center [864, 124] width 33 height 8
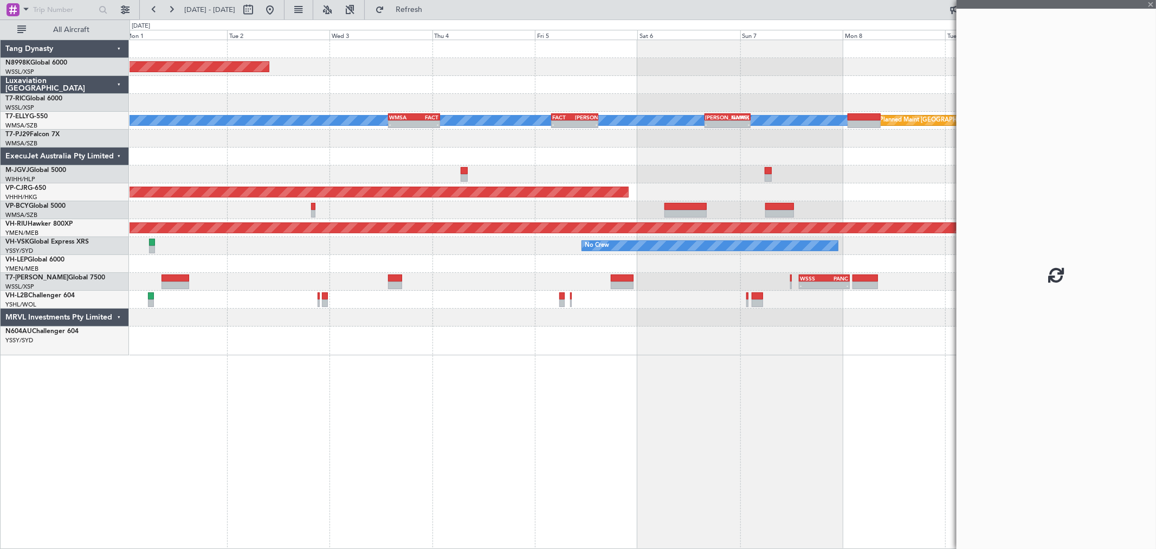
click at [792, 179] on fb-app "01 Sep 2025 - 11 Sep 2025 Refresh Quick Links All Aircraft Planned Maint Singap…" at bounding box center [578, 278] width 1156 height 541
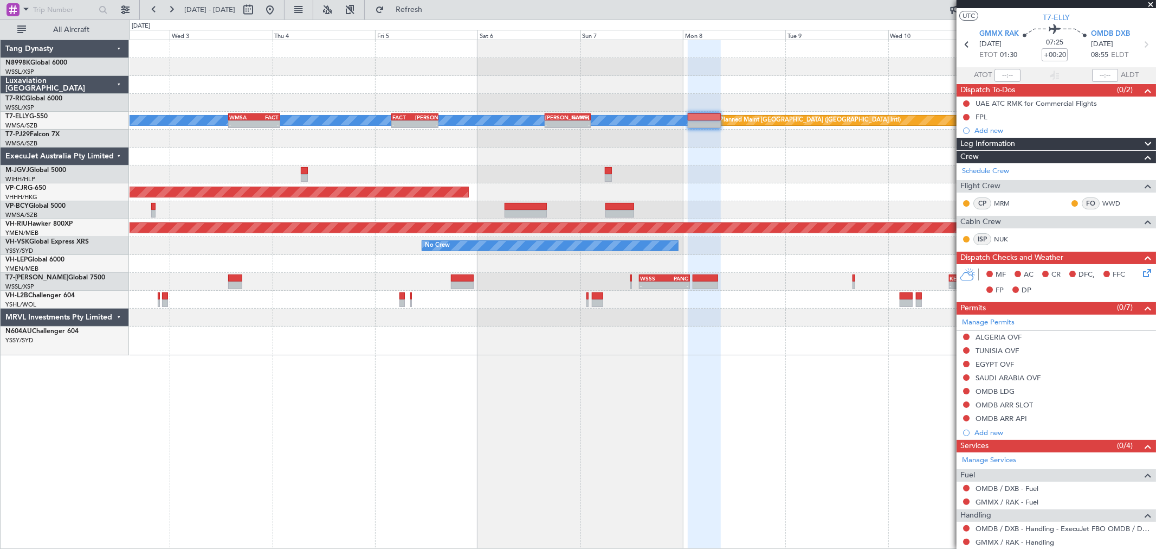
scroll to position [53, 0]
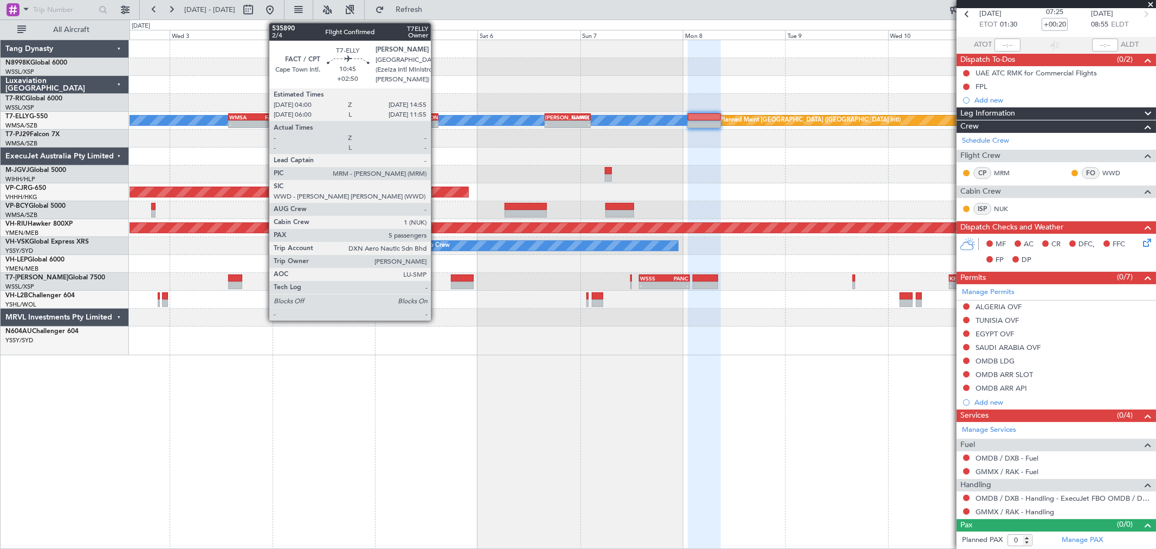
click at [436, 124] on div "-" at bounding box center [426, 124] width 22 height 7
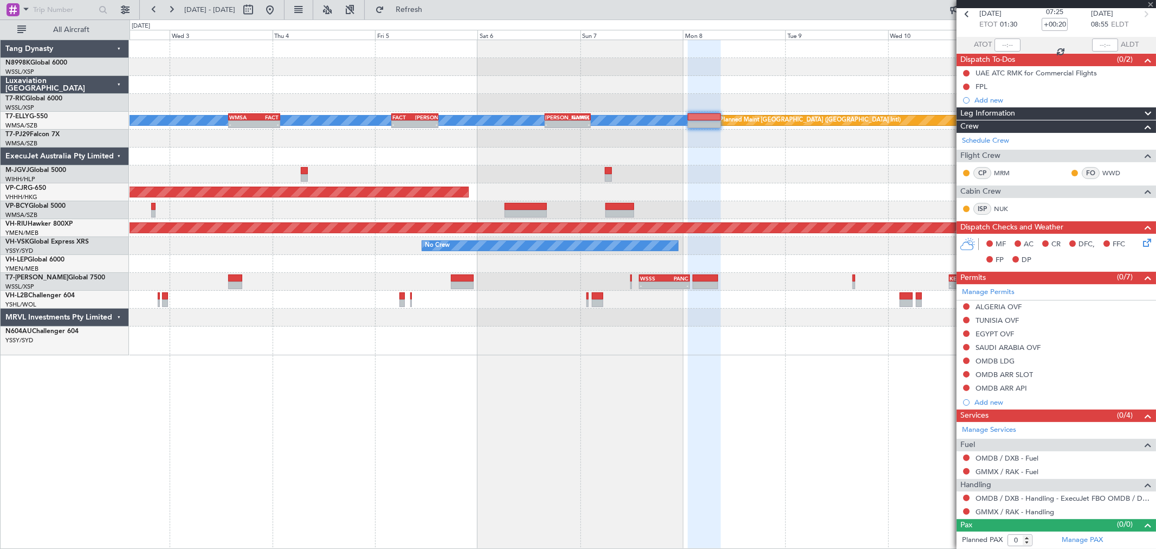
type input "+02:50"
type input "5"
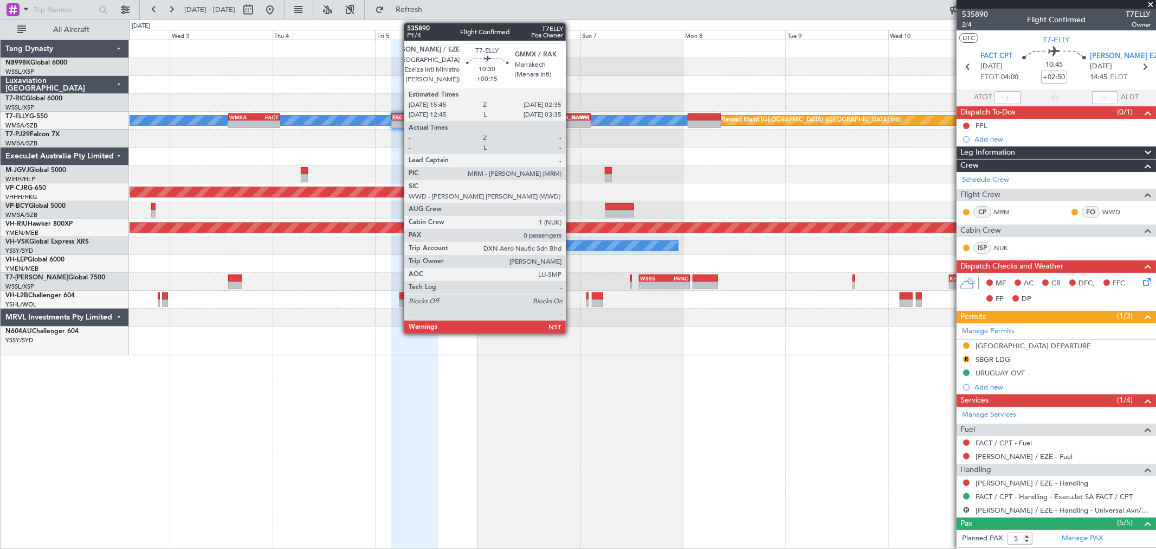
click at [571, 120] on div "- -" at bounding box center [568, 124] width 47 height 8
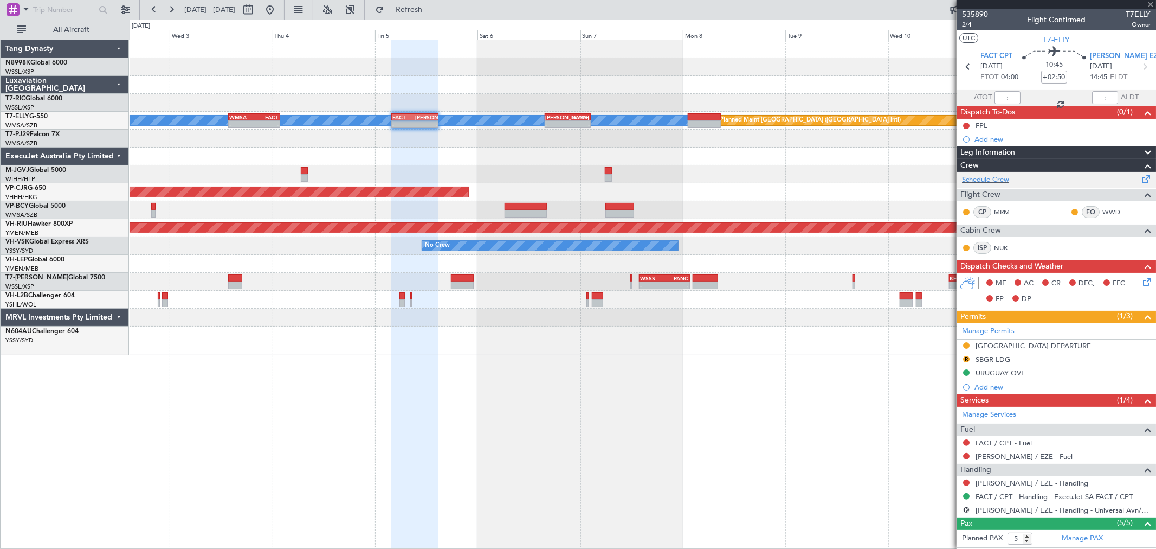
type input "+00:15"
type input "0"
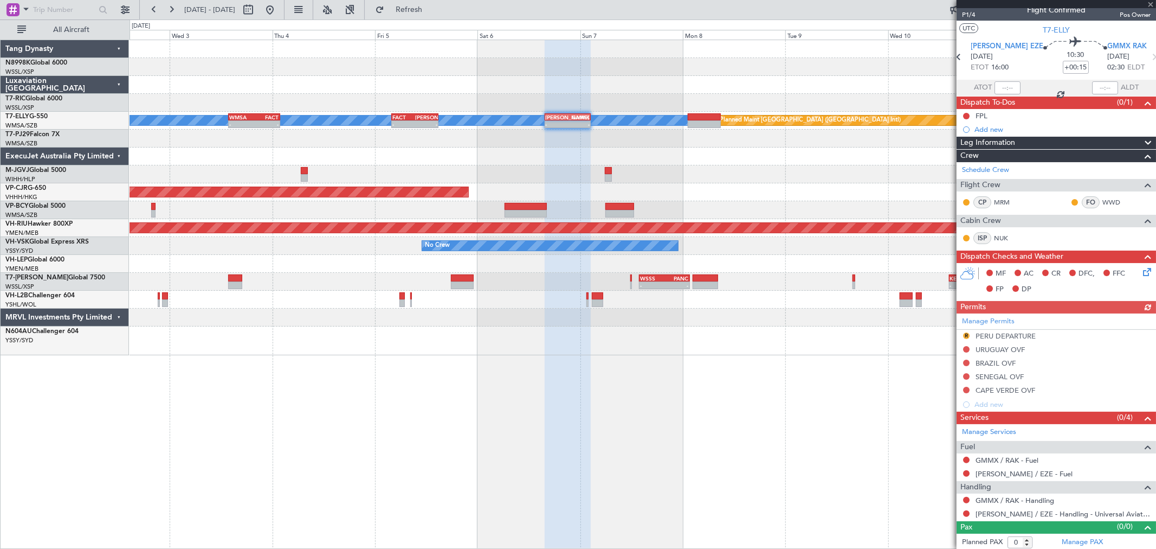
scroll to position [12, 0]
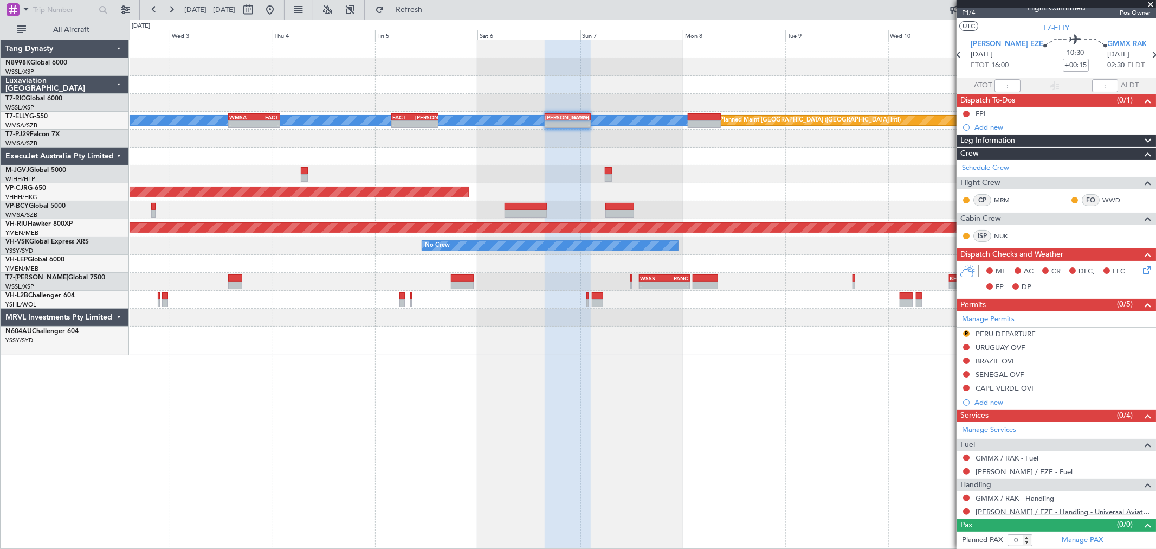
click at [1015, 513] on link "[PERSON_NAME] / EZE - Handling - Universal Aviation [PERSON_NAME] / EZE" at bounding box center [1063, 511] width 175 height 9
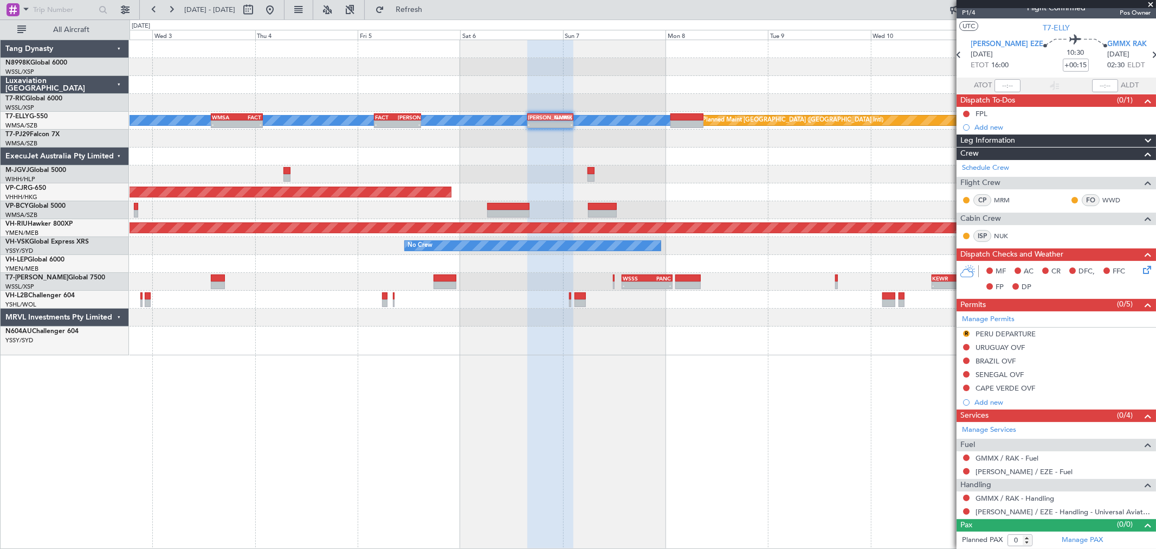
click at [652, 169] on div at bounding box center [643, 174] width 1026 height 18
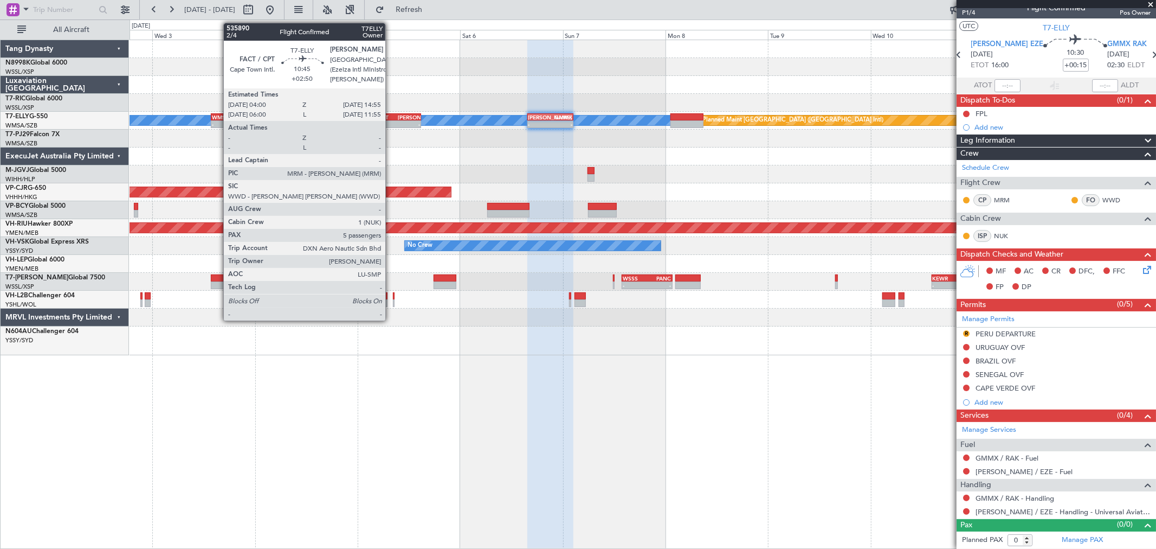
click at [391, 116] on div "FACT" at bounding box center [386, 117] width 22 height 7
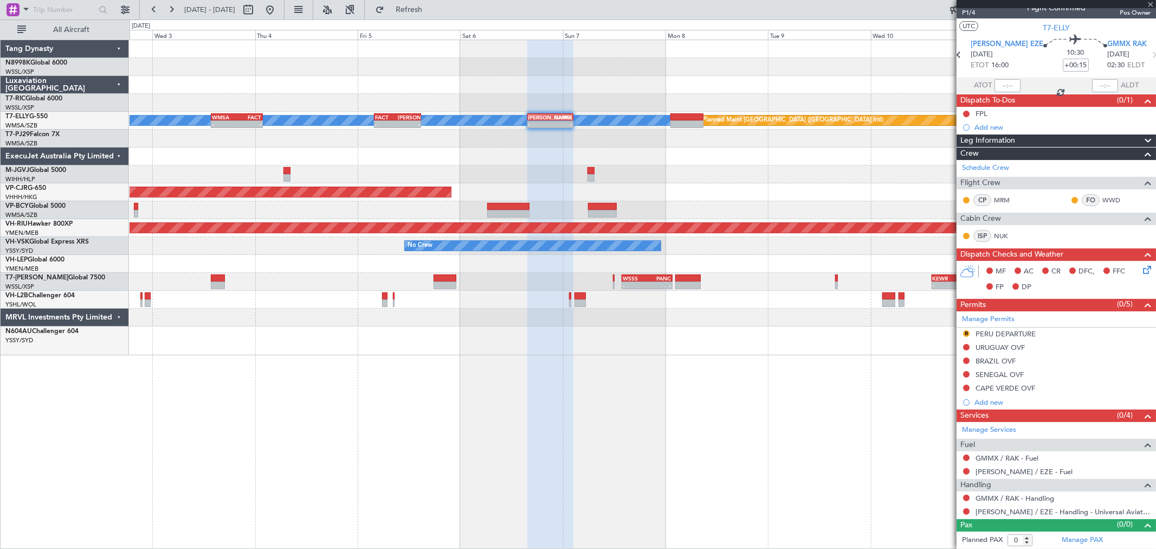
type input "+02:50"
type input "5"
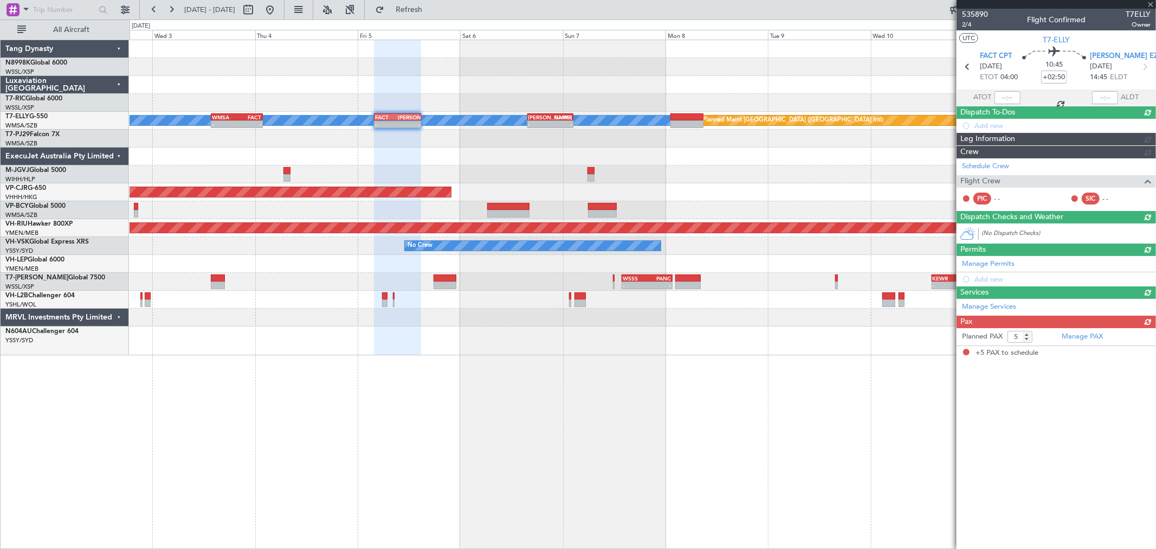
scroll to position [0, 0]
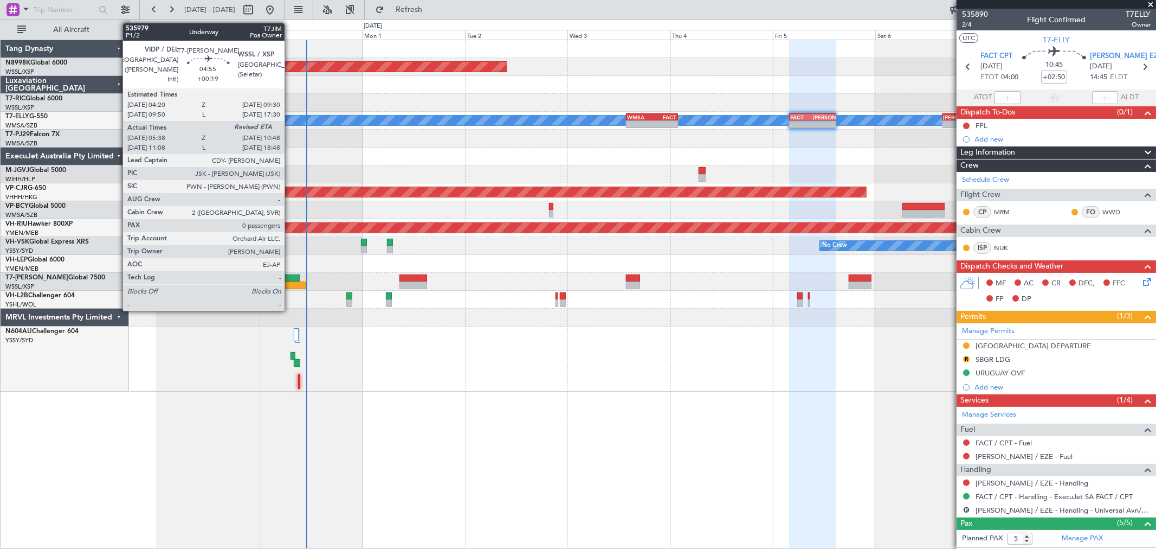
click at [290, 278] on div at bounding box center [289, 278] width 22 height 8
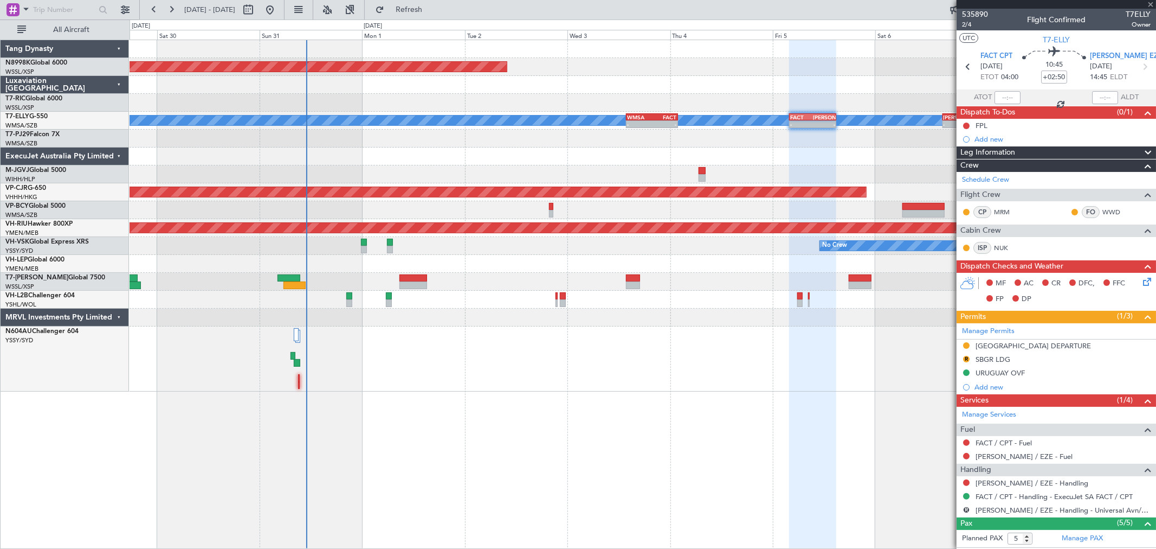
type input "+00:19"
type input "05:48"
type input "0"
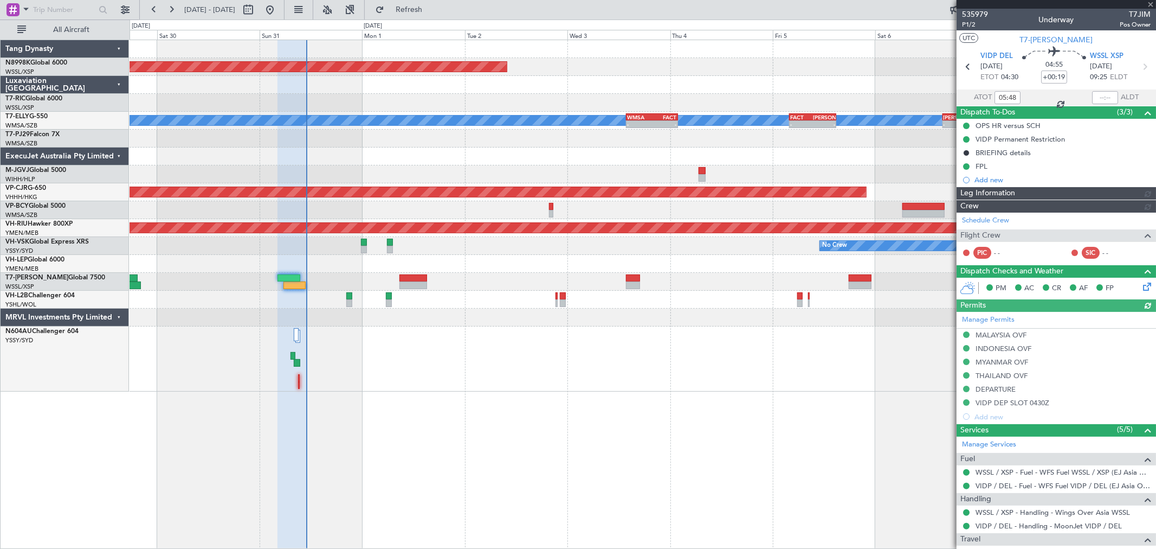
type input "Hafiz Sapuwan (HHAFI)"
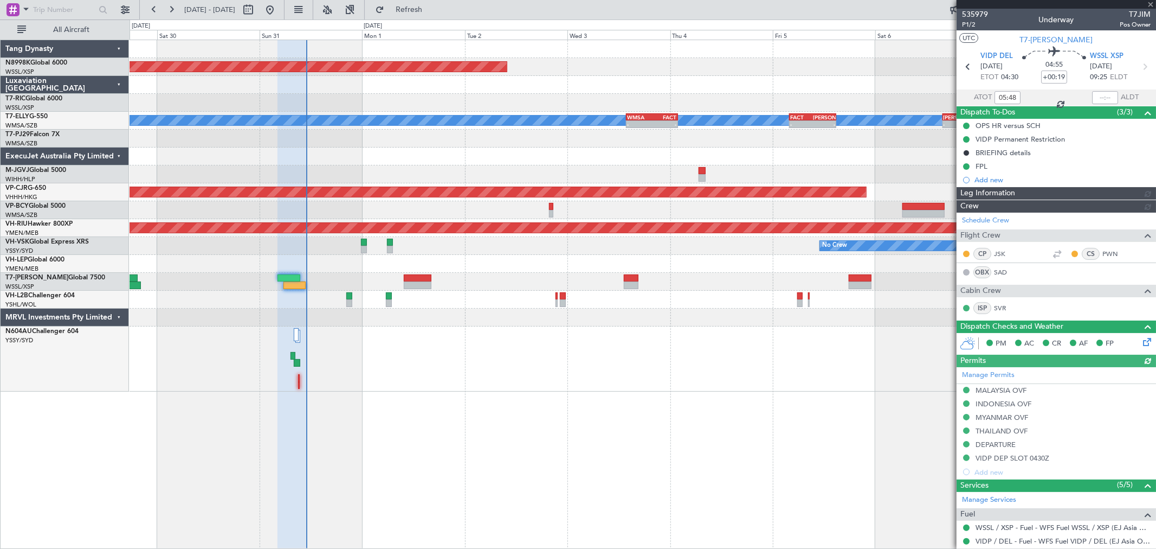
type input "Hafiz Sapuwan (HHAFI)"
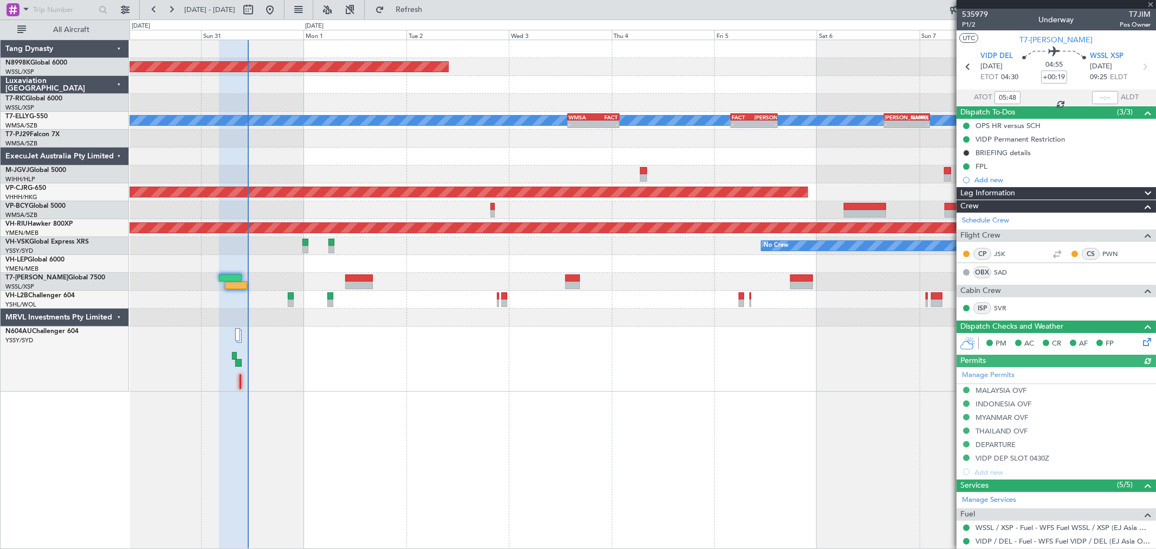
click at [718, 142] on div at bounding box center [643, 139] width 1026 height 18
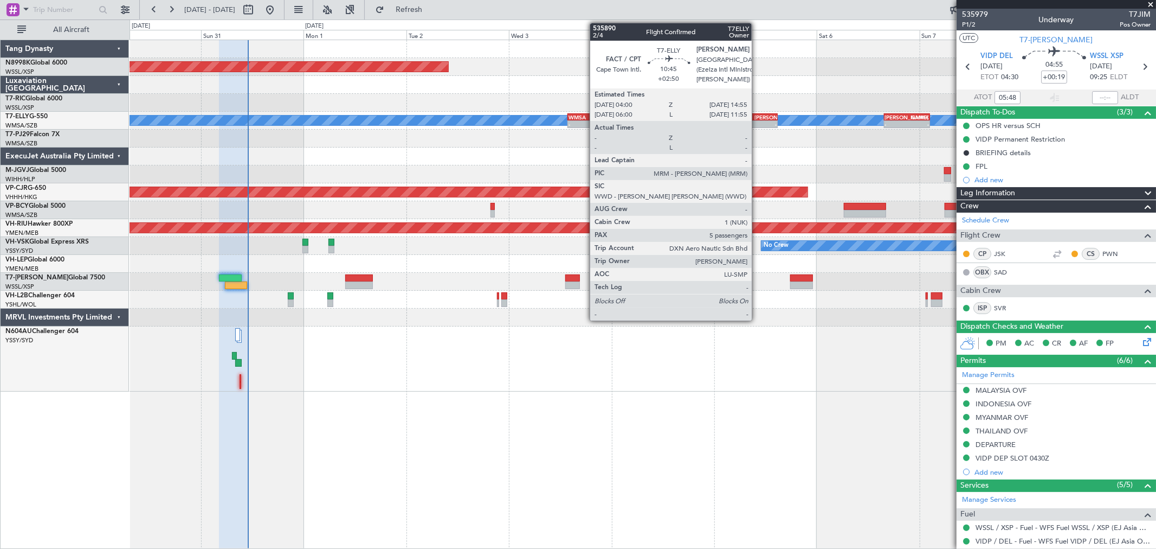
click at [757, 121] on div "-" at bounding box center [766, 124] width 22 height 7
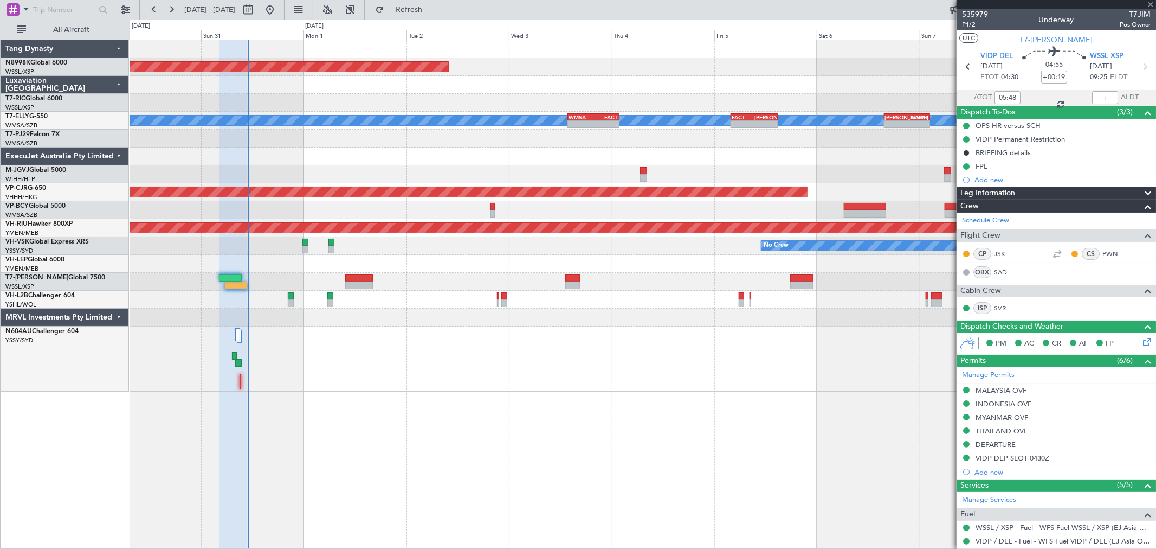
type input "+02:50"
type input "5"
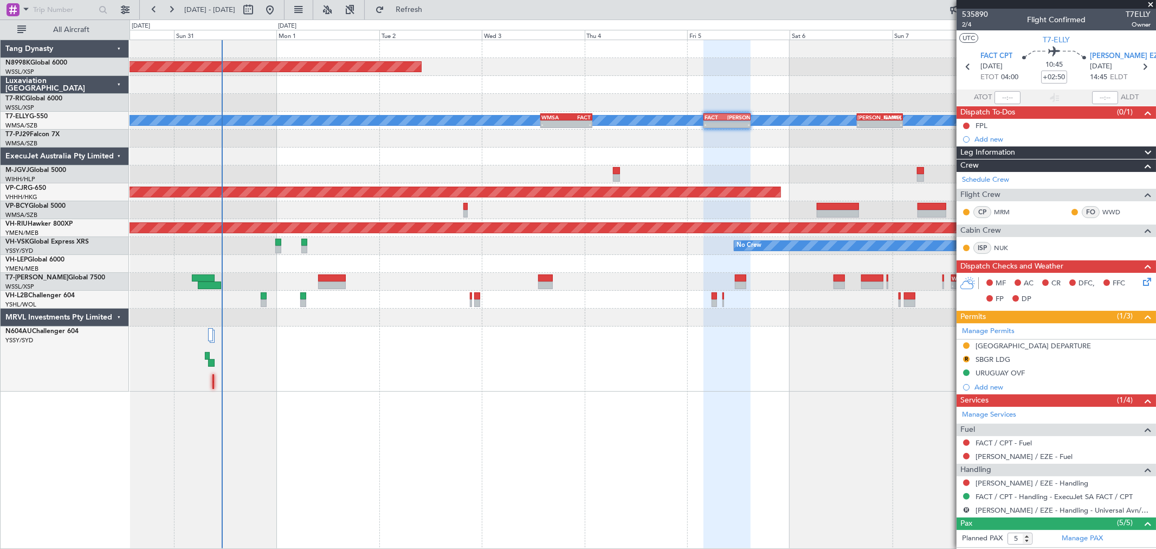
click at [782, 143] on div "Planned Maint Singapore (Seletar) MEL Planned Maint Dubai (Dubai Intl) - - WMSA…" at bounding box center [643, 215] width 1026 height 351
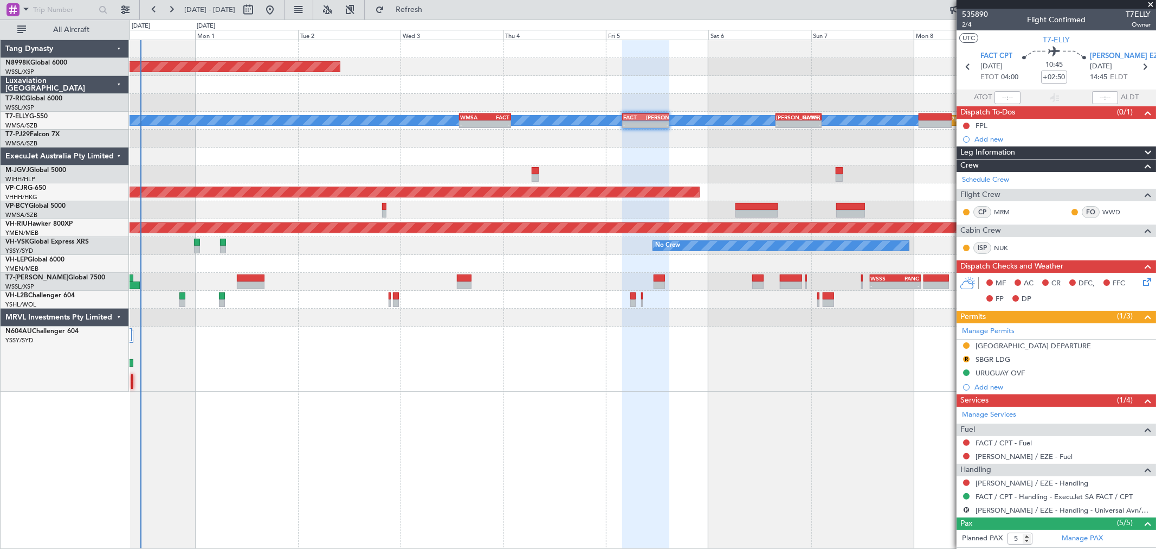
click at [819, 152] on div at bounding box center [643, 156] width 1026 height 18
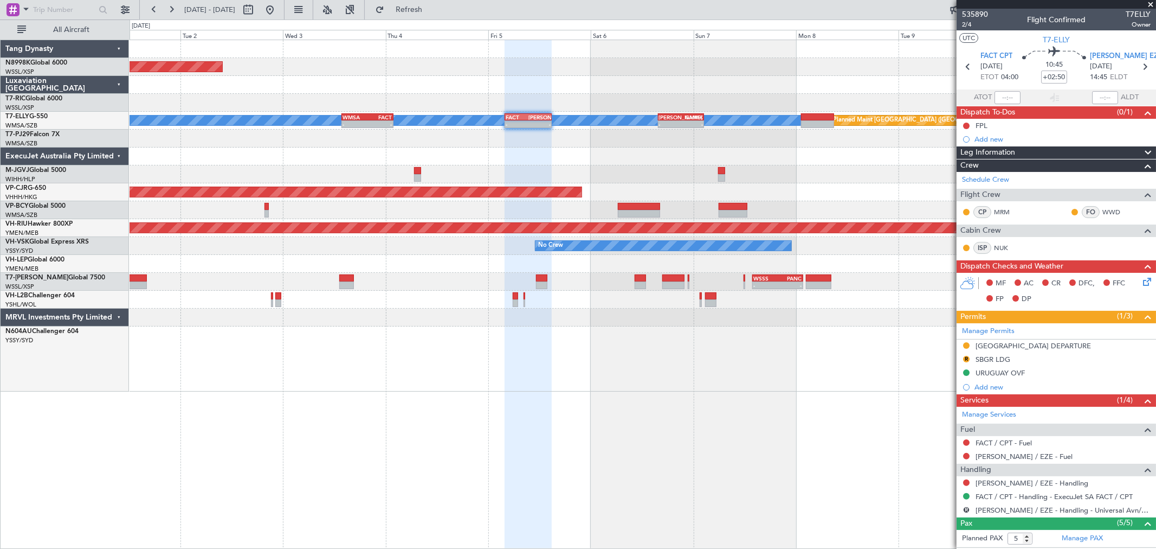
click at [729, 133] on div at bounding box center [643, 139] width 1026 height 18
click at [777, 142] on div at bounding box center [643, 139] width 1026 height 18
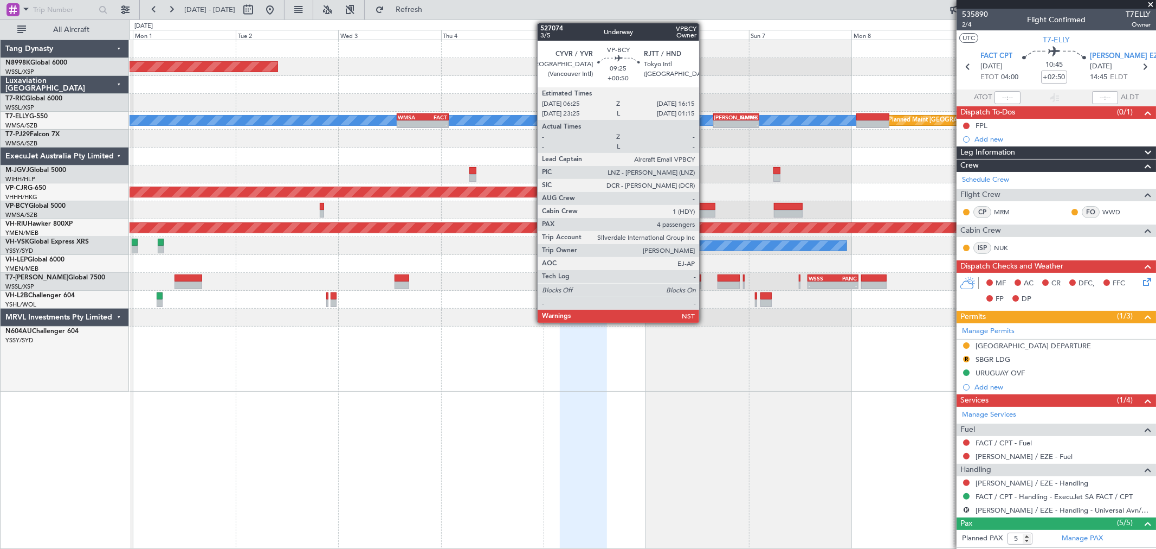
click at [705, 212] on div at bounding box center [694, 214] width 42 height 8
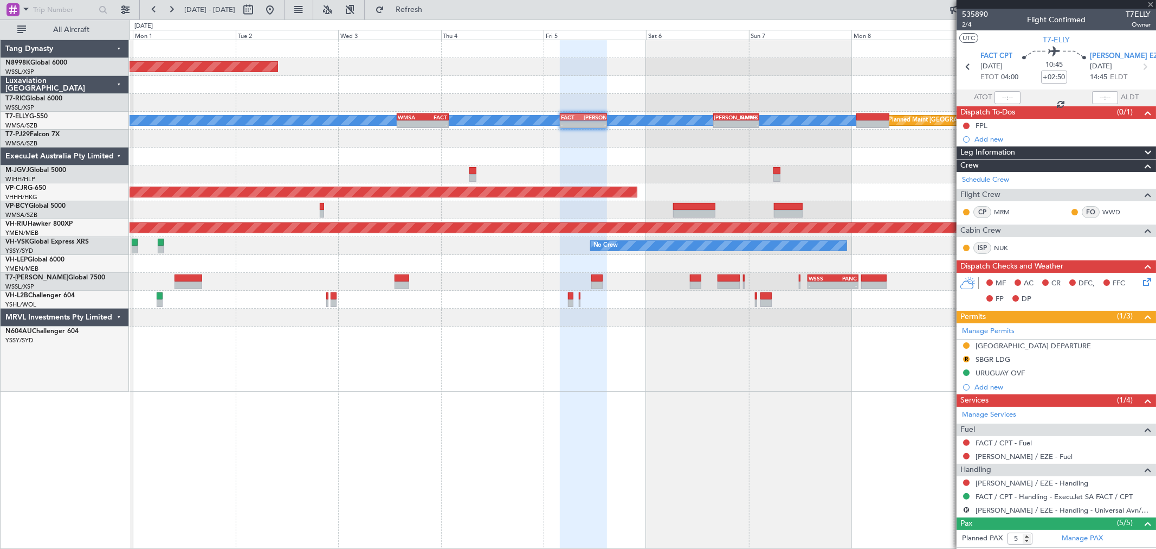
type input "+00:50"
type input "4"
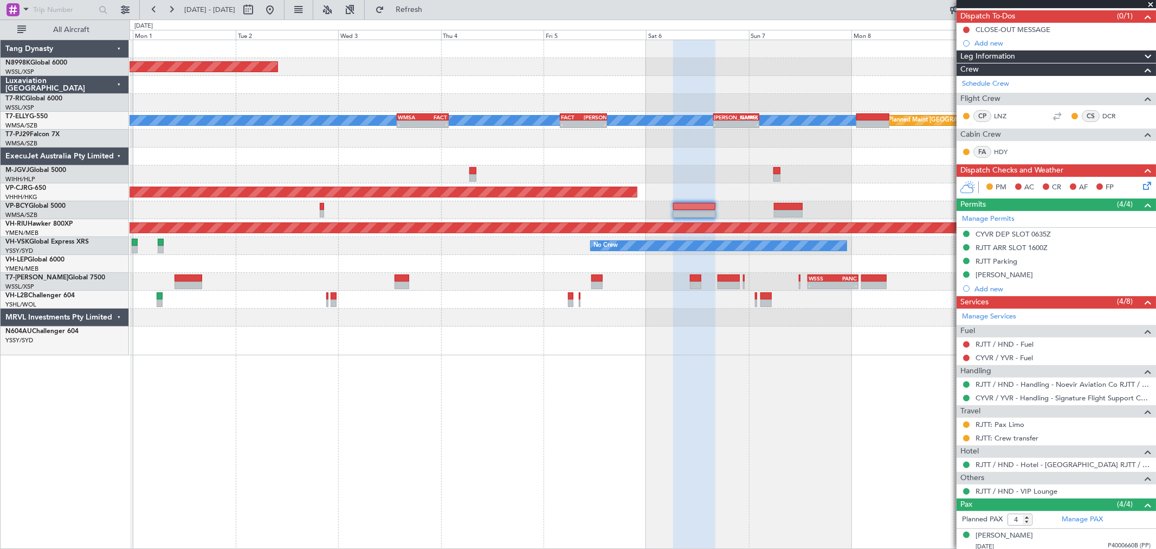
scroll to position [120, 0]
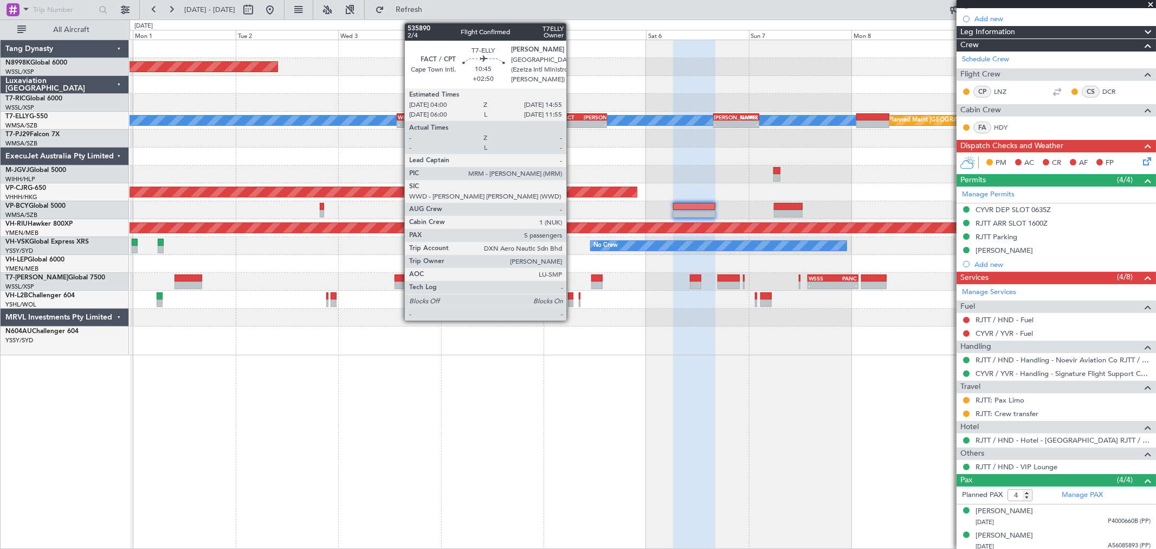
click at [572, 117] on div "FACT" at bounding box center [572, 117] width 22 height 7
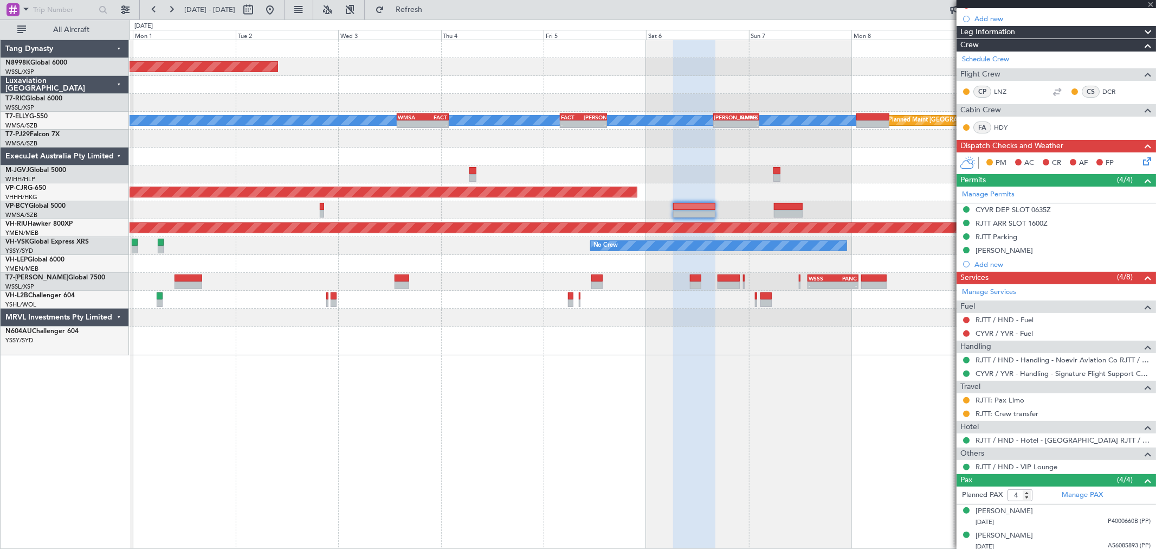
type input "+02:50"
type input "5"
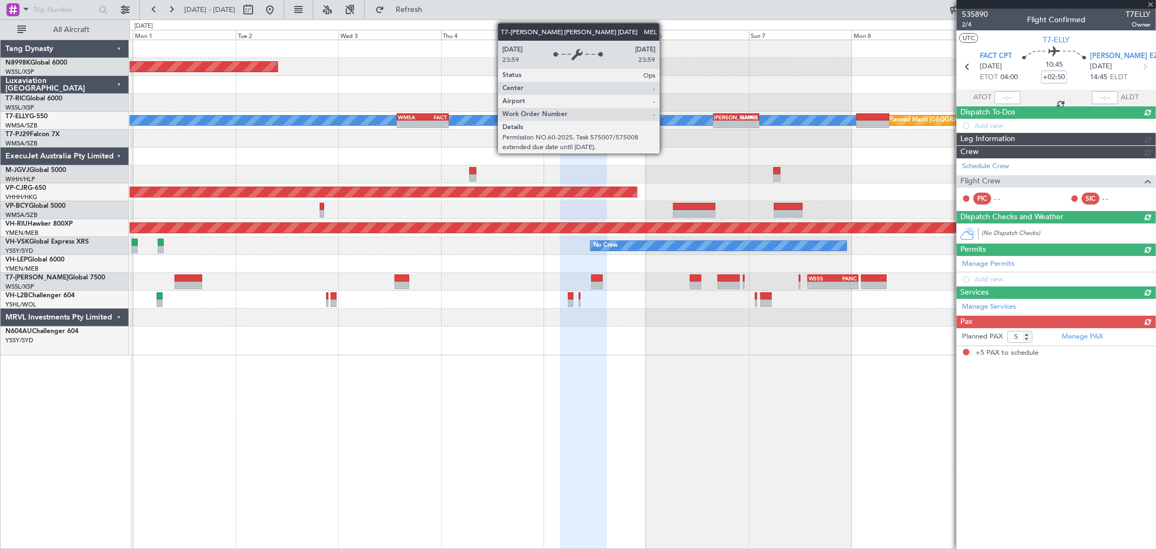
scroll to position [0, 0]
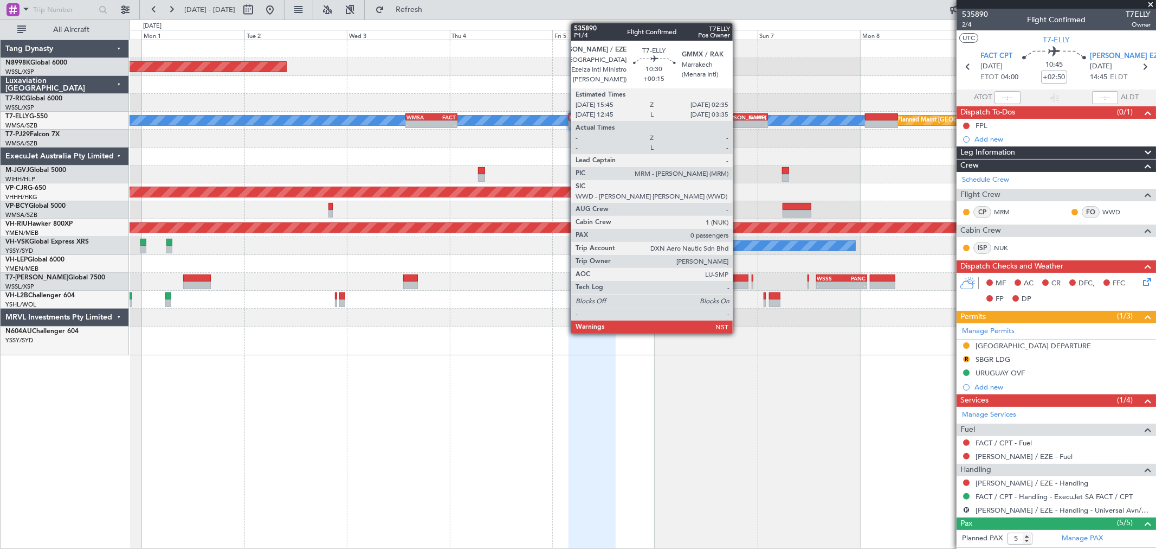
click at [738, 115] on div "[PERSON_NAME]" at bounding box center [734, 117] width 22 height 7
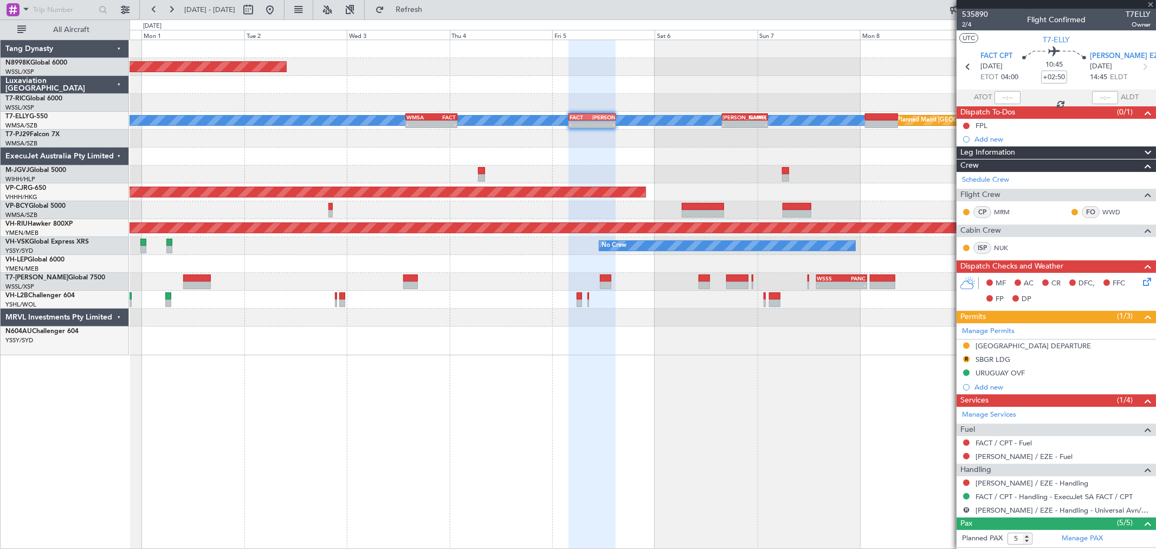
type input "+00:15"
type input "0"
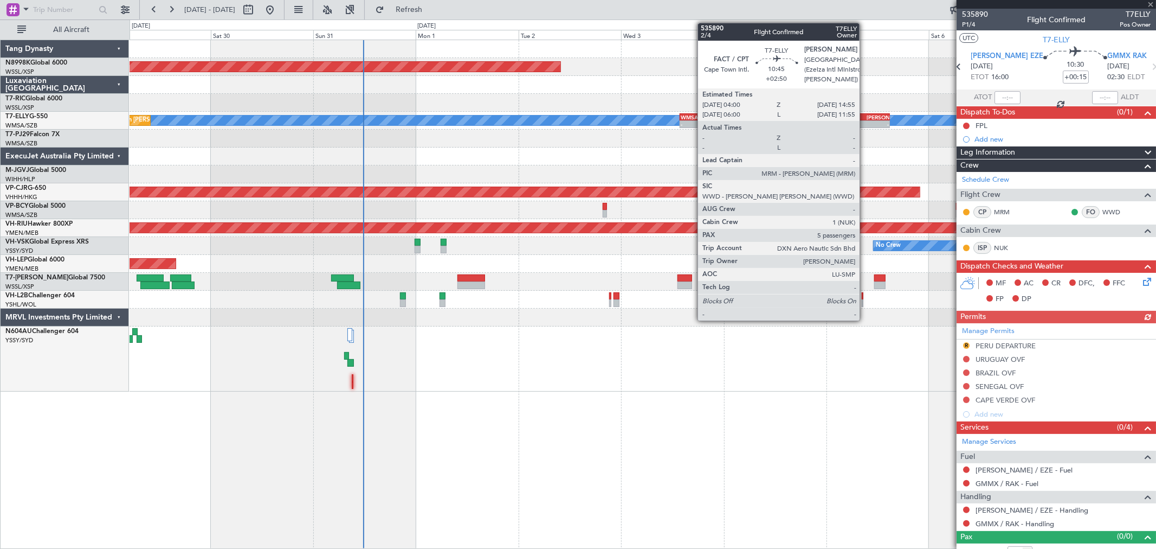
click at [865, 125] on div "-" at bounding box center [855, 124] width 22 height 7
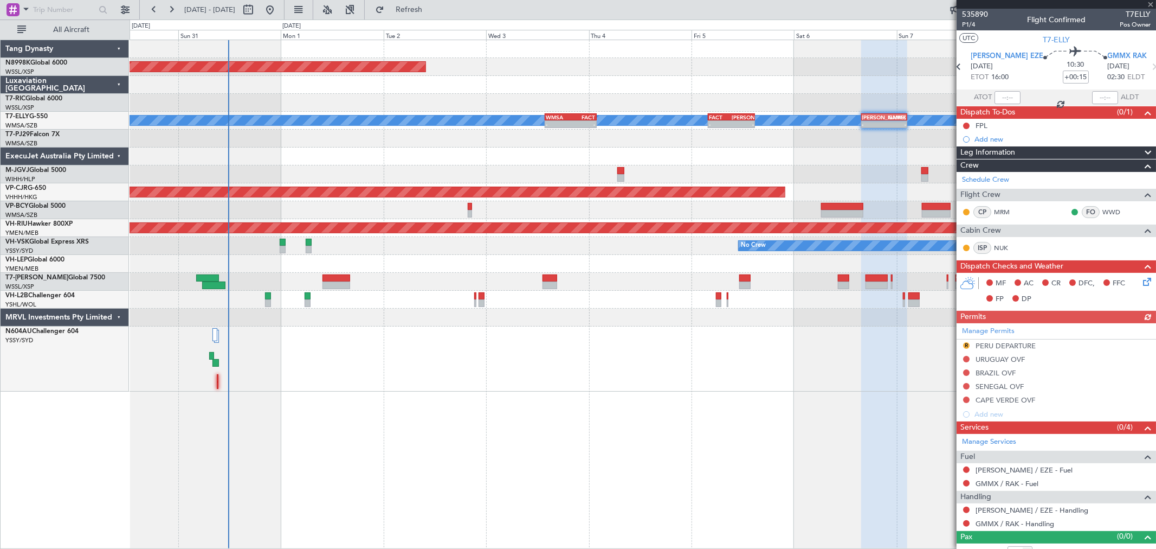
click at [746, 164] on div "Planned Maint Singapore (Seletar) MEL - - WMSA 13:50 Z FACT 01:50 Z - - FACT 04…" at bounding box center [643, 215] width 1026 height 351
type input "+02:50"
type input "5"
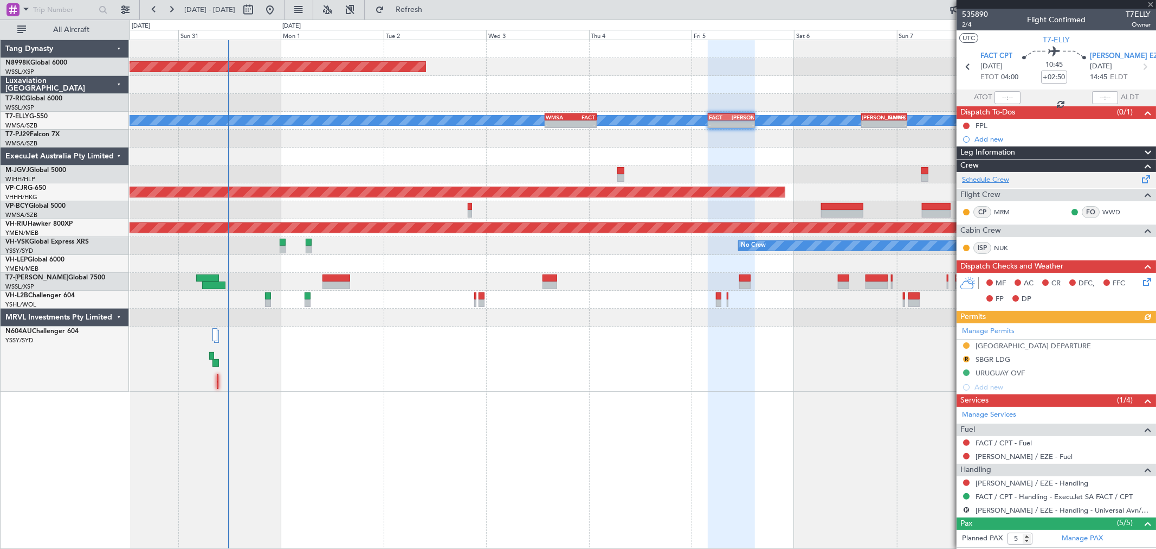
click at [1008, 183] on link "Schedule Crew" at bounding box center [985, 180] width 47 height 11
